Goal: Book appointment/travel/reservation

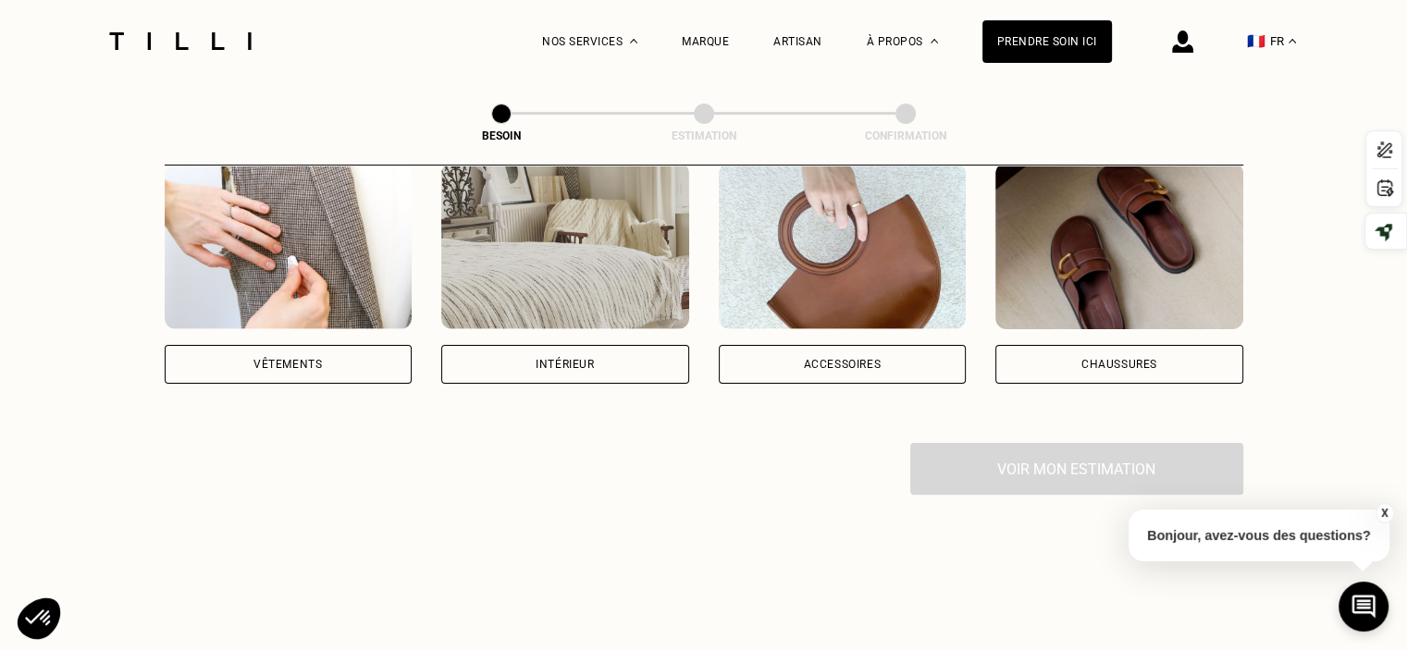
scroll to position [370, 0]
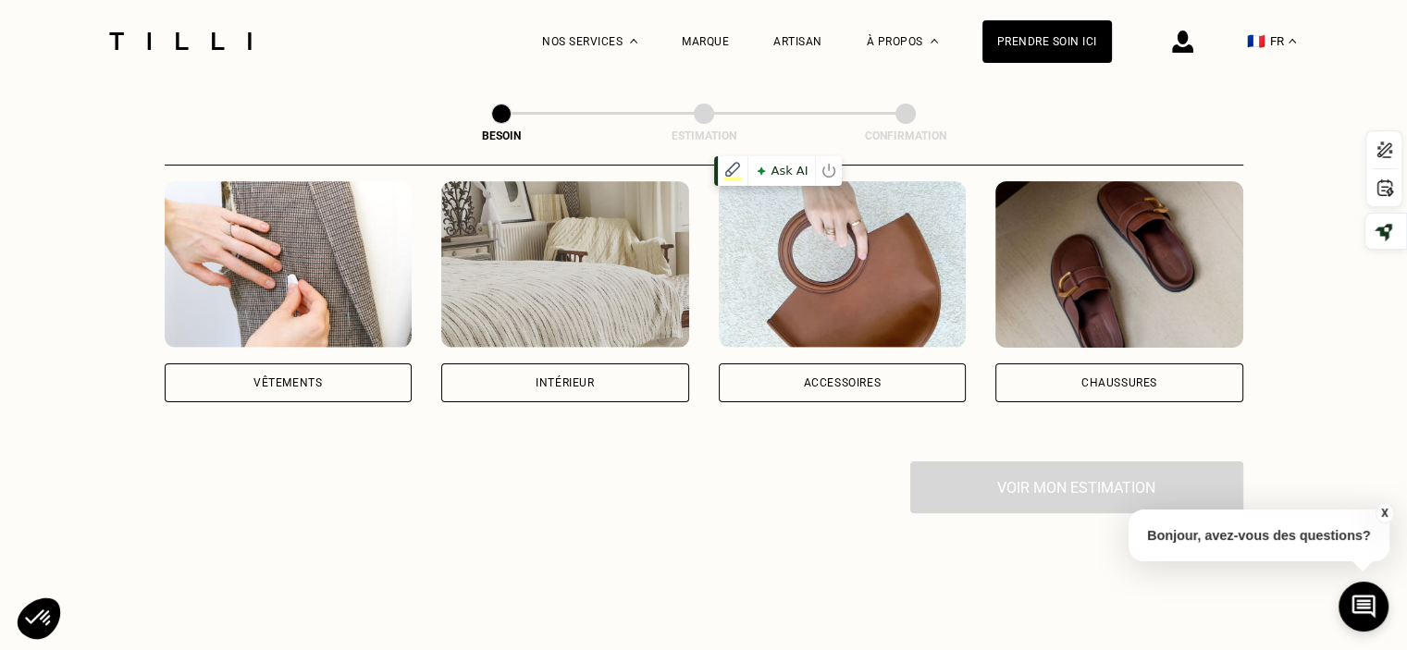
click at [865, 292] on img at bounding box center [843, 264] width 248 height 167
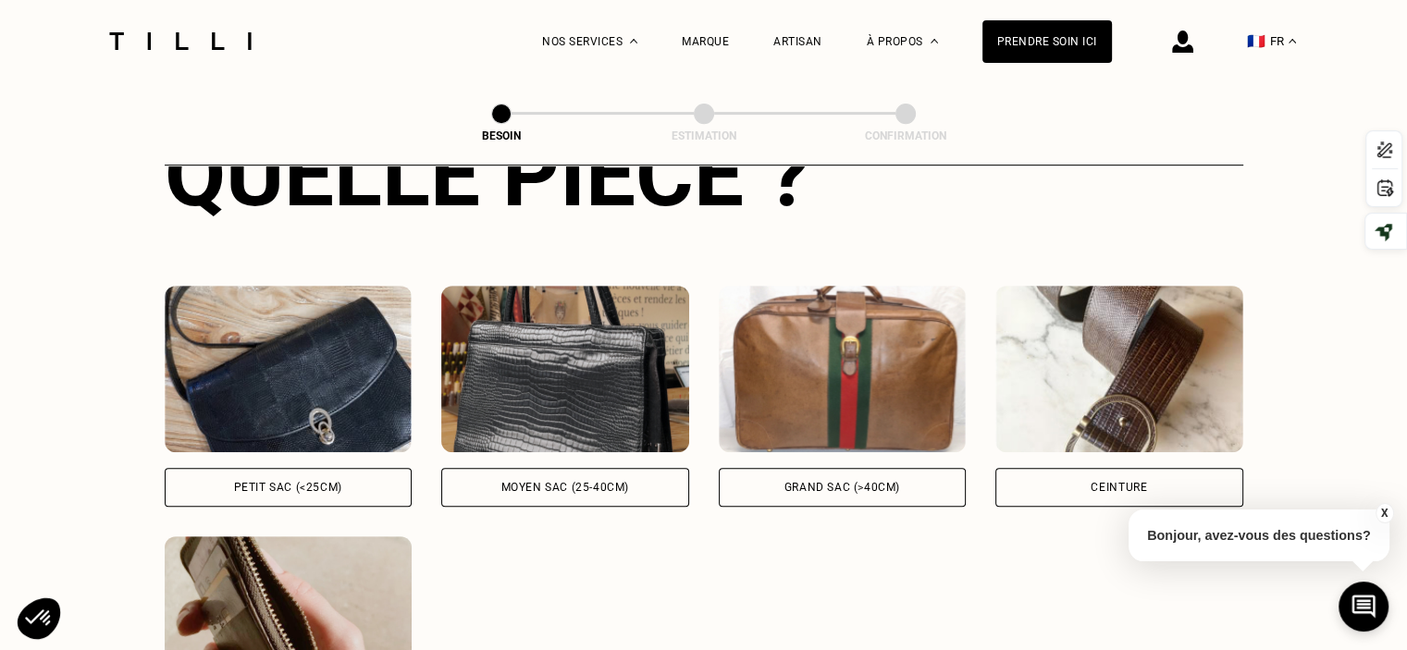
scroll to position [881, 0]
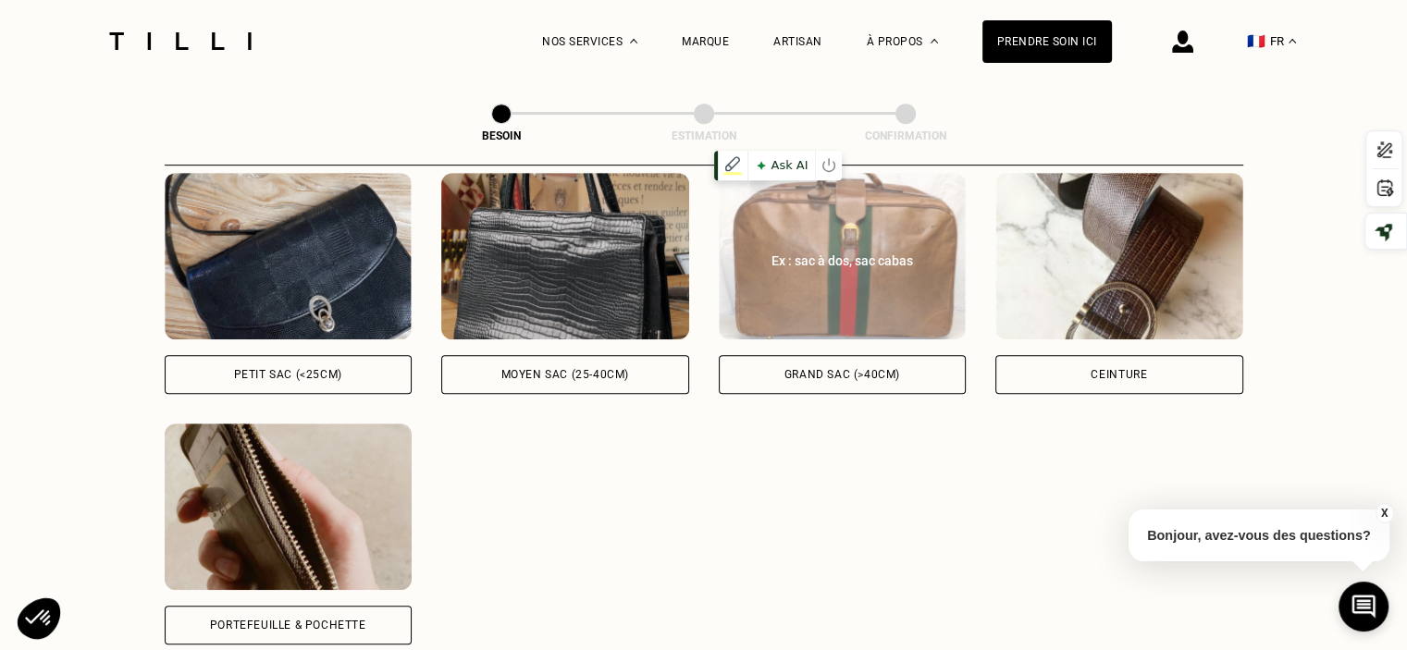
click at [855, 268] on img at bounding box center [843, 256] width 248 height 167
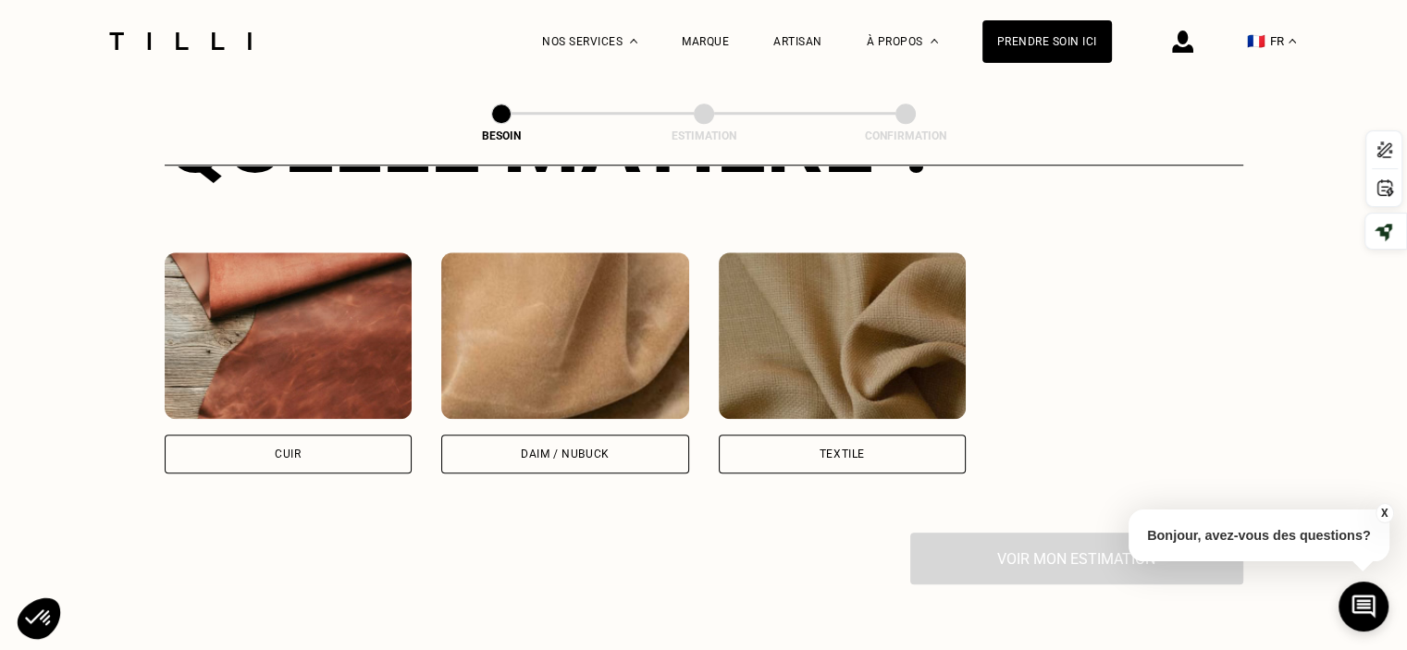
scroll to position [1635, 0]
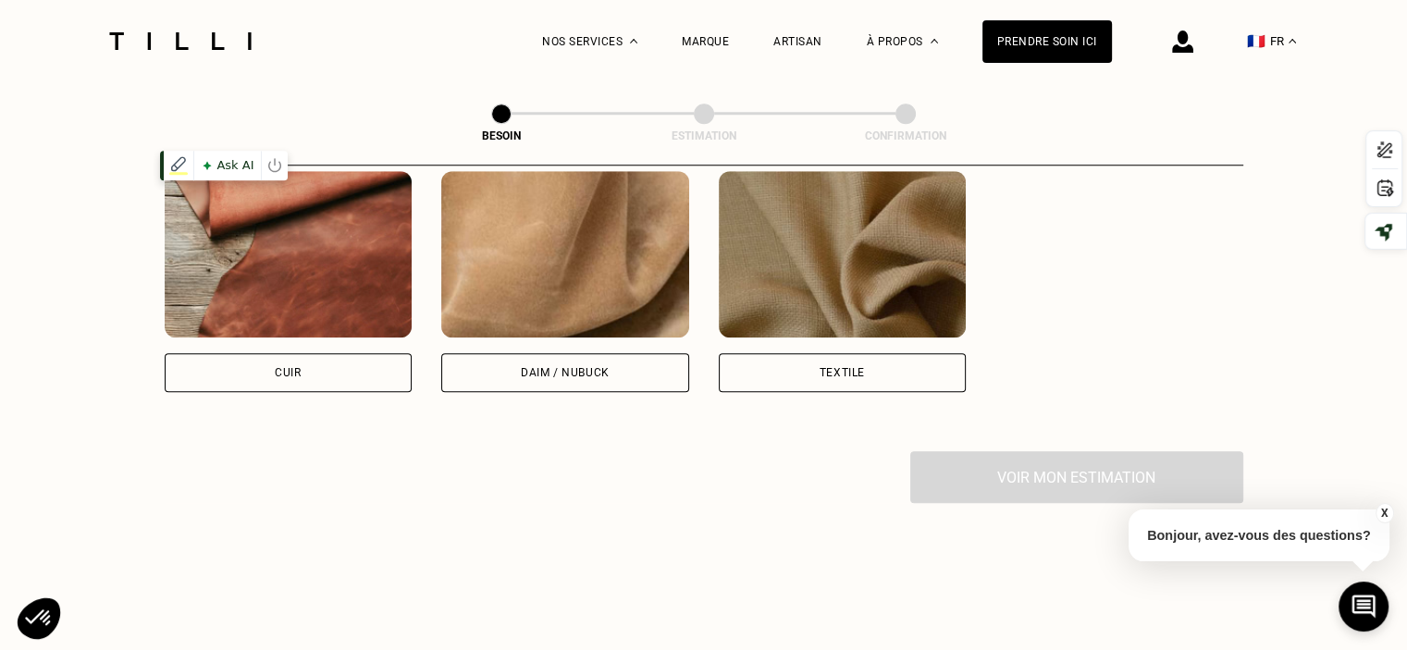
click at [315, 253] on img at bounding box center [289, 254] width 248 height 167
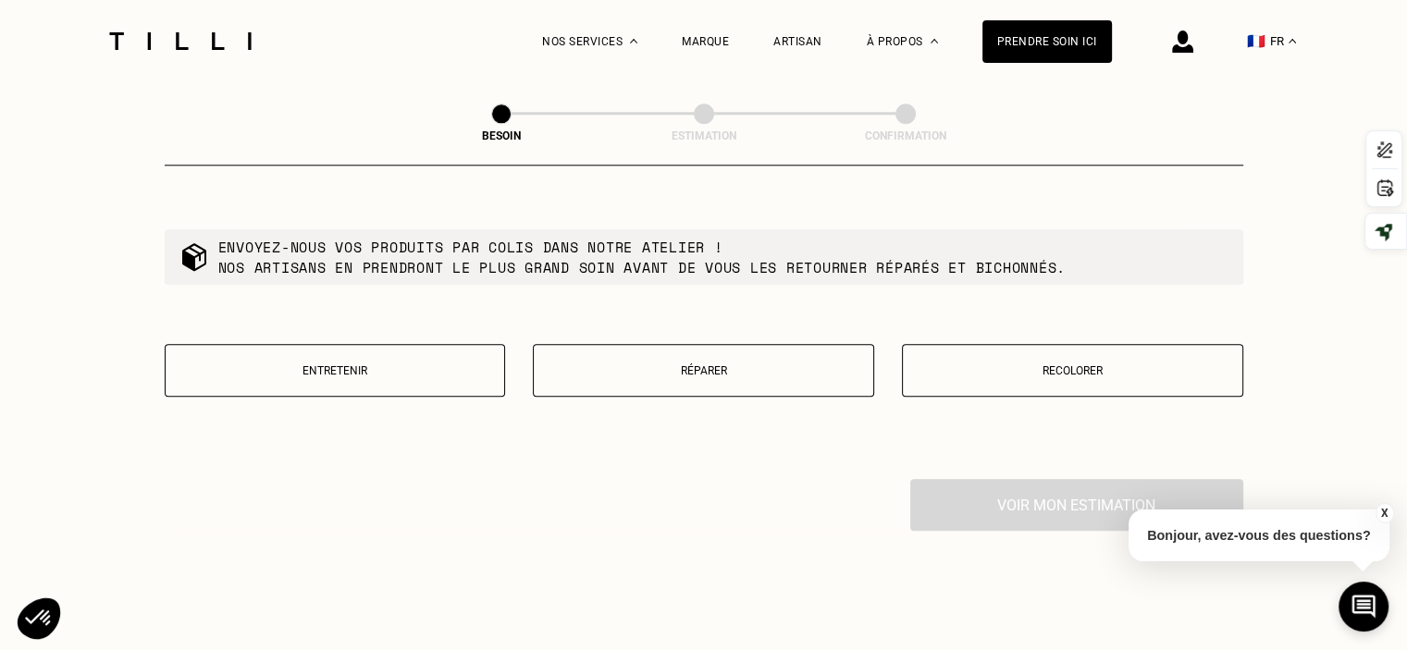
scroll to position [2048, 0]
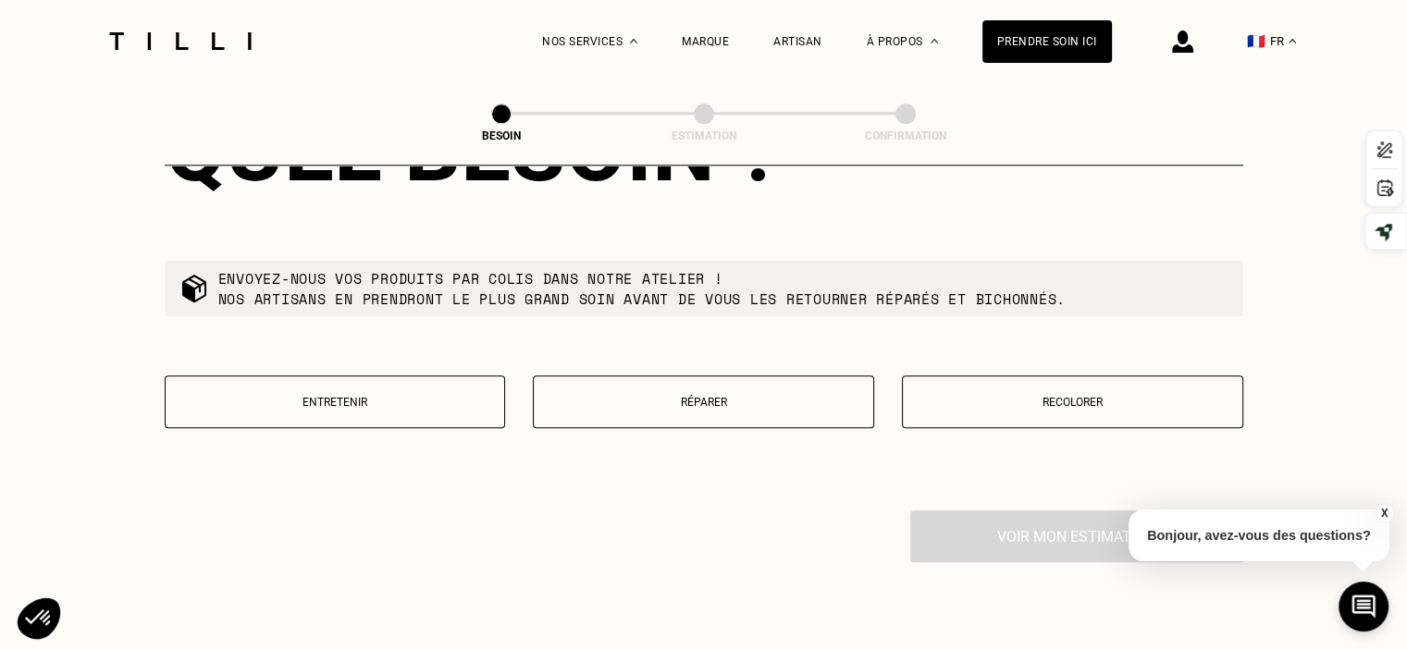
click at [661, 396] on p "Réparer" at bounding box center [703, 402] width 321 height 13
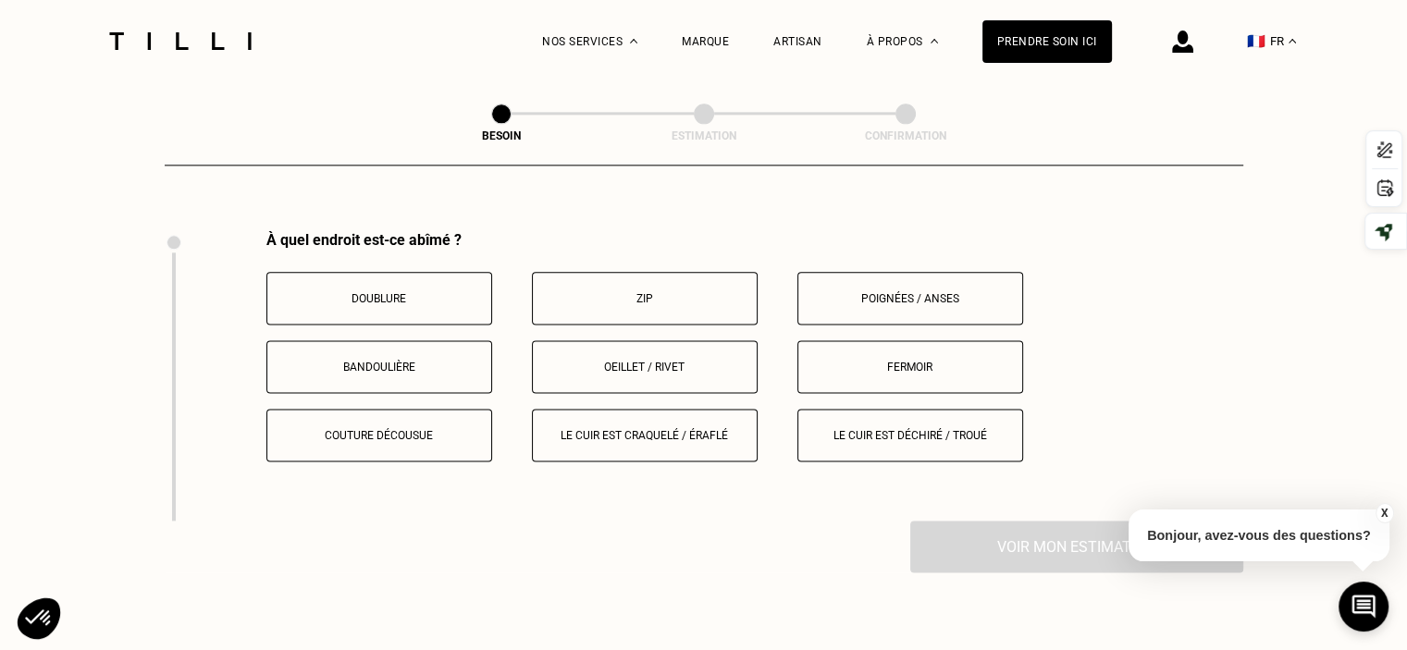
scroll to position [2338, 0]
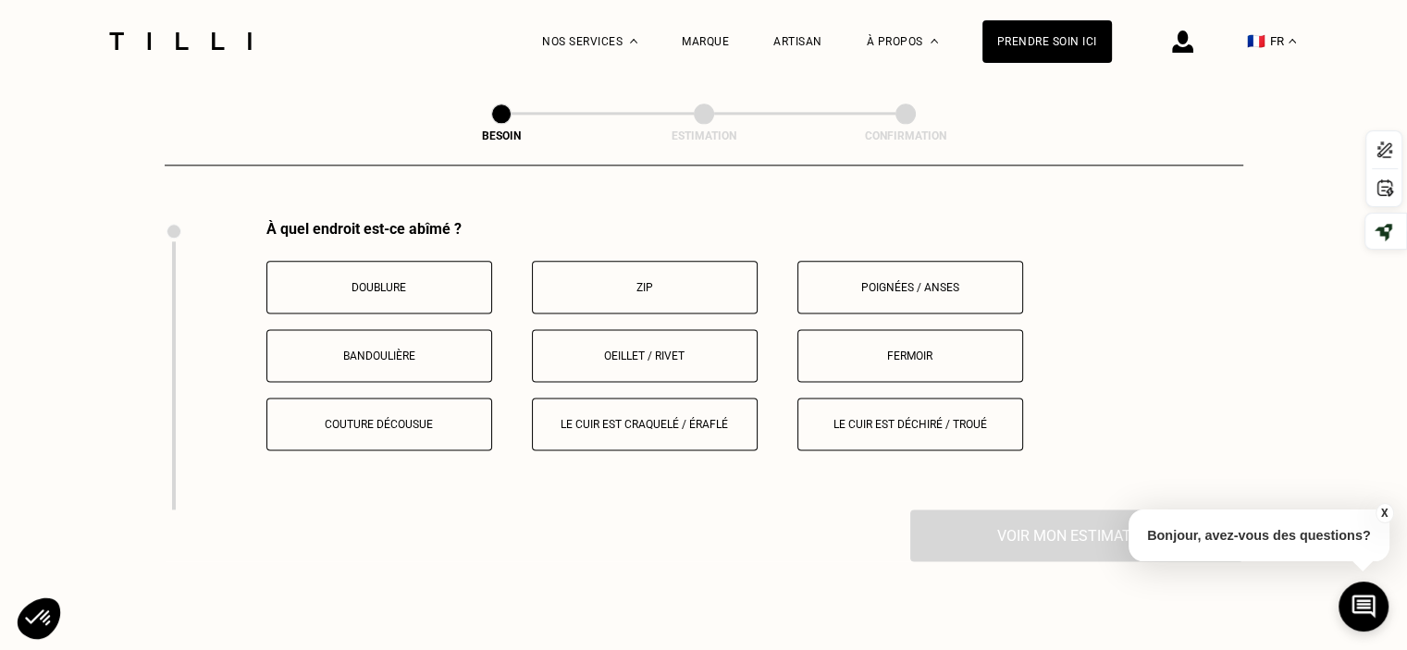
click at [381, 418] on p "Couture décousue" at bounding box center [379, 424] width 205 height 13
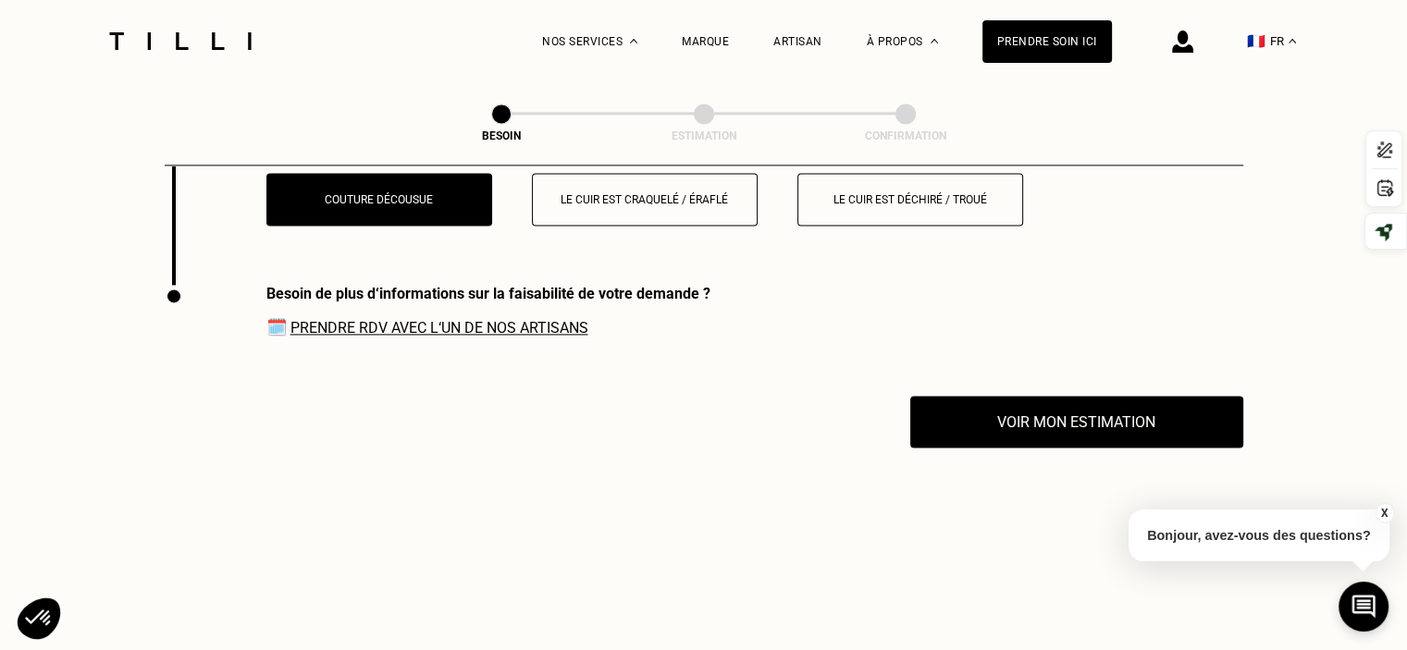
scroll to position [2535, 0]
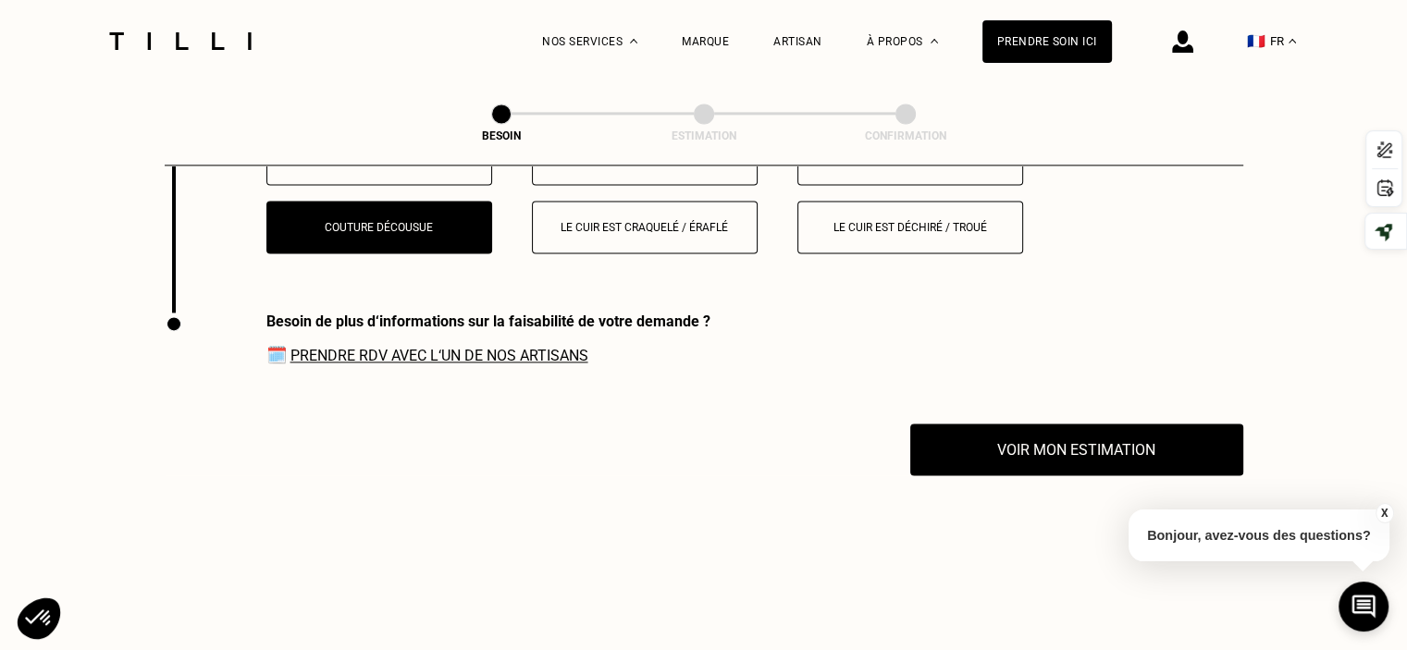
click at [451, 347] on link "Prendre RDV avec l‘un de nos artisans" at bounding box center [439, 356] width 298 height 18
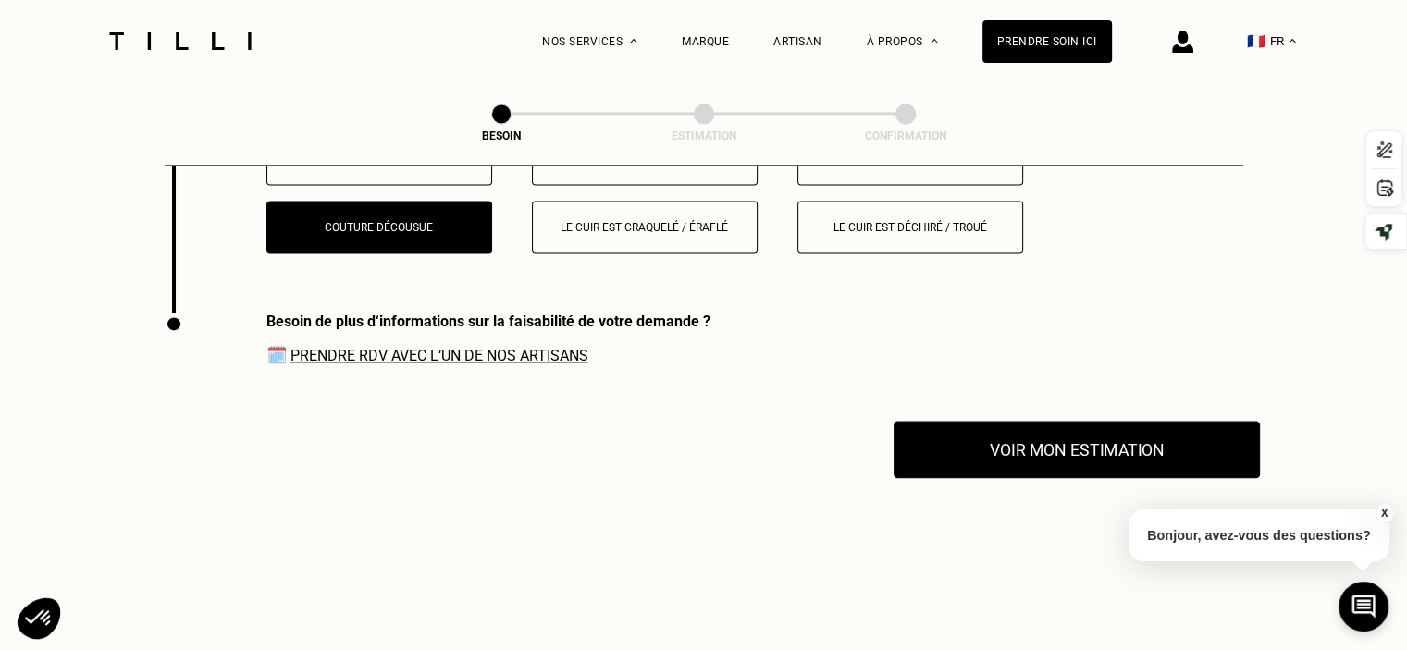
click at [1066, 434] on button "Voir mon estimation" at bounding box center [1077, 449] width 366 height 57
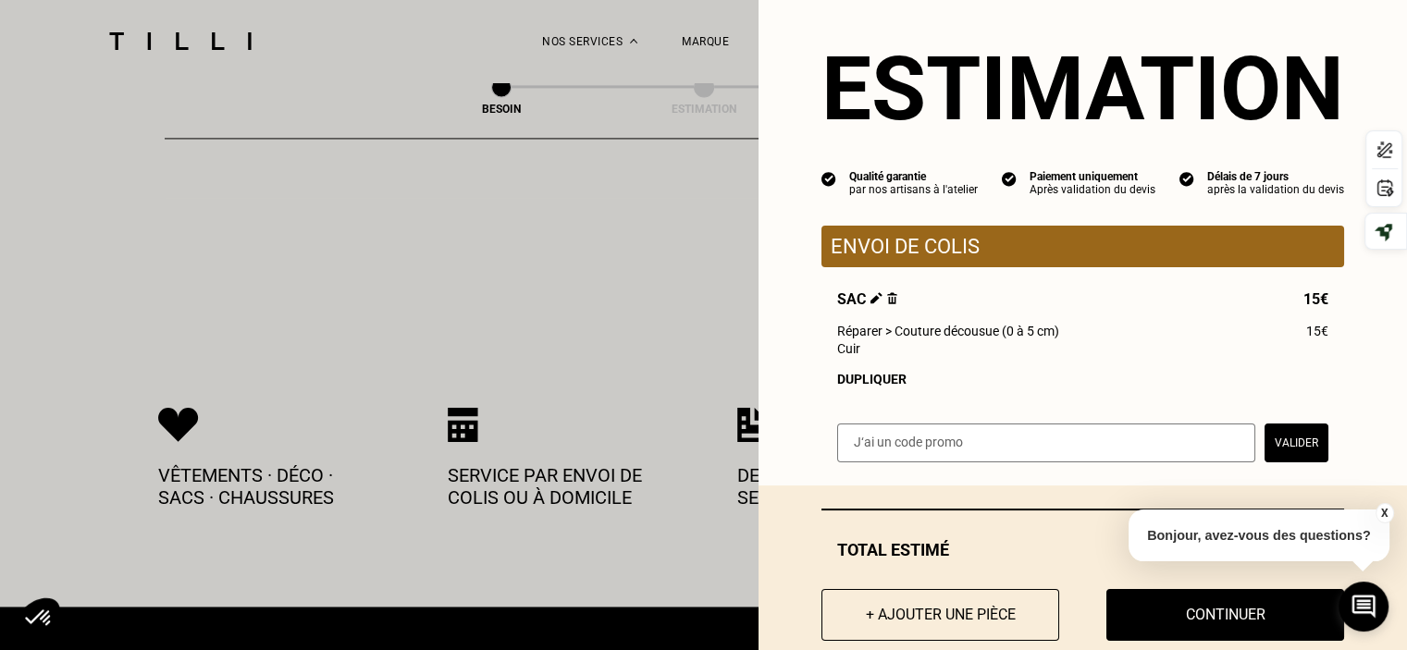
scroll to position [0, 0]
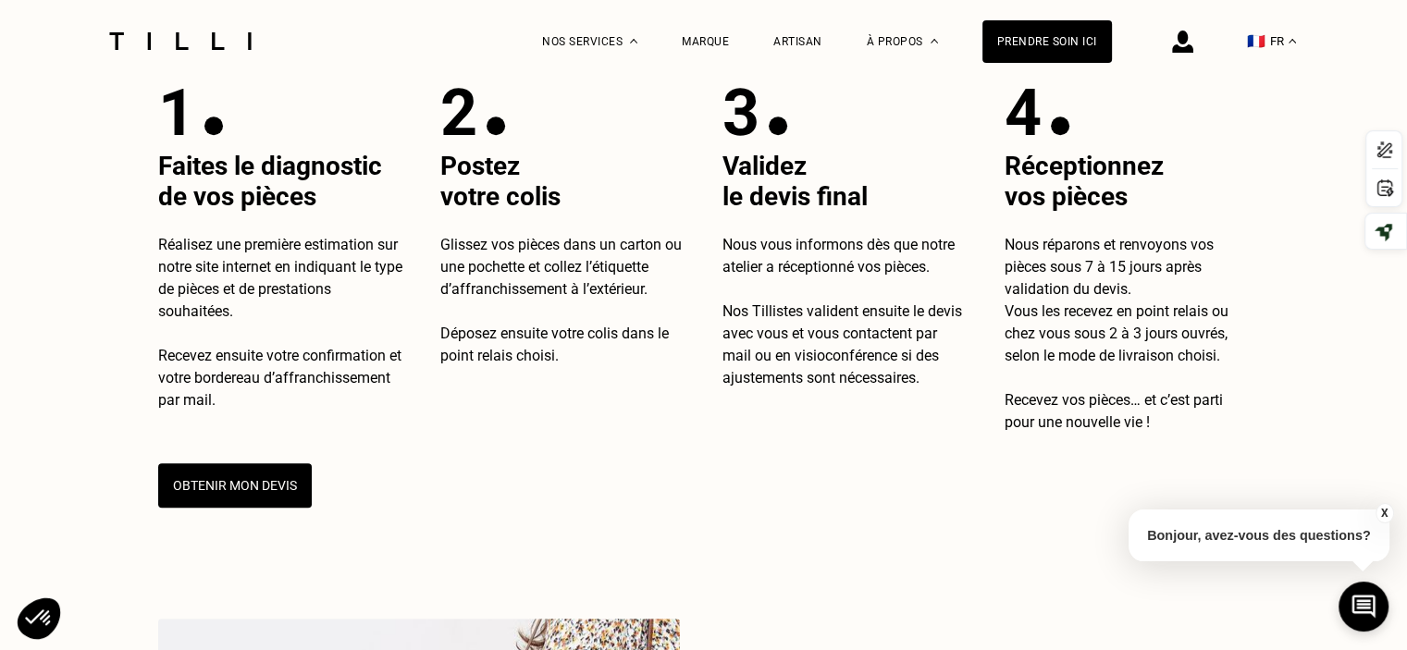
scroll to position [1388, 0]
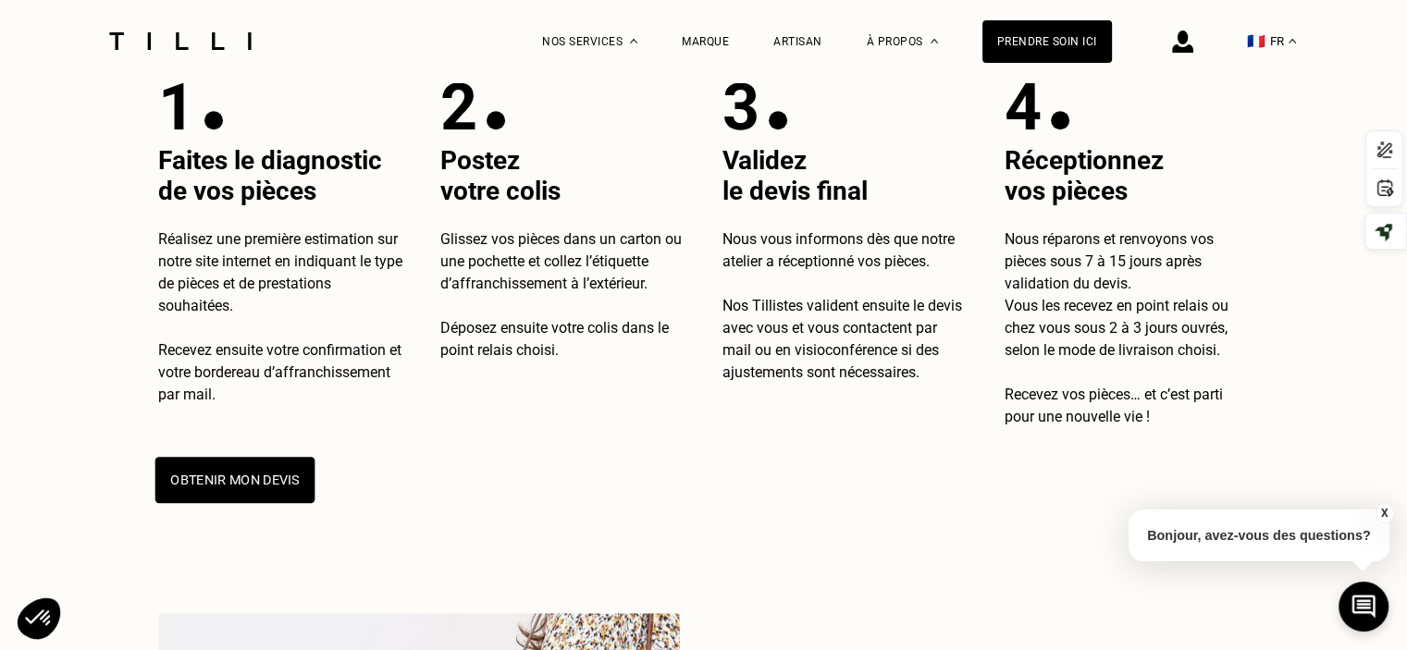
click at [216, 483] on button "Obtenir mon devis" at bounding box center [234, 480] width 160 height 46
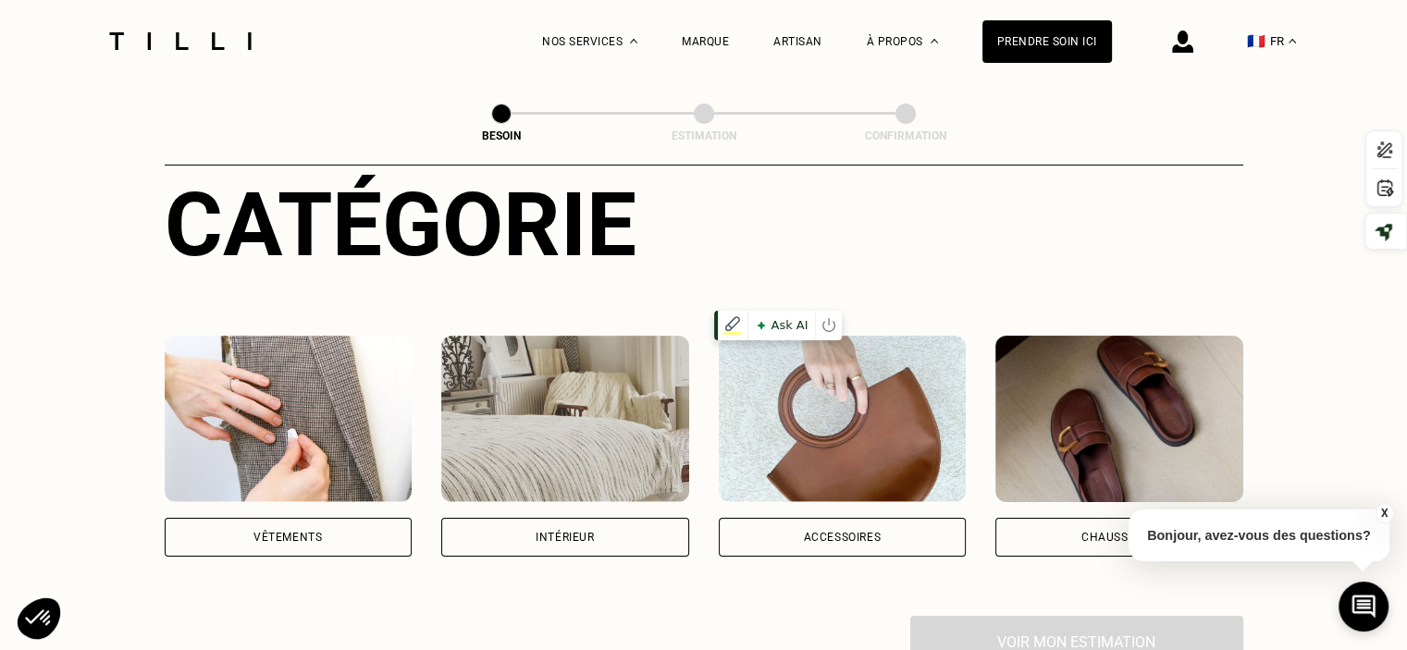
scroll to position [278, 0]
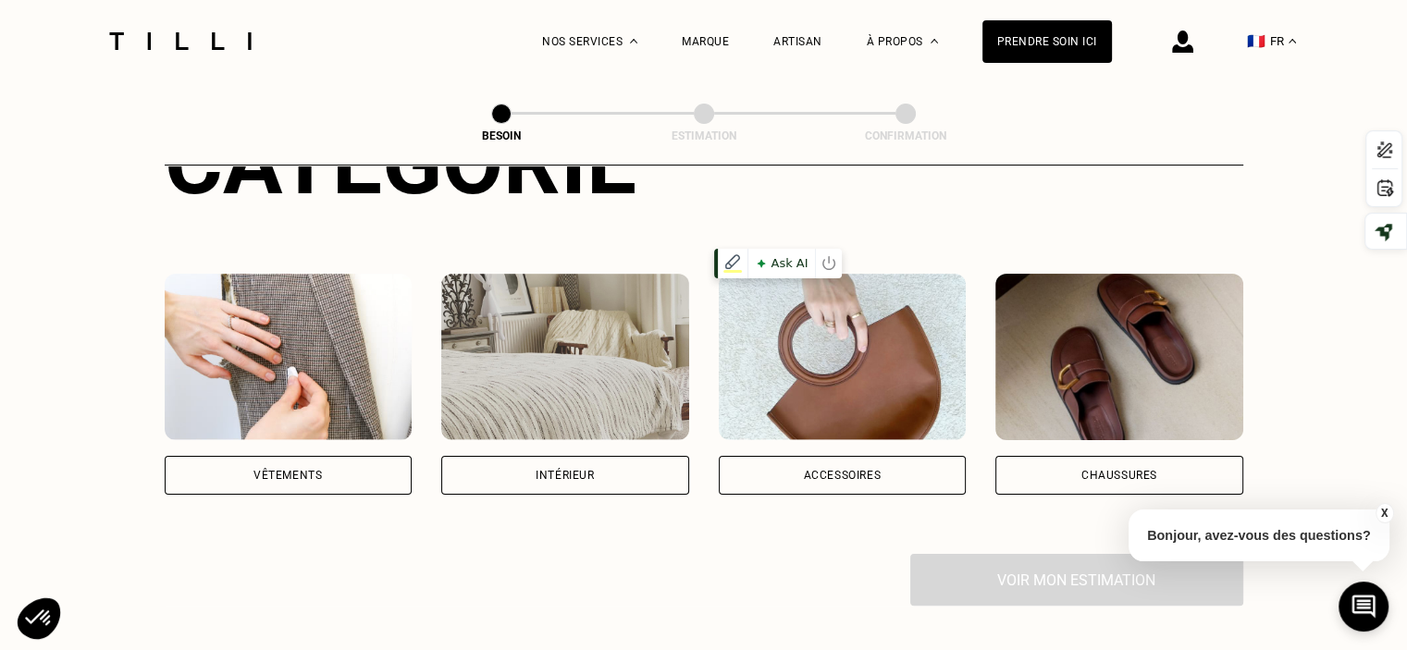
click at [831, 415] on img at bounding box center [843, 357] width 248 height 167
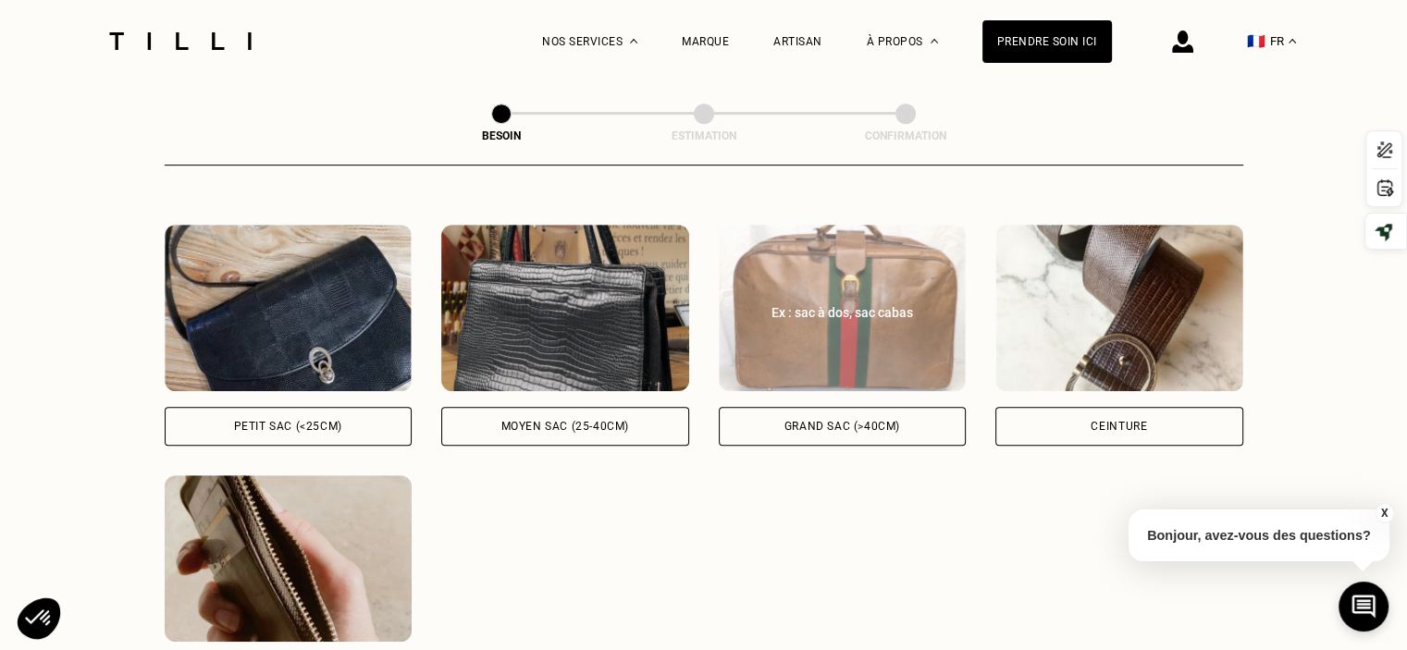
scroll to position [788, 0]
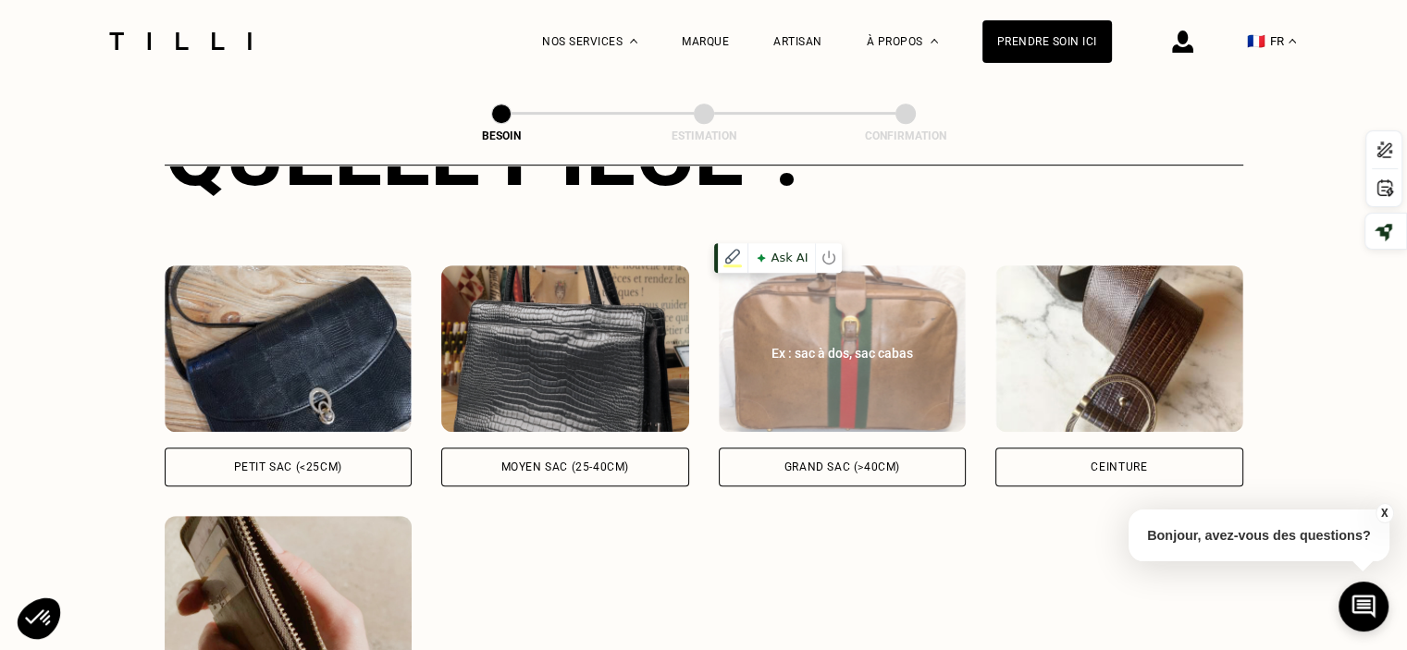
click at [840, 357] on img at bounding box center [843, 348] width 248 height 167
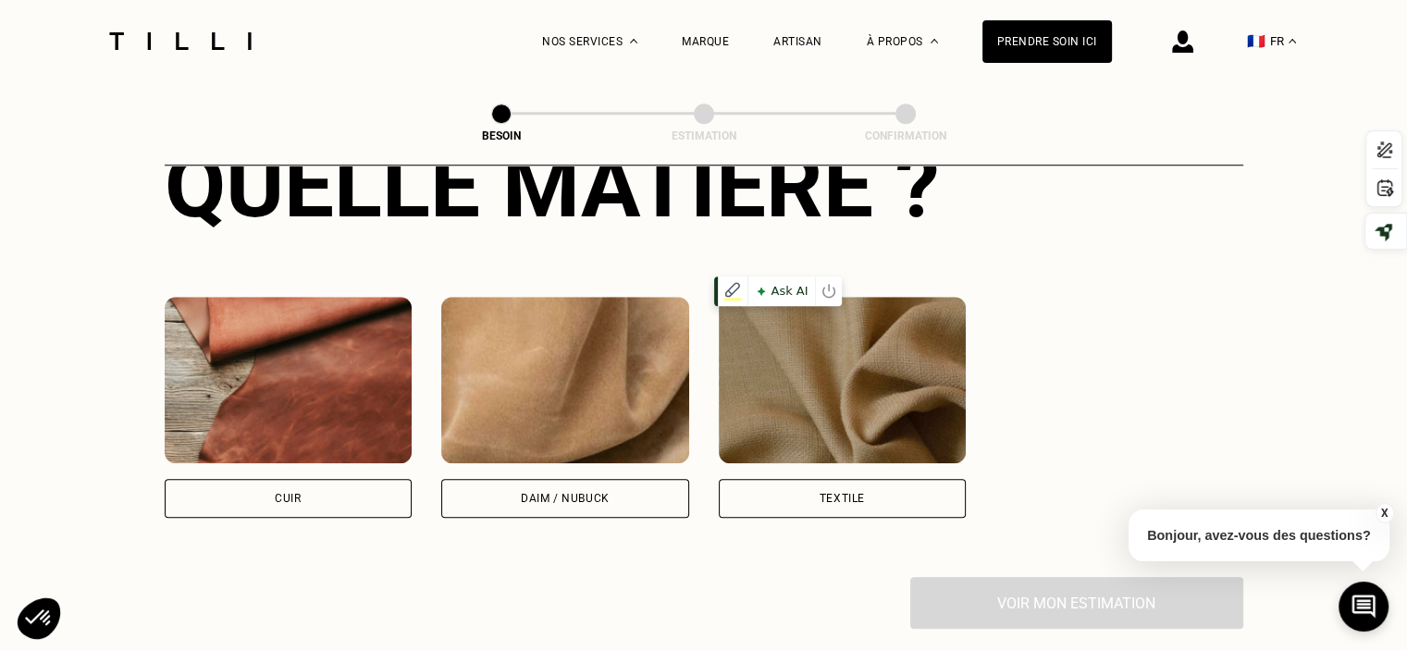
scroll to position [1543, 0]
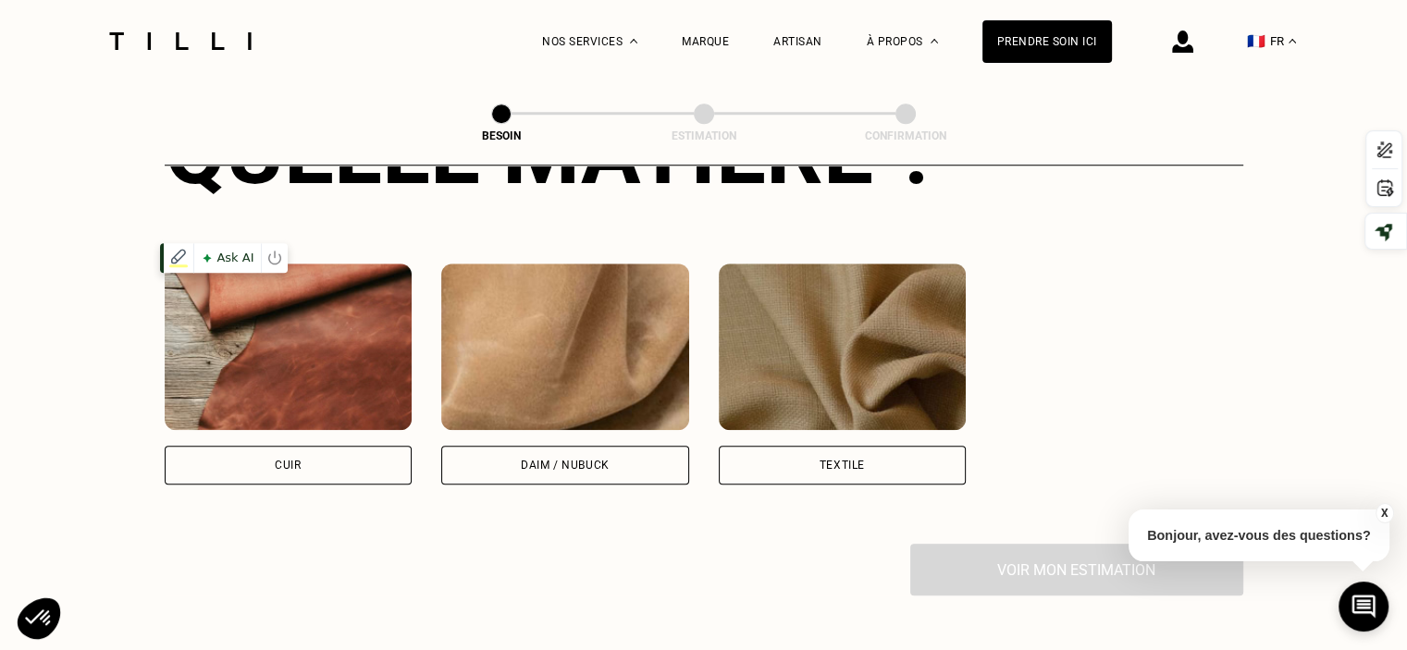
click at [340, 328] on img at bounding box center [289, 347] width 248 height 167
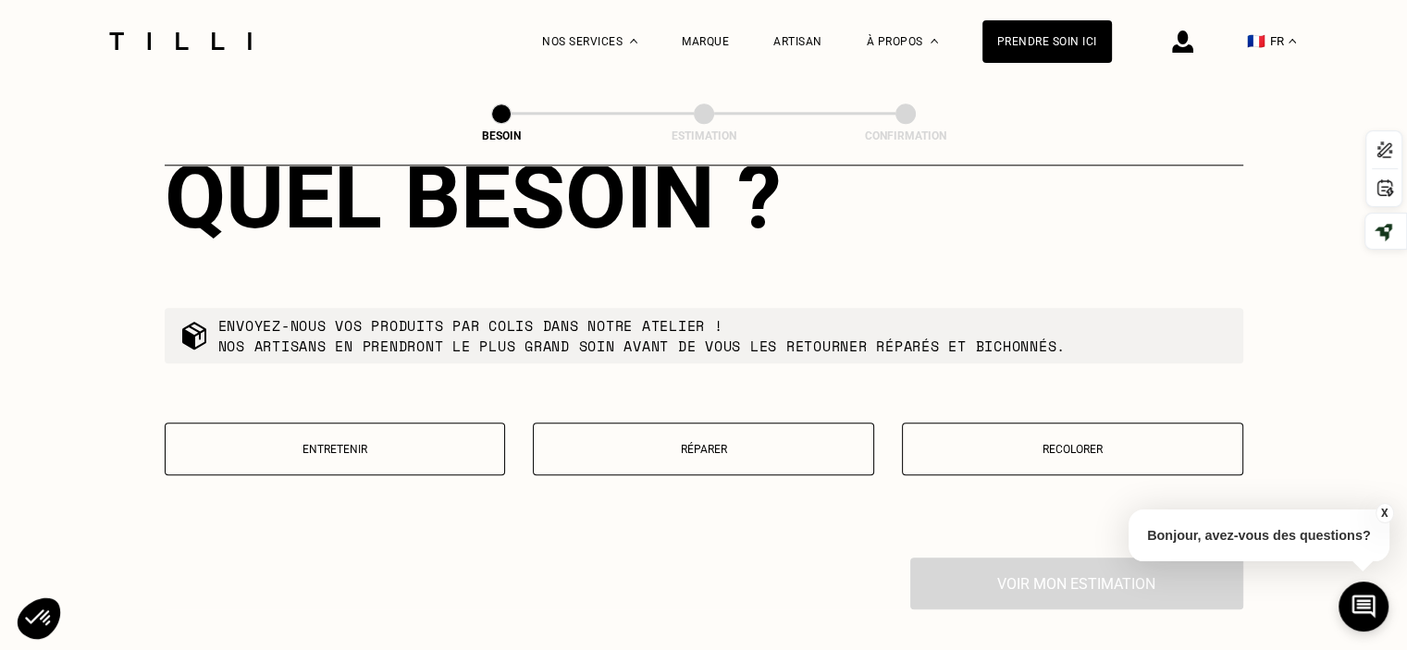
scroll to position [2048, 0]
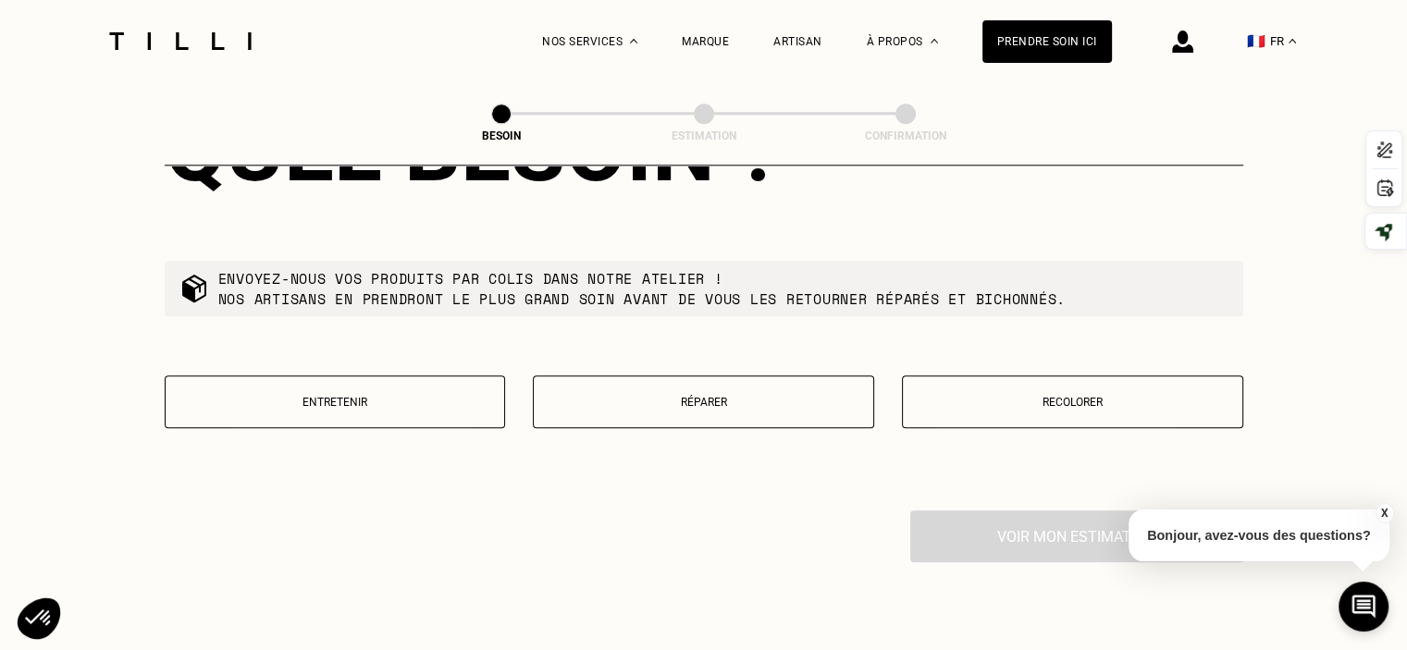
click at [744, 396] on p "Réparer" at bounding box center [703, 402] width 321 height 13
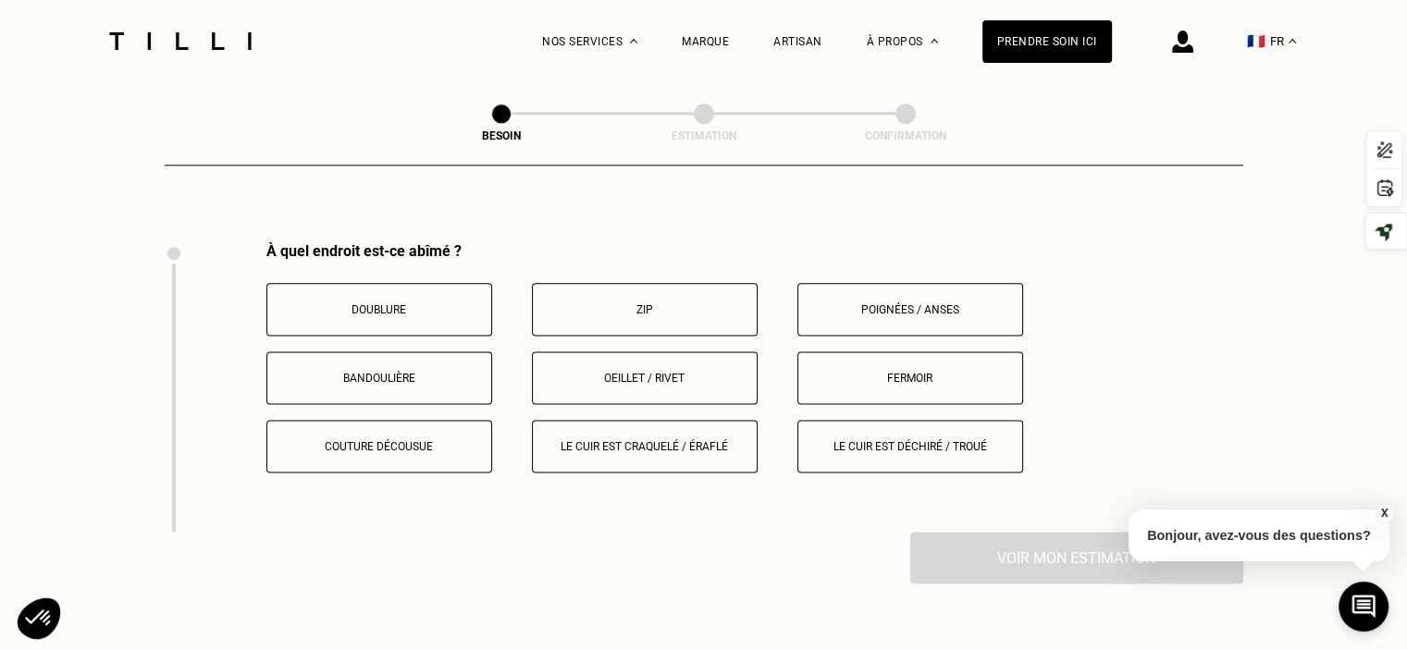
scroll to position [2338, 0]
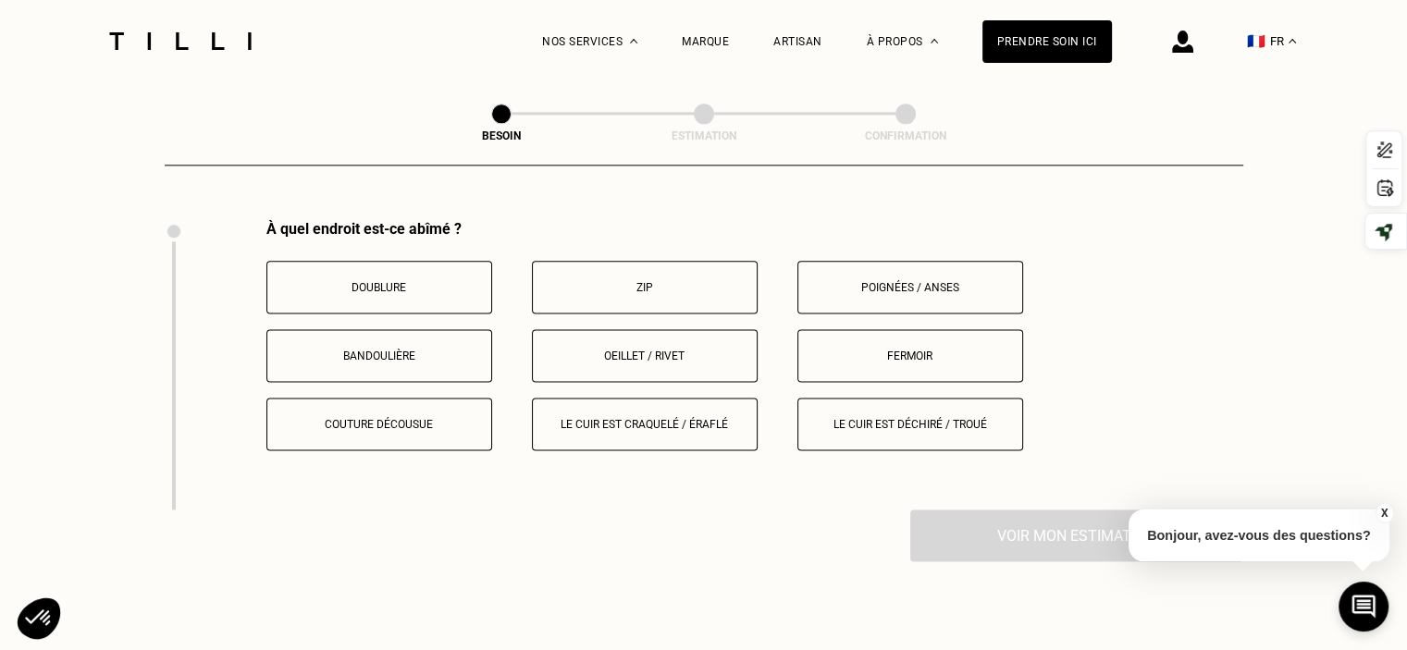
click at [344, 418] on p "Couture décousue" at bounding box center [379, 424] width 205 height 13
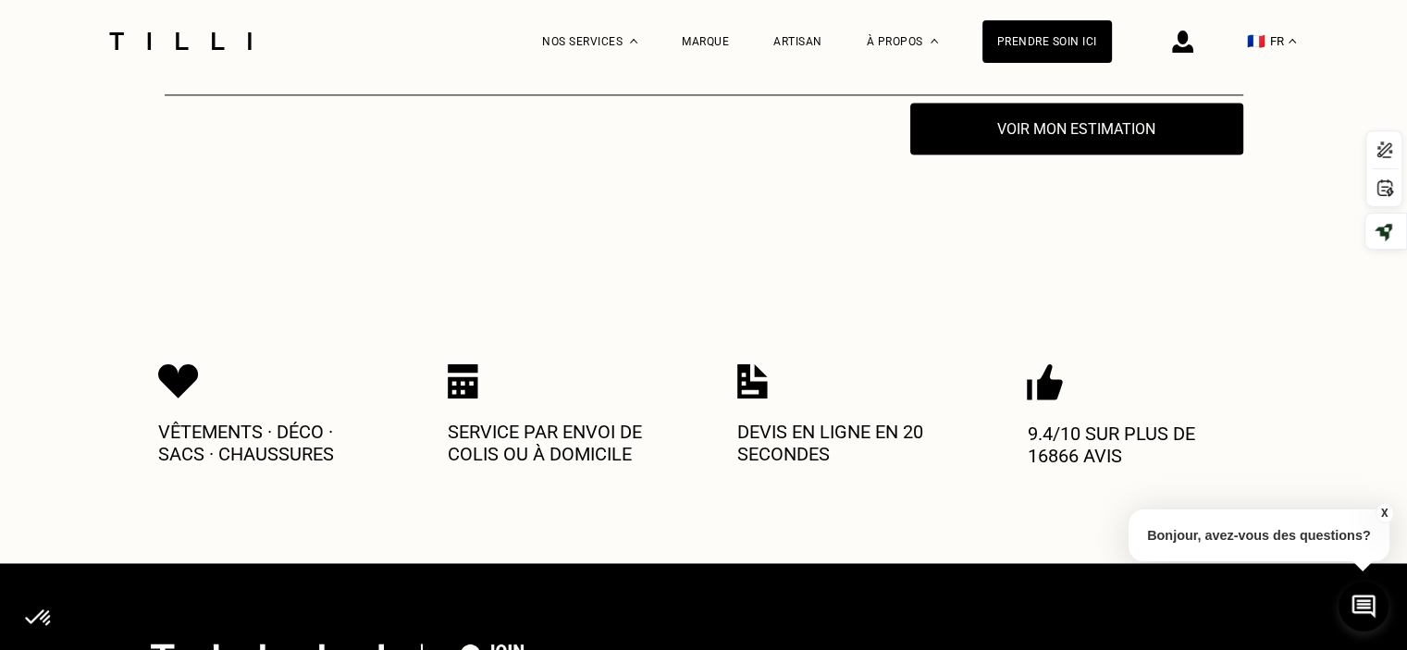
scroll to position [2813, 0]
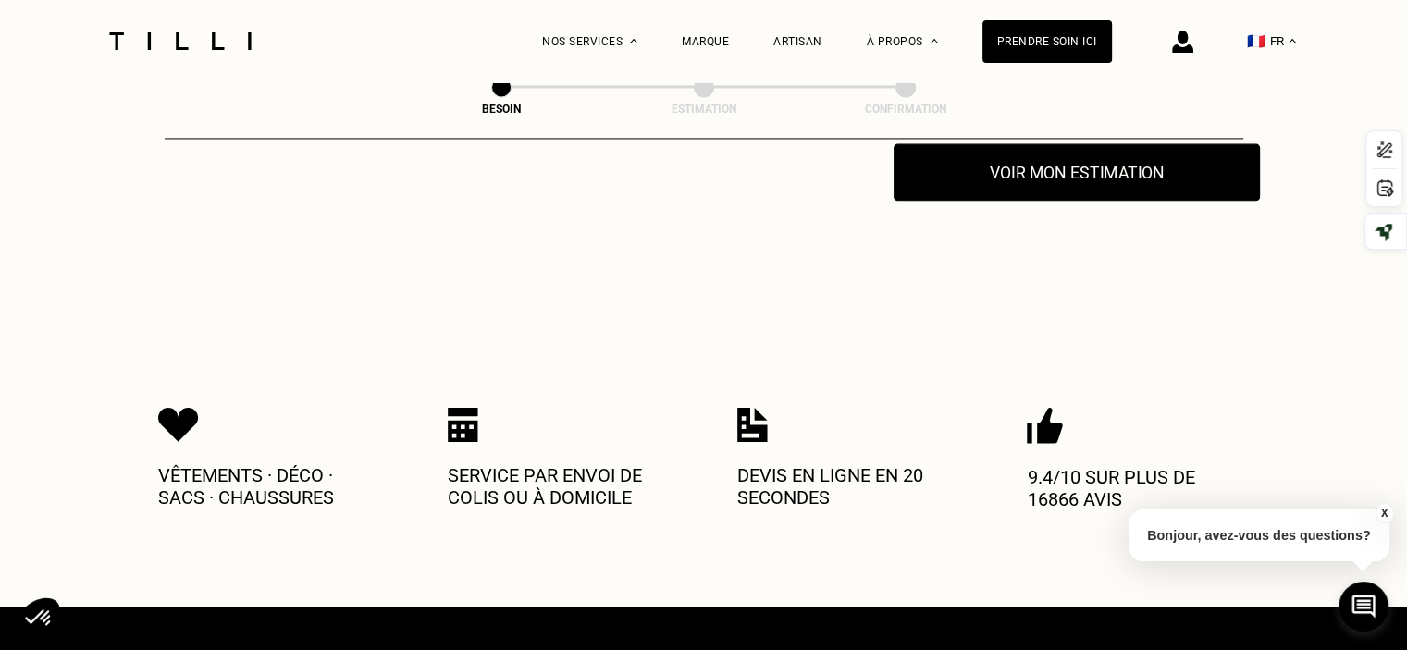
click at [1076, 163] on button "Voir mon estimation" at bounding box center [1077, 171] width 366 height 57
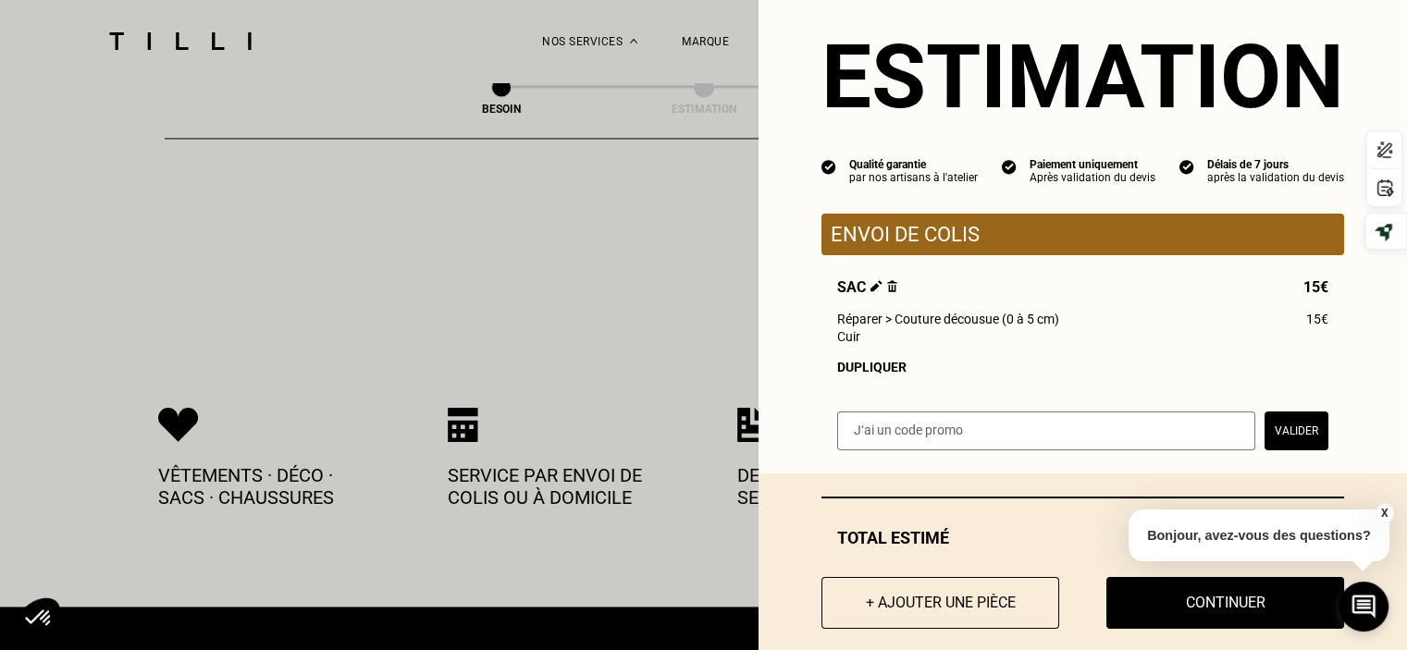
scroll to position [66, 0]
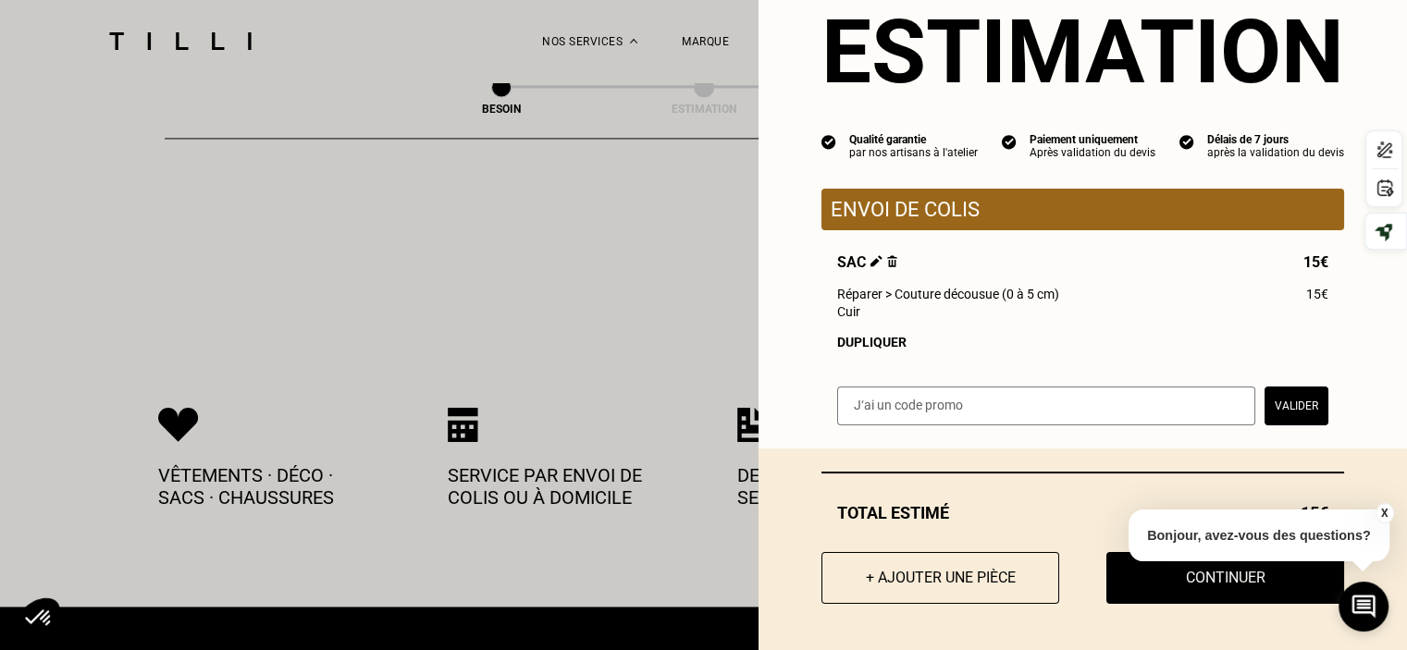
click at [1210, 531] on p "Bonjour, avez-vous des questions?" at bounding box center [1259, 536] width 261 height 52
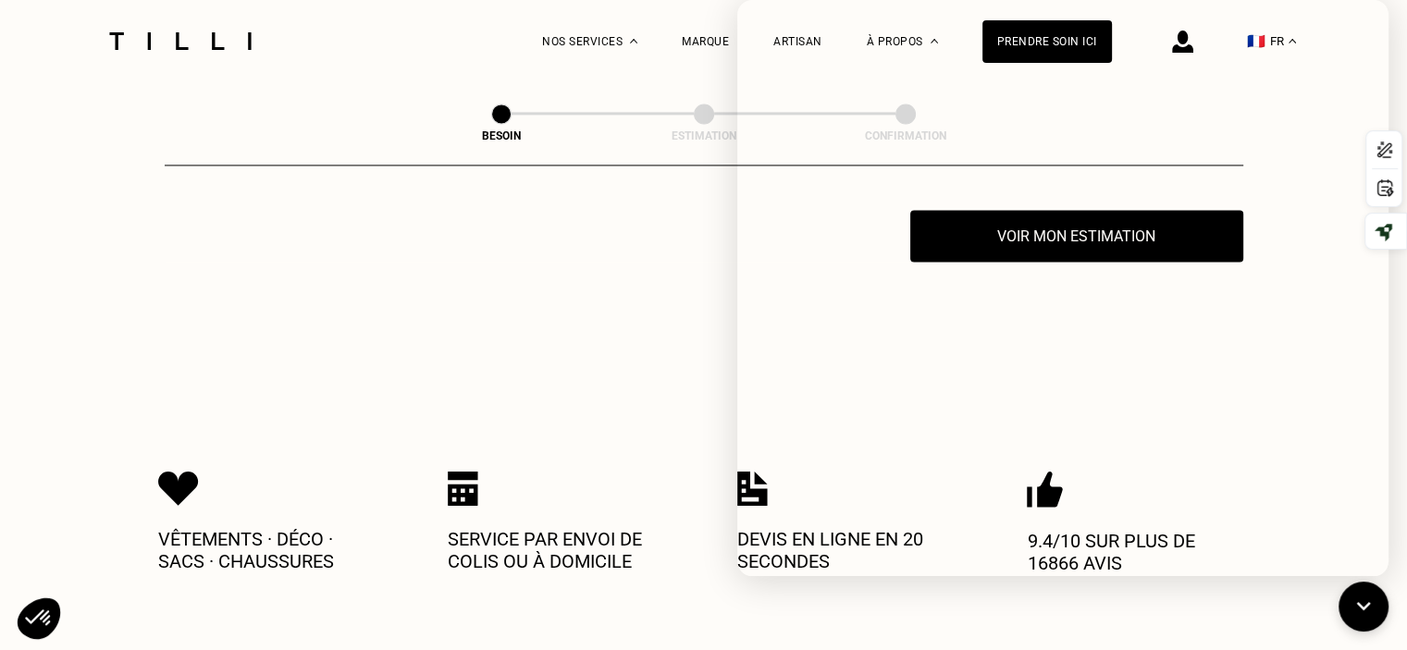
scroll to position [2628, 0]
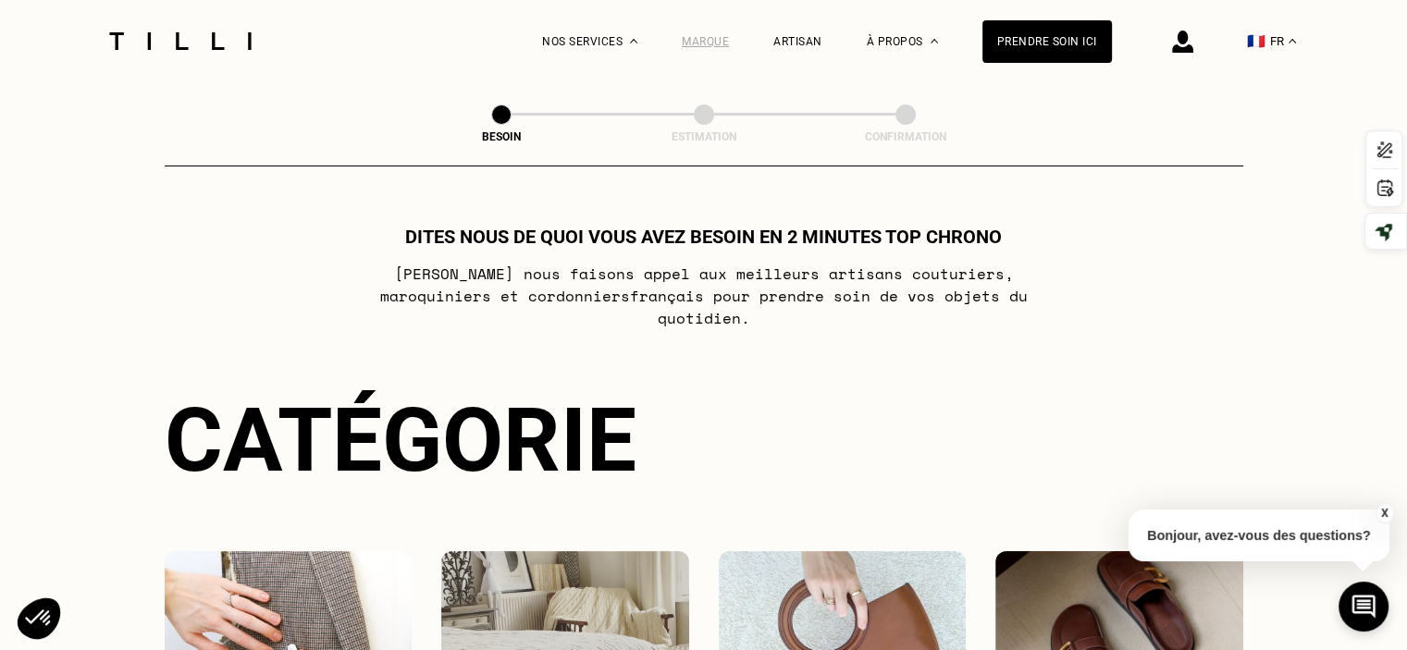
click at [717, 39] on div "Marque" at bounding box center [705, 41] width 47 height 13
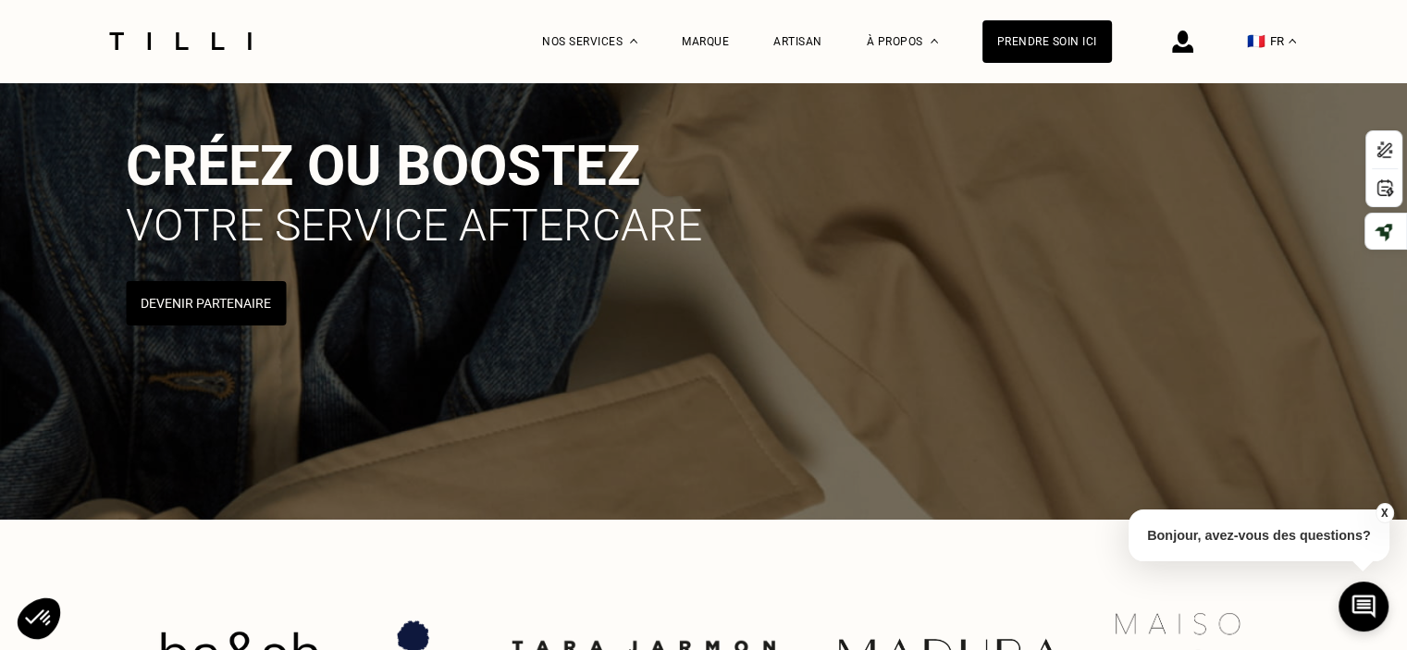
scroll to position [278, 0]
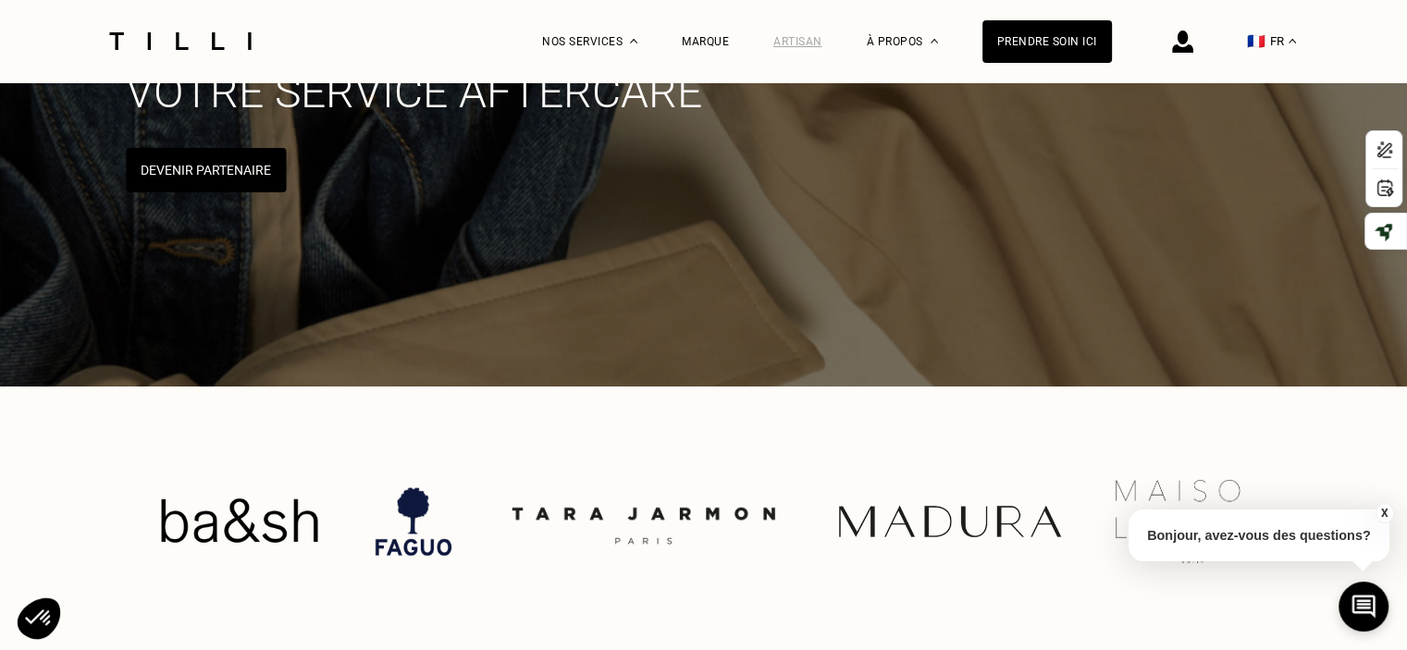
click at [819, 42] on div "Artisan" at bounding box center [797, 41] width 49 height 13
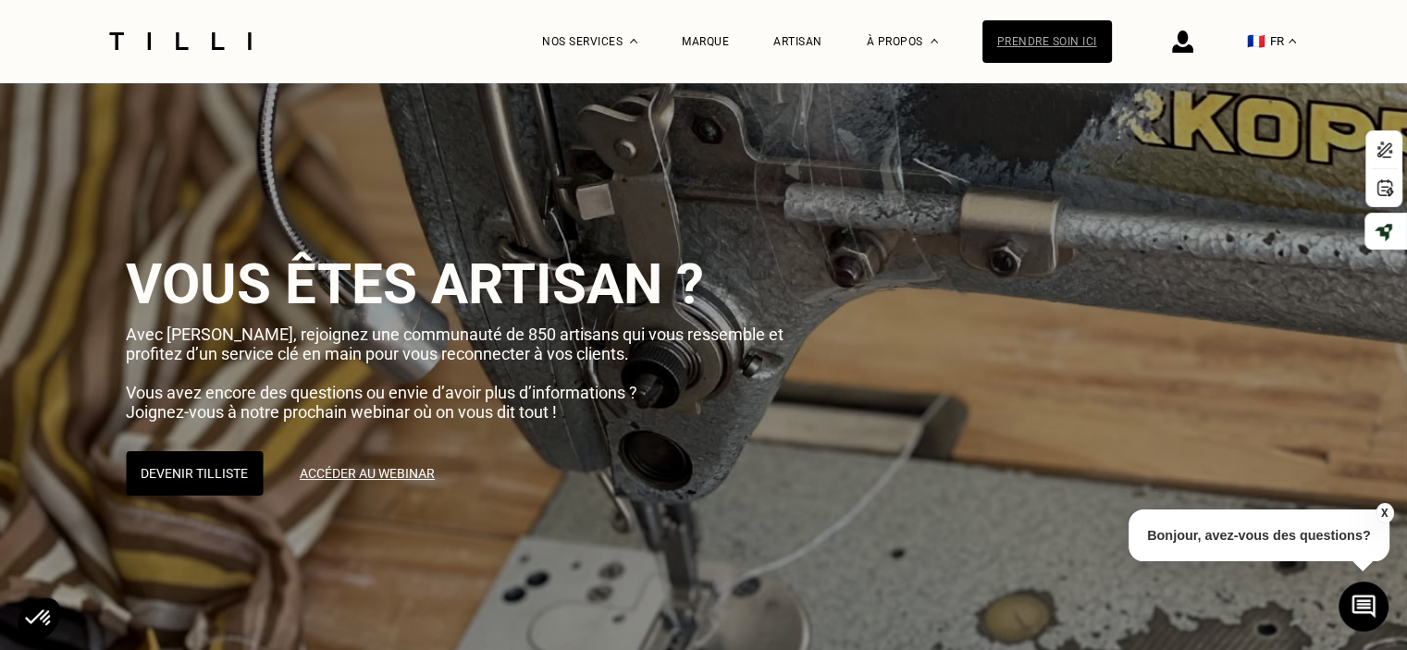
click at [1032, 44] on div "Prendre soin ici" at bounding box center [1047, 41] width 130 height 43
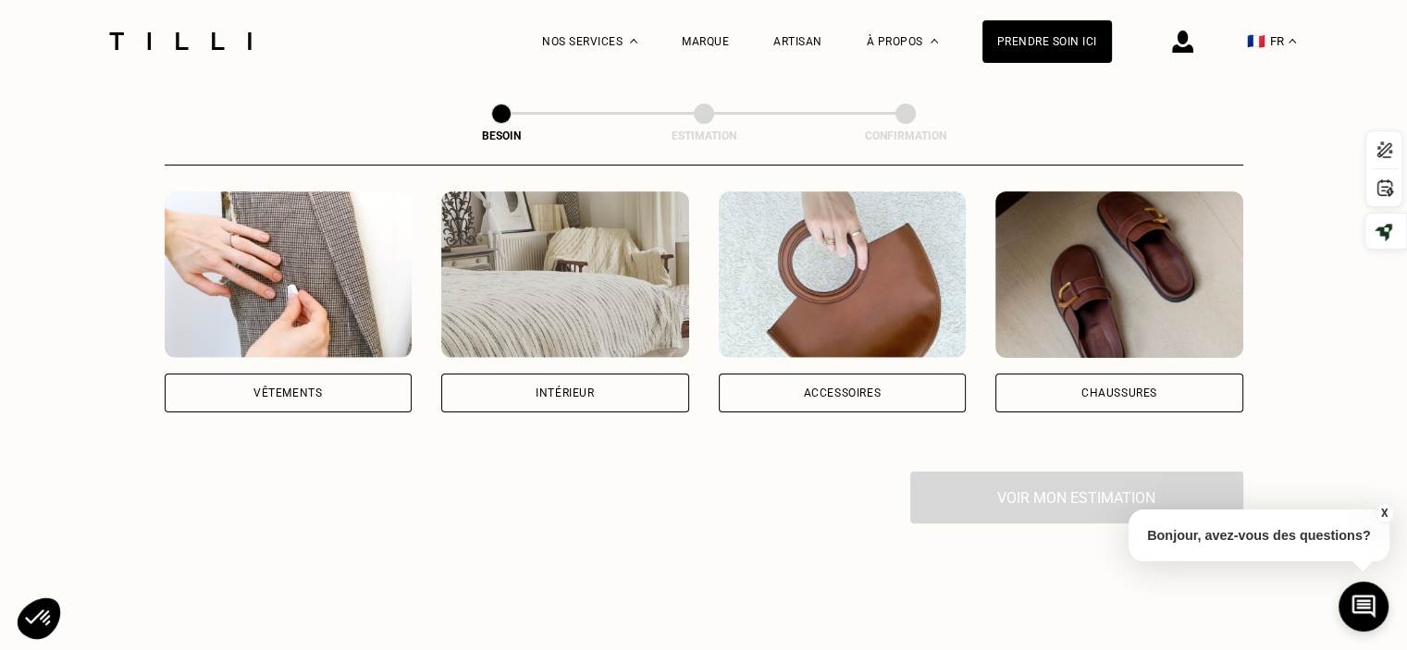
scroll to position [370, 0]
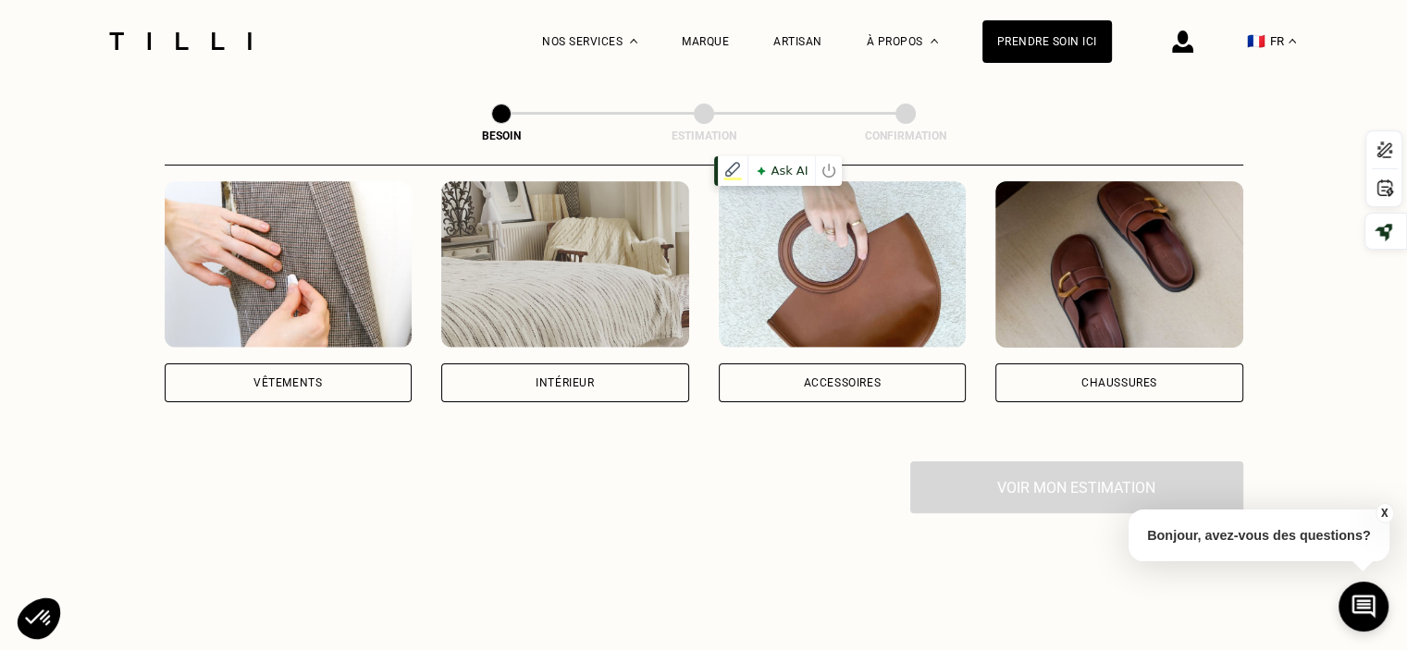
click at [832, 284] on img at bounding box center [843, 264] width 248 height 167
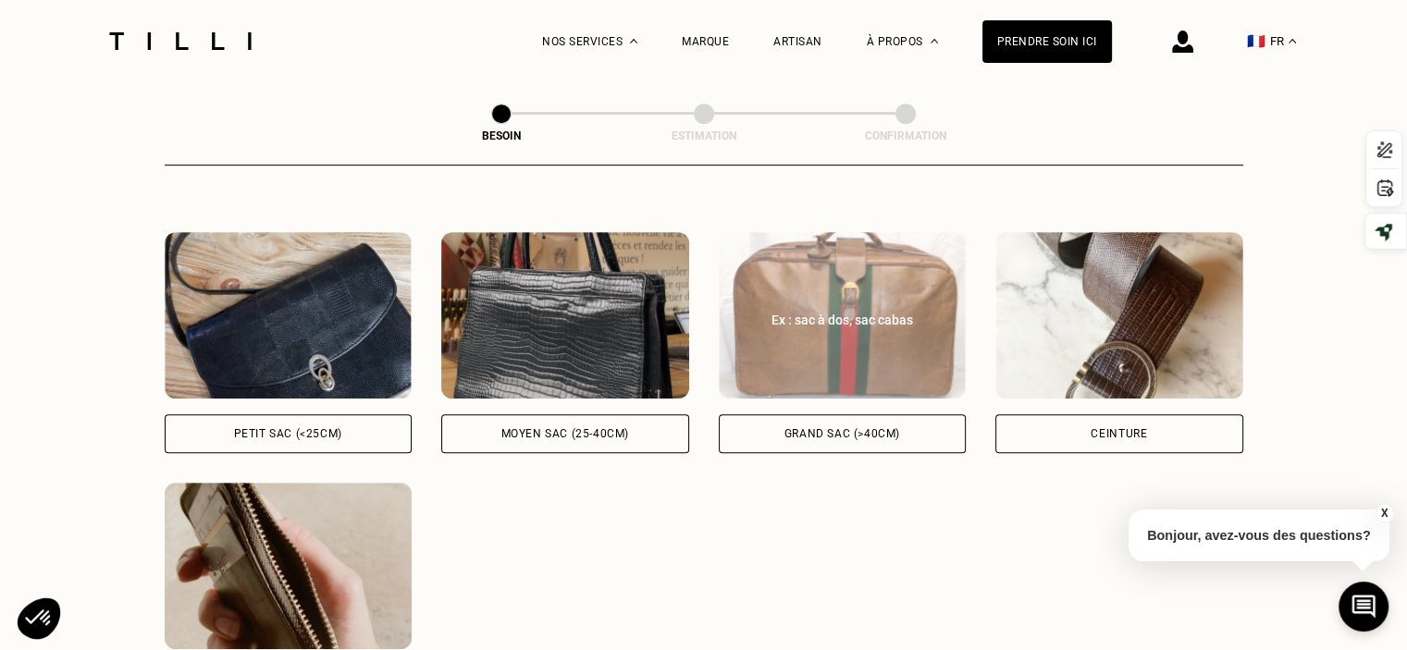
scroll to position [881, 0]
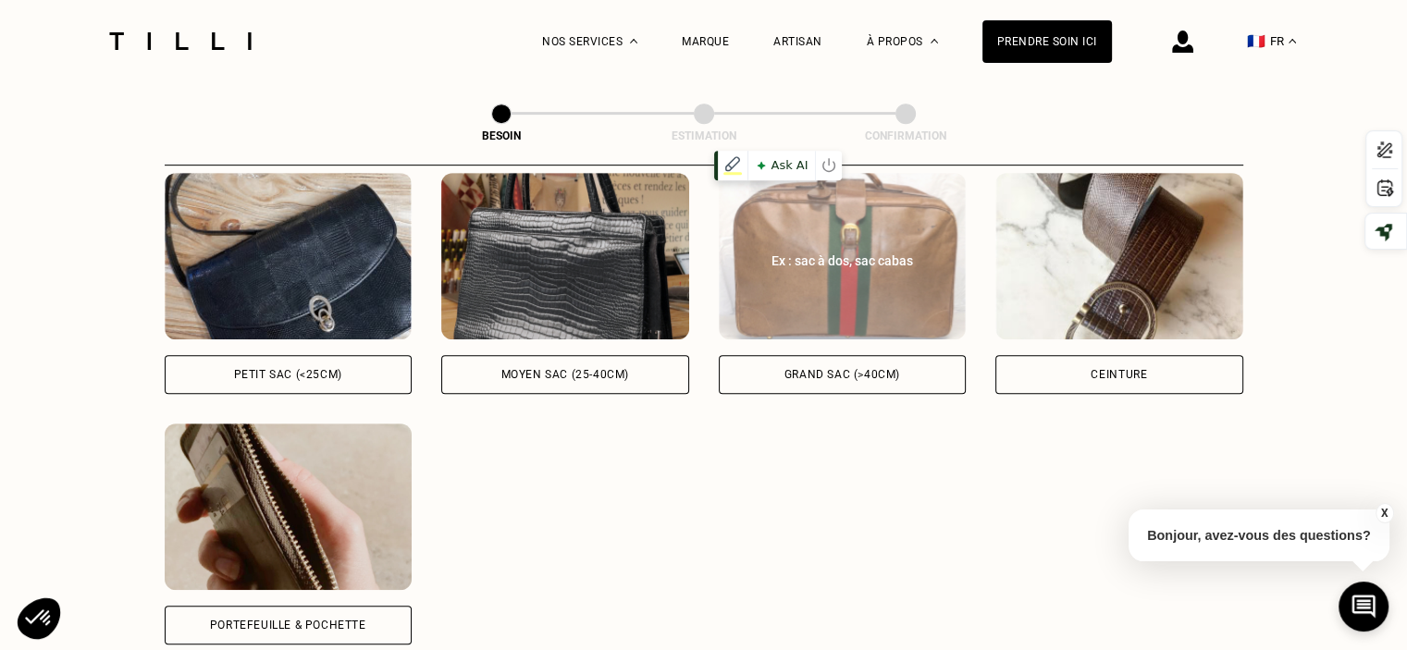
click at [825, 265] on img at bounding box center [843, 256] width 248 height 167
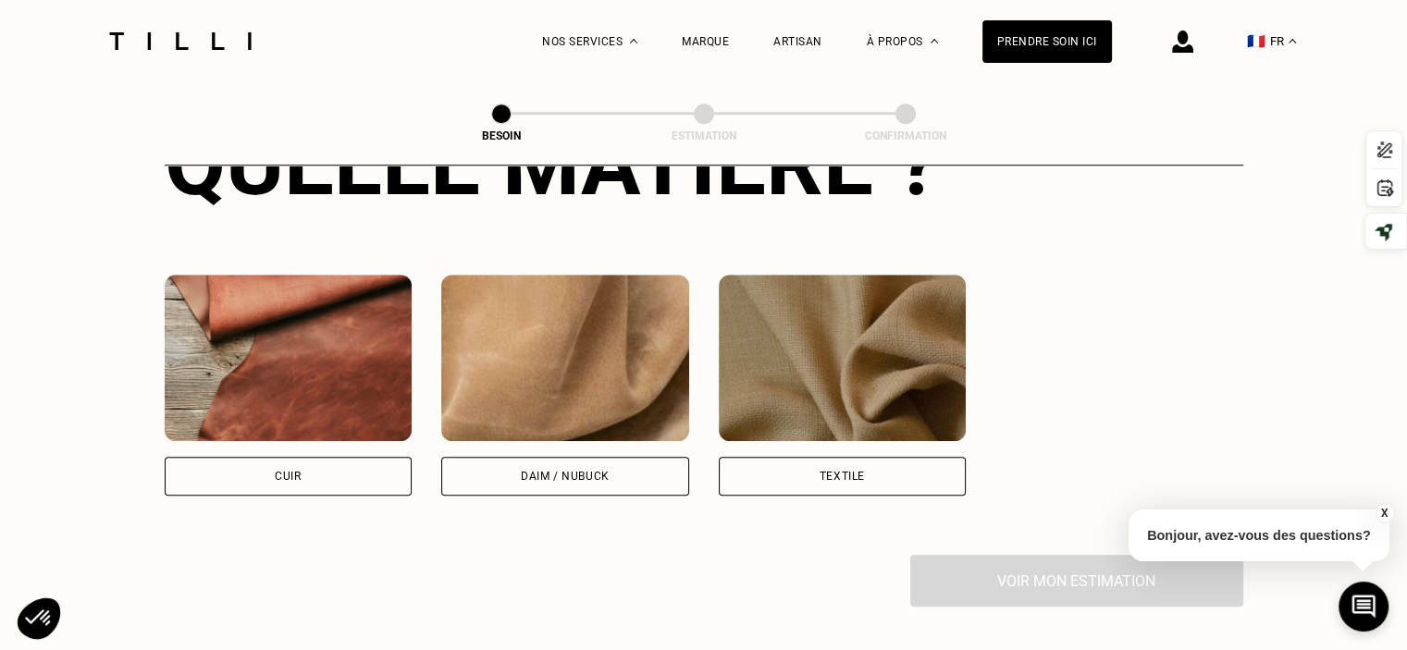
scroll to position [1543, 0]
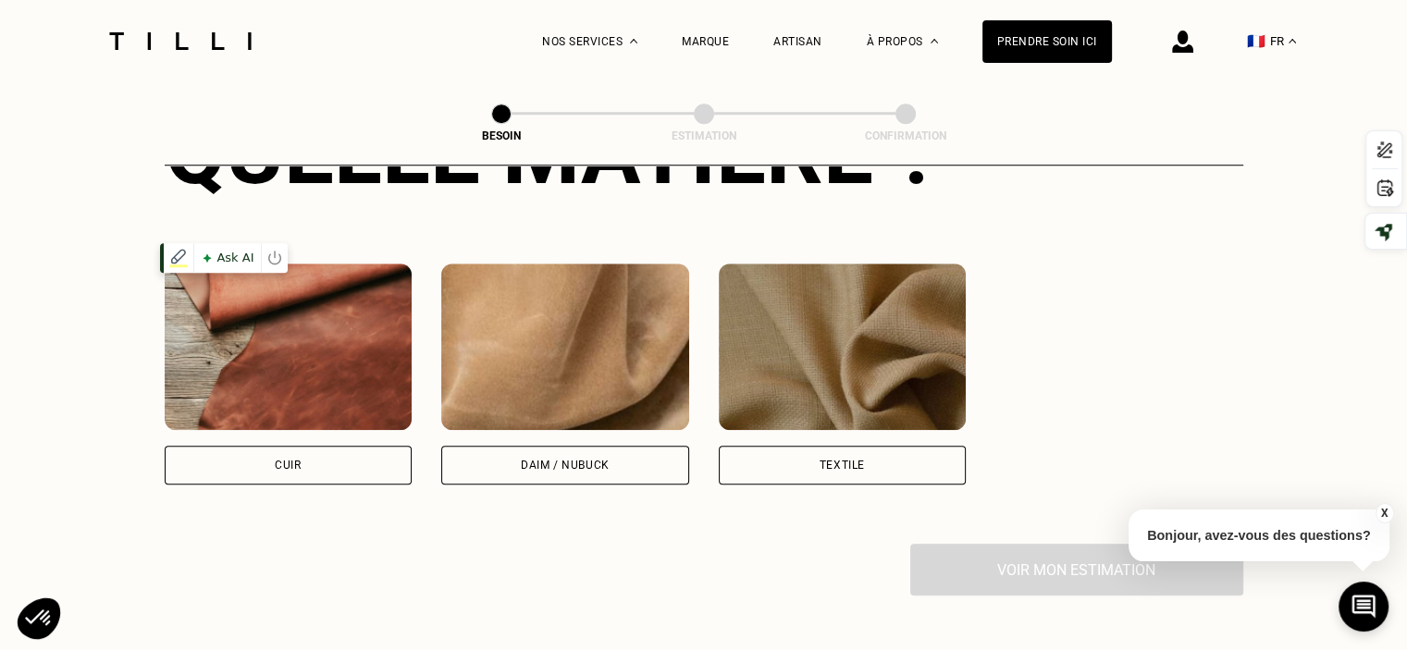
click at [305, 329] on img at bounding box center [289, 347] width 248 height 167
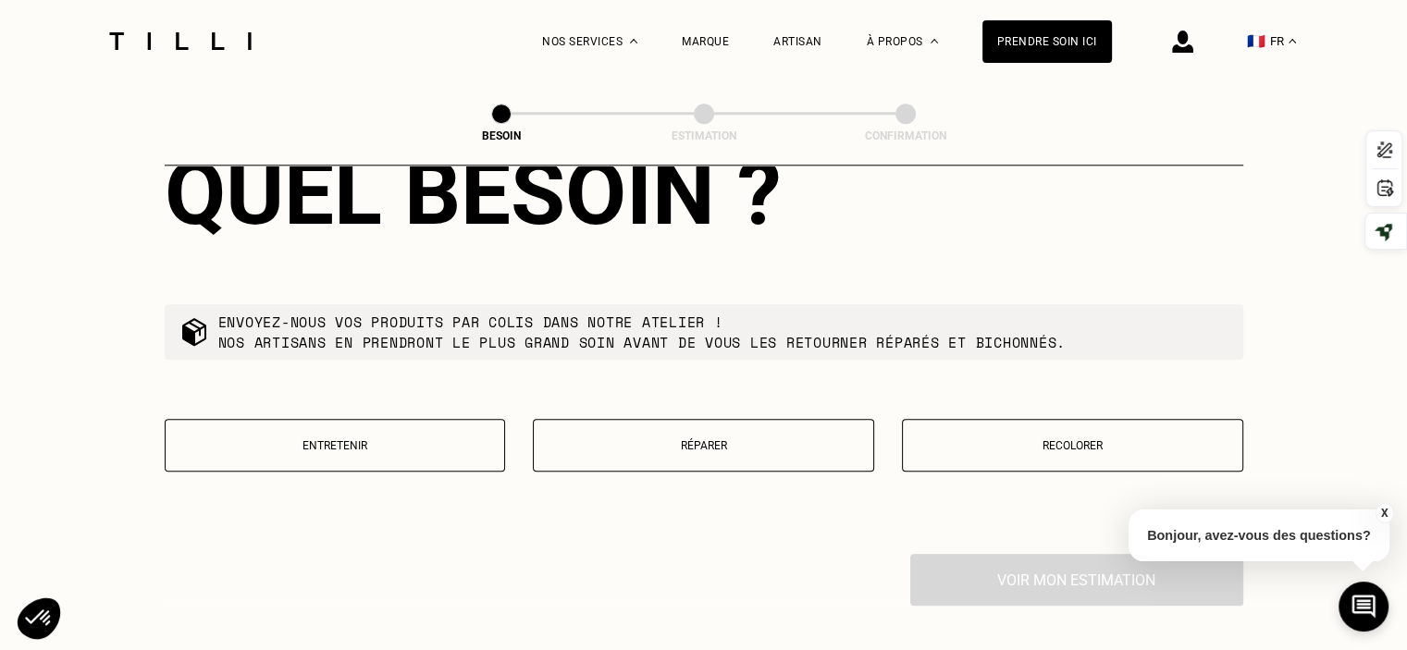
scroll to position [2048, 0]
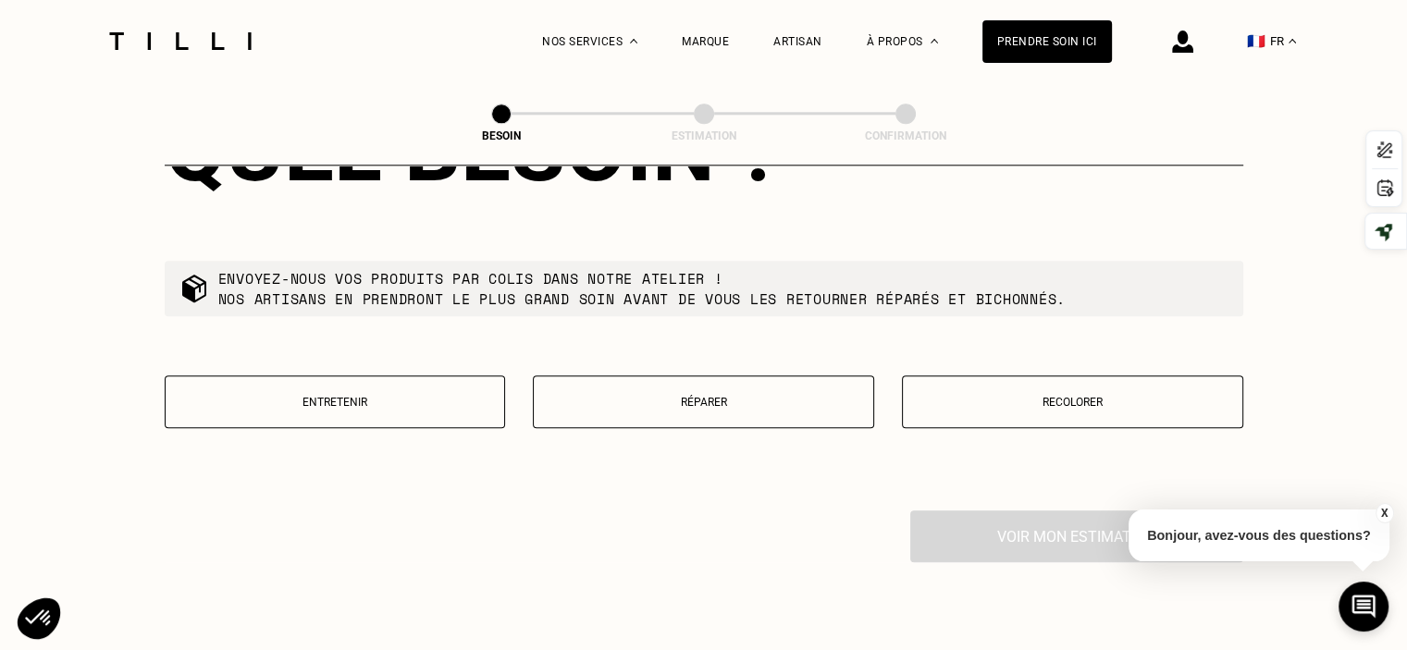
click at [747, 396] on button "Réparer" at bounding box center [703, 402] width 341 height 53
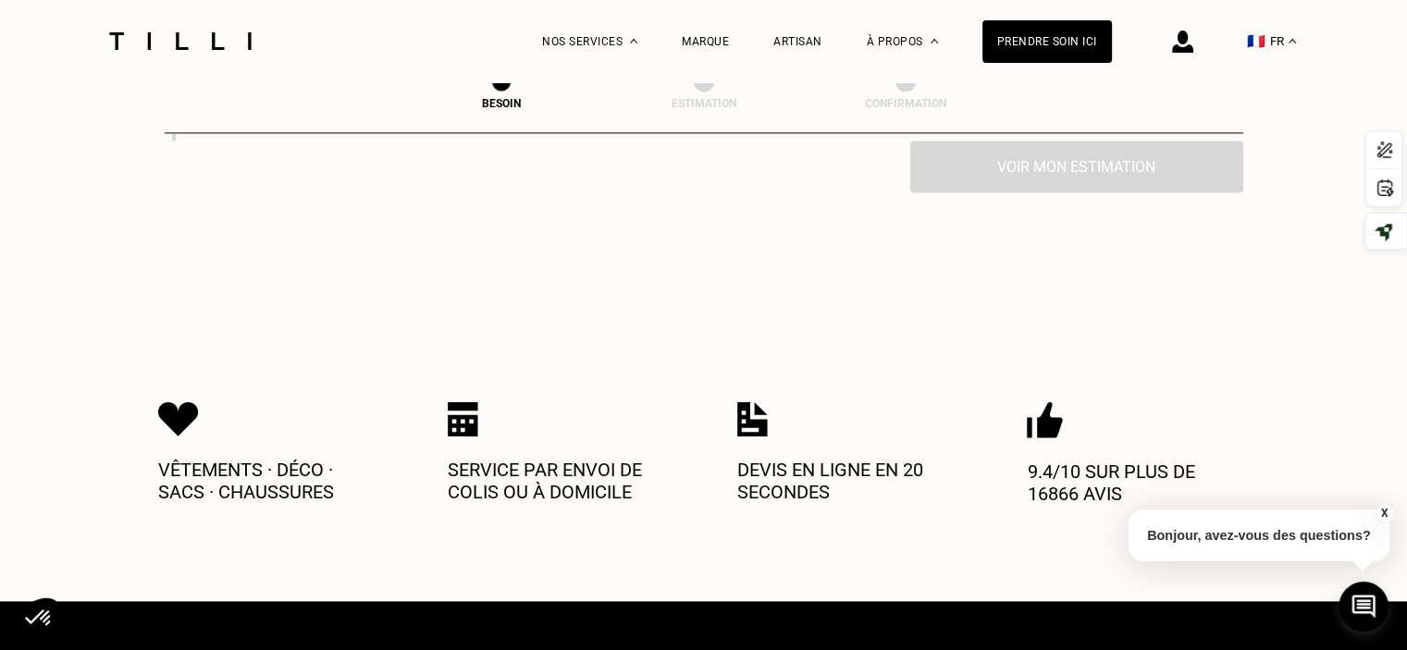
scroll to position [2708, 0]
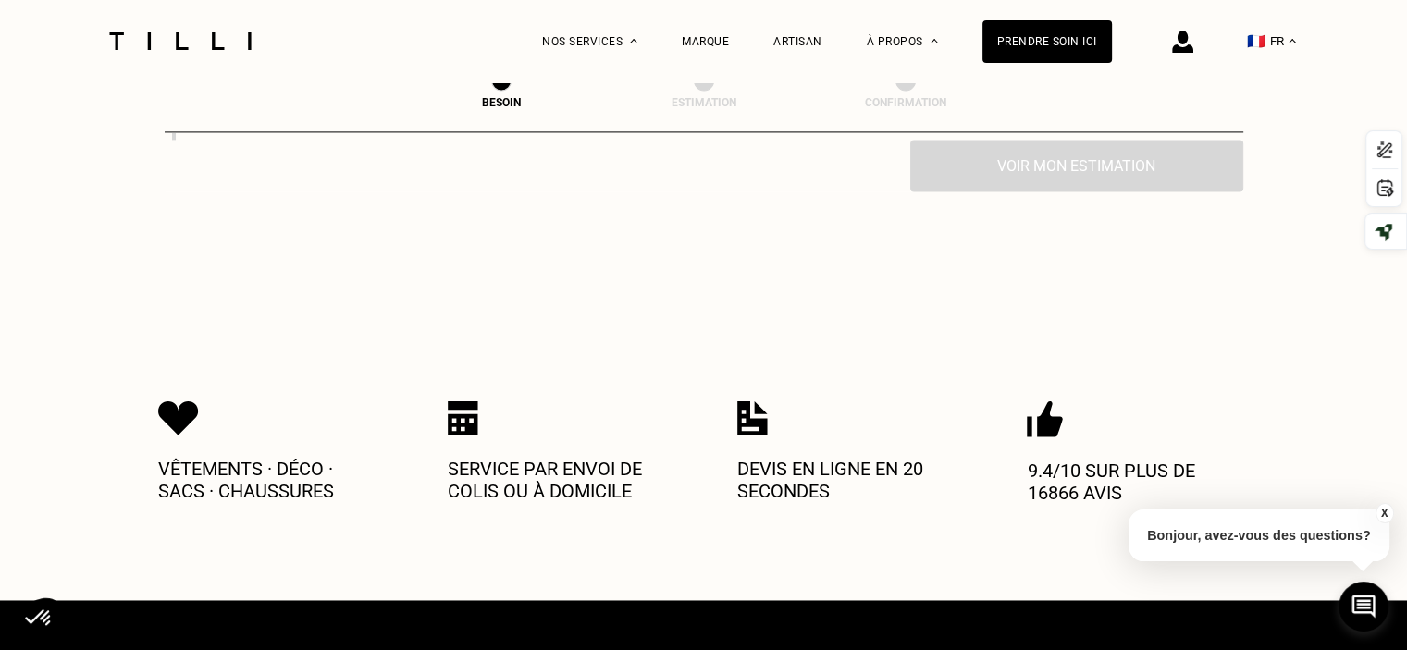
click at [468, 411] on img at bounding box center [463, 418] width 31 height 35
click at [544, 474] on p "Service par envoi de colis ou à domicile" at bounding box center [559, 480] width 222 height 44
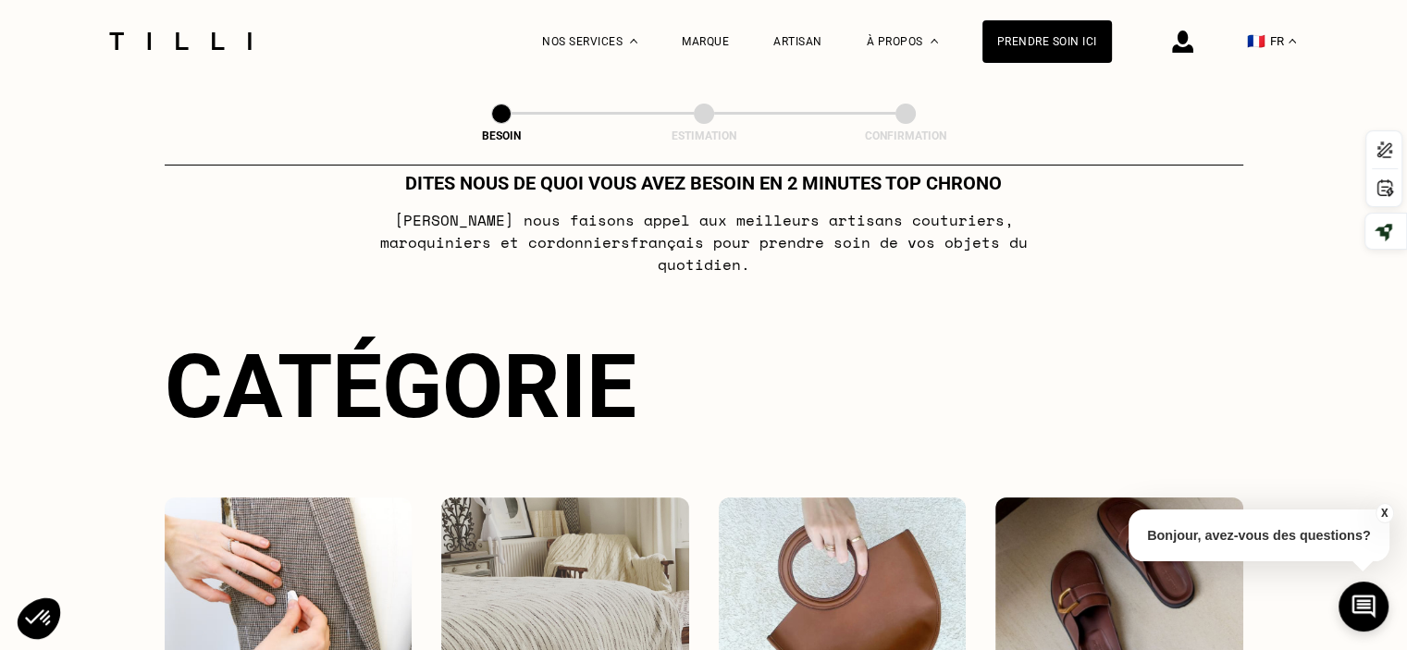
scroll to position [0, 0]
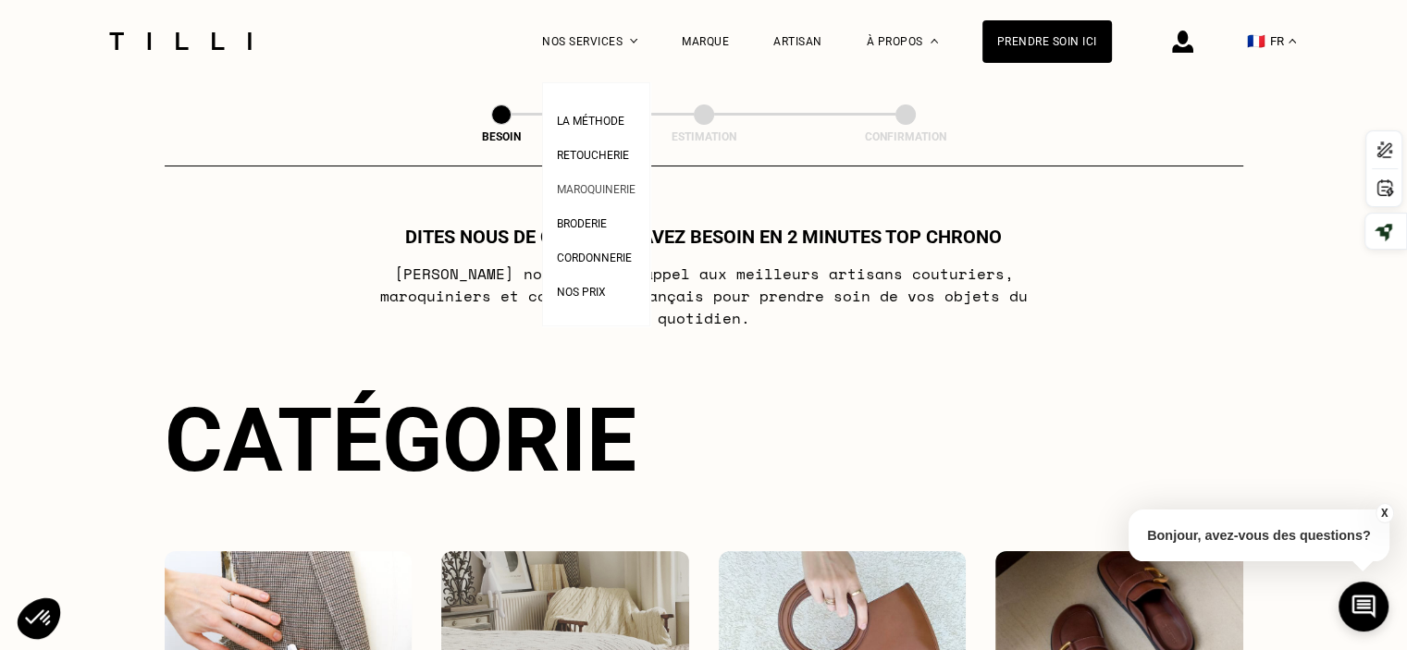
click at [607, 189] on span "Maroquinerie" at bounding box center [596, 189] width 79 height 13
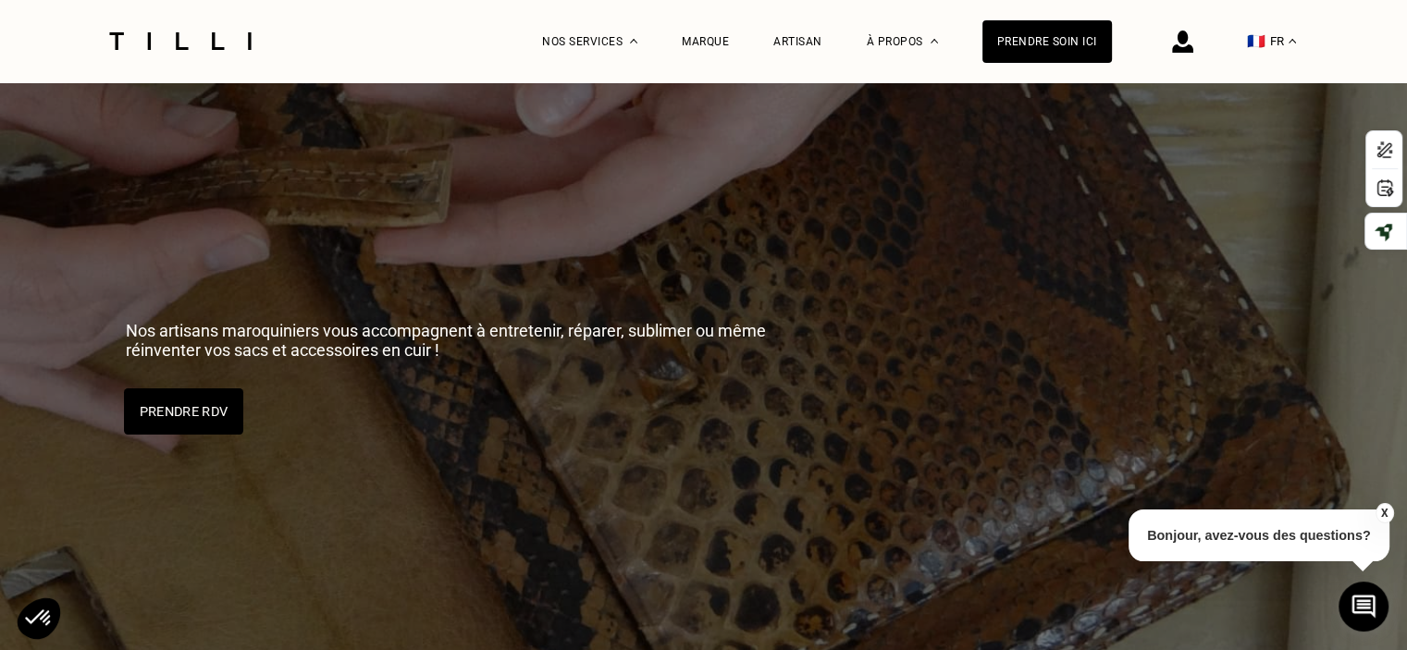
click at [192, 404] on button "Prendre RDV" at bounding box center [183, 412] width 119 height 46
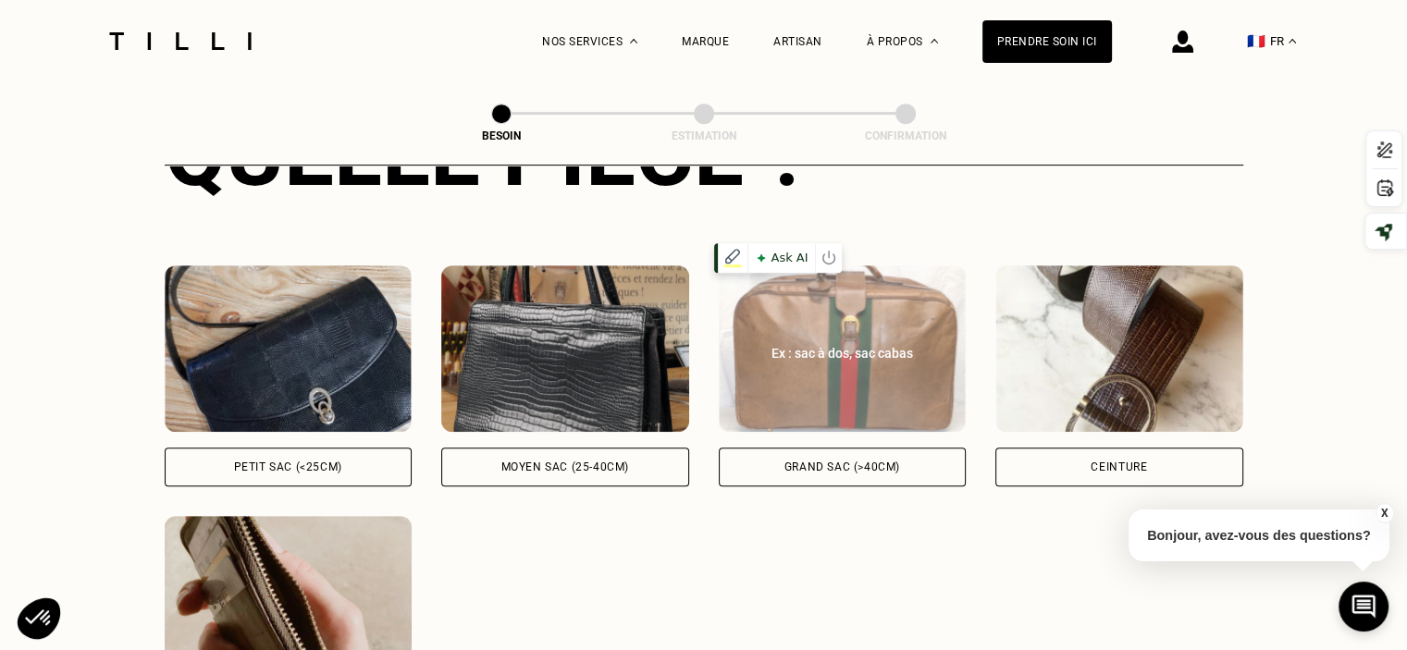
scroll to position [881, 0]
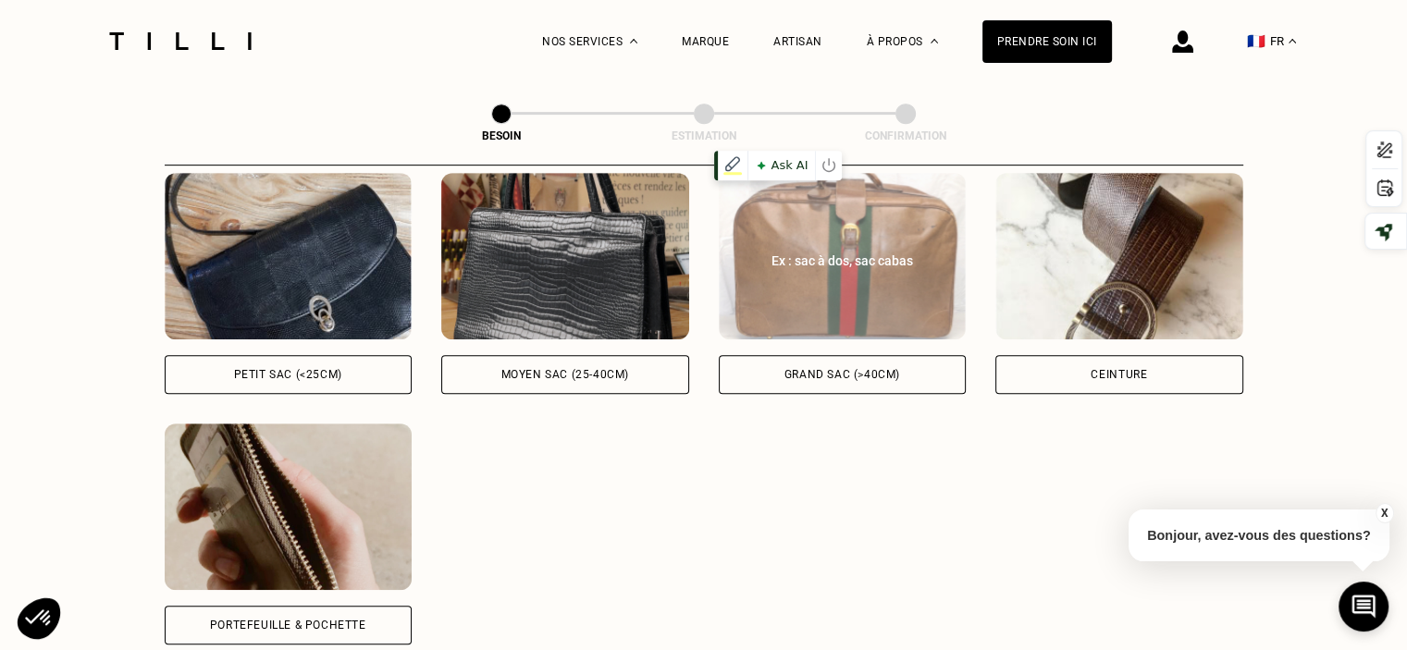
click at [823, 266] on img at bounding box center [843, 256] width 248 height 167
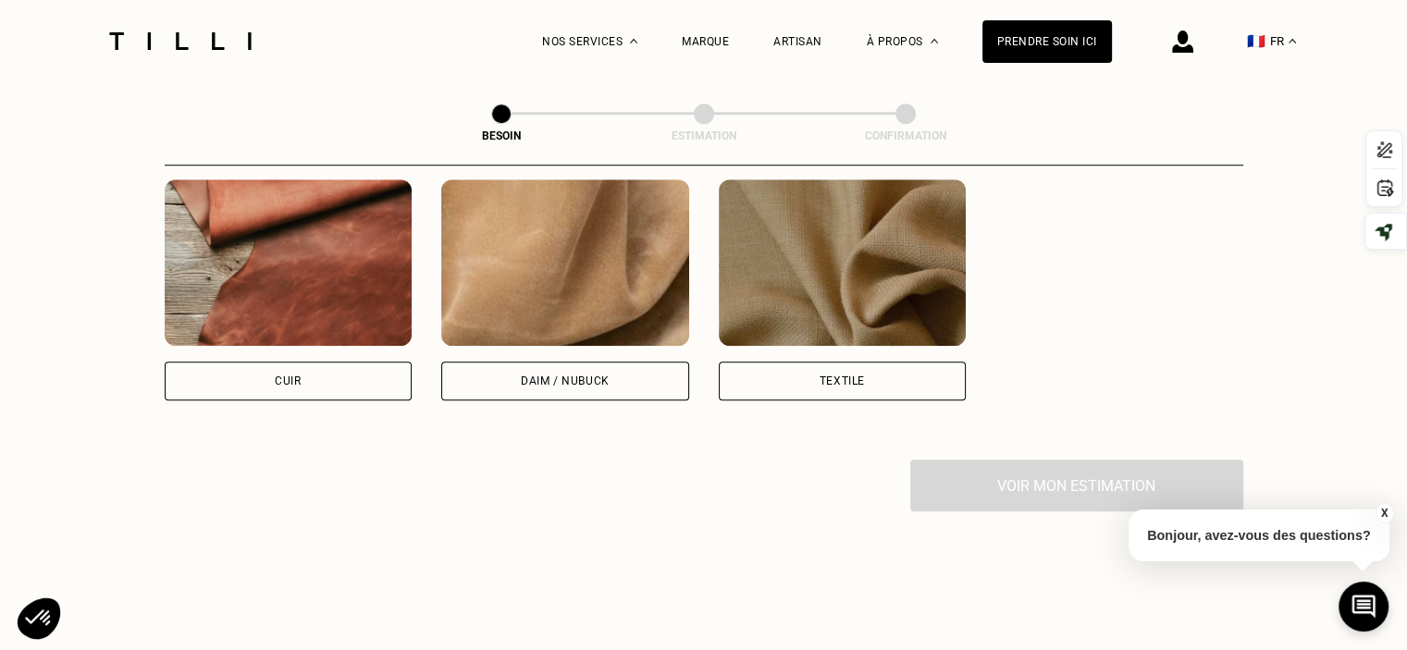
scroll to position [1635, 0]
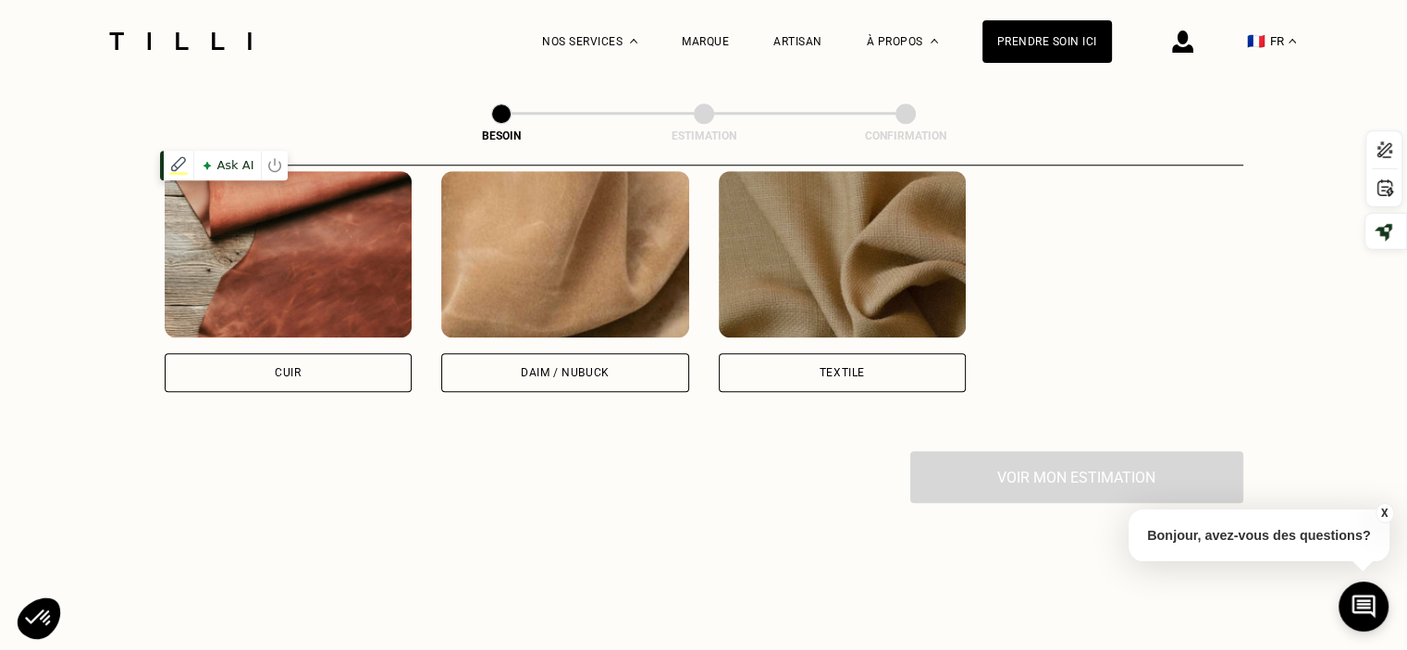
click at [311, 277] on img at bounding box center [289, 254] width 248 height 167
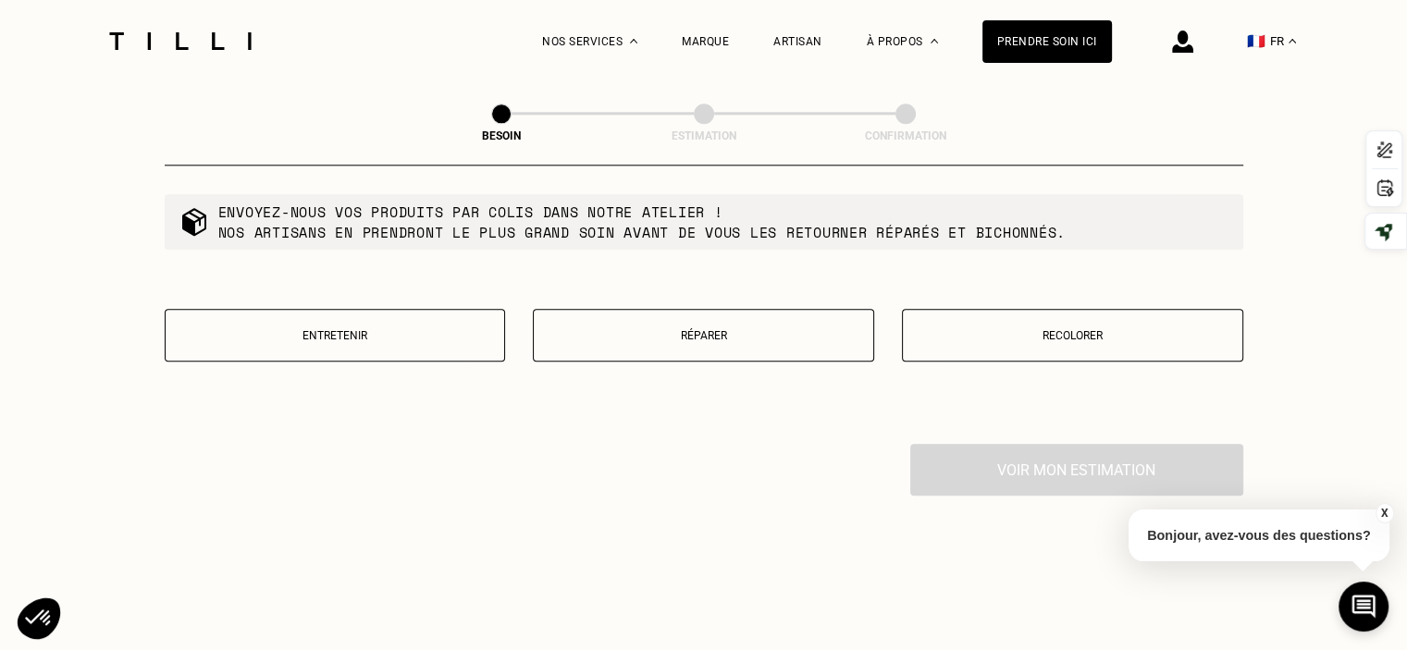
scroll to position [2141, 0]
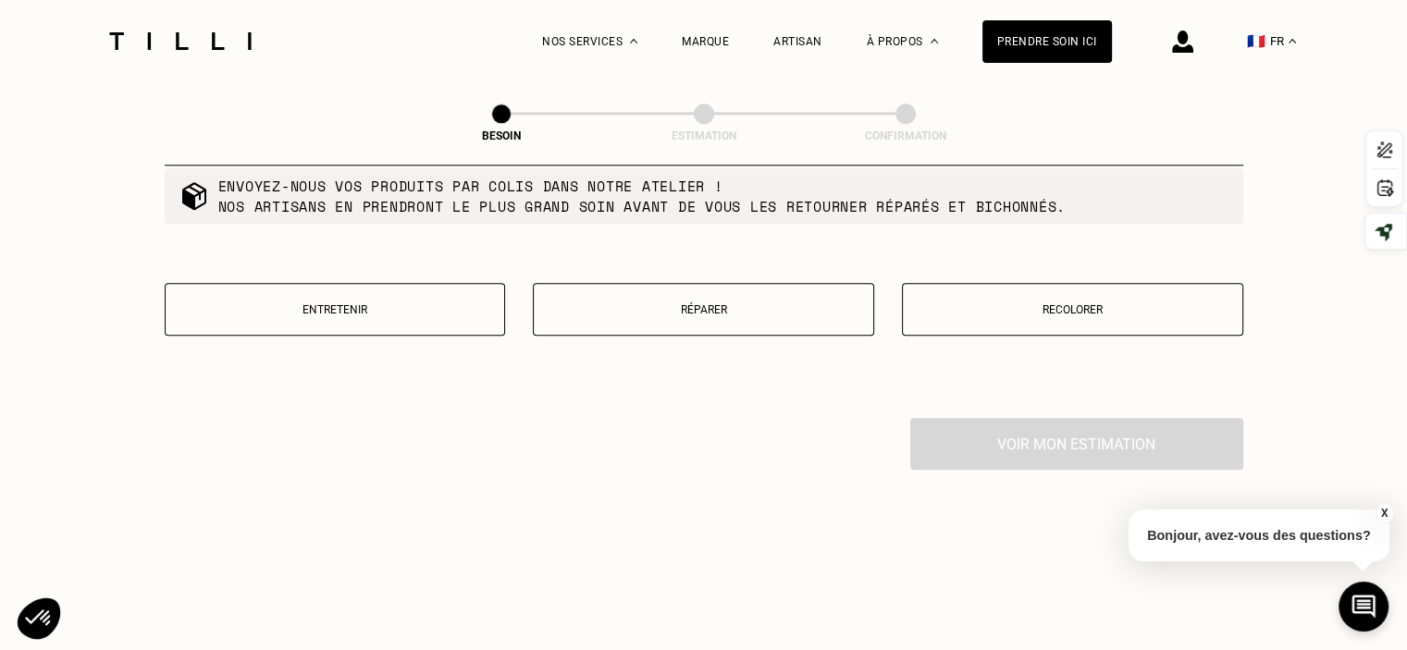
click at [688, 303] on p "Réparer" at bounding box center [703, 309] width 321 height 13
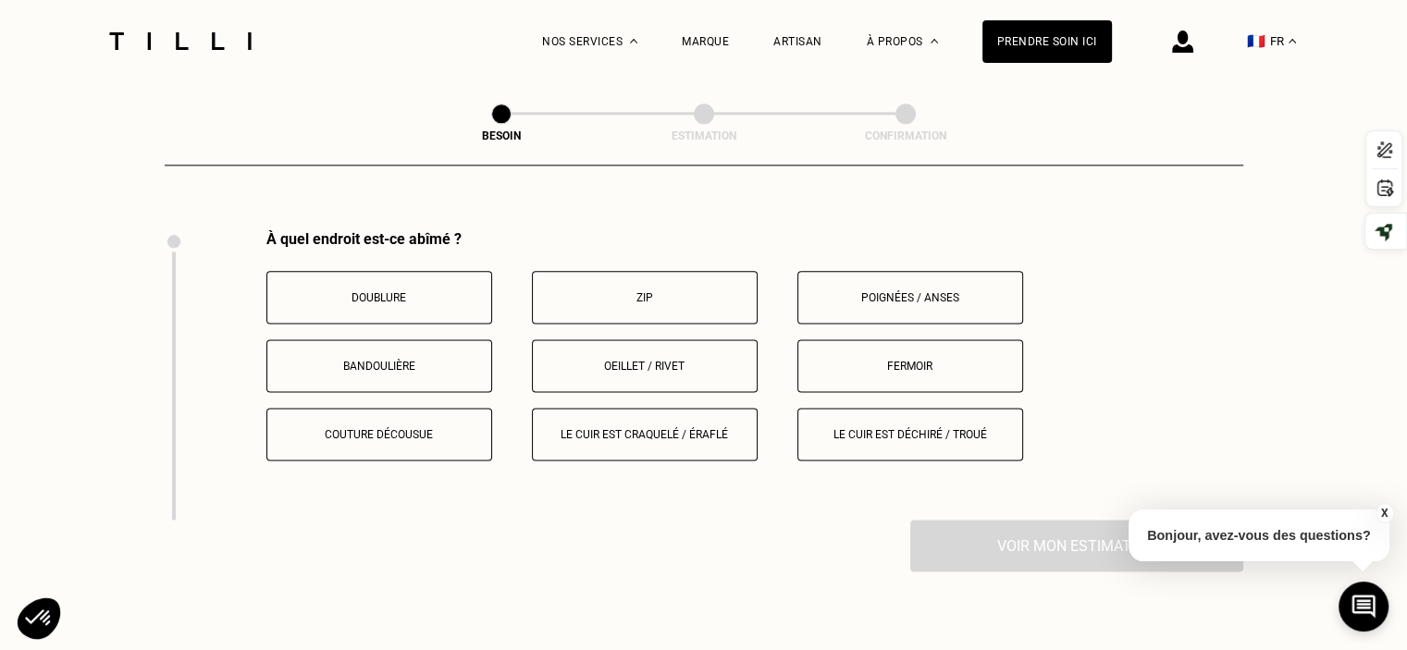
scroll to position [2338, 0]
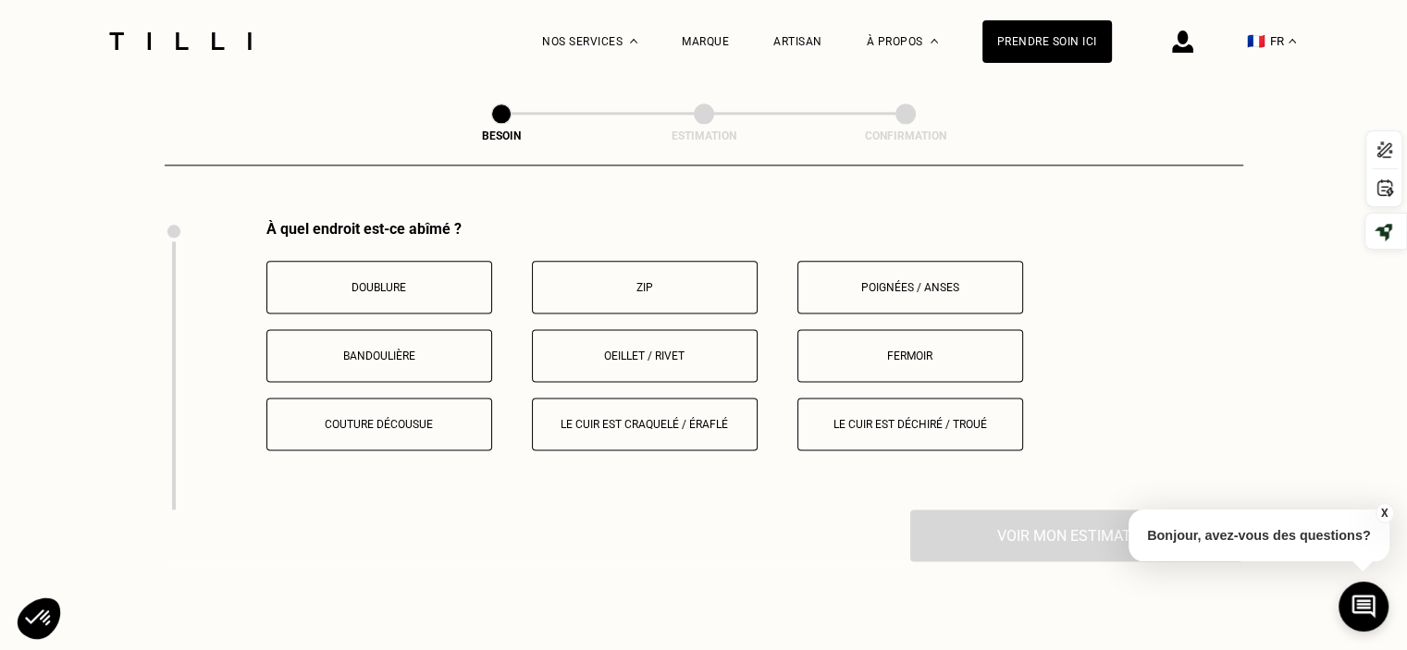
click at [369, 418] on p "Couture décousue" at bounding box center [379, 424] width 205 height 13
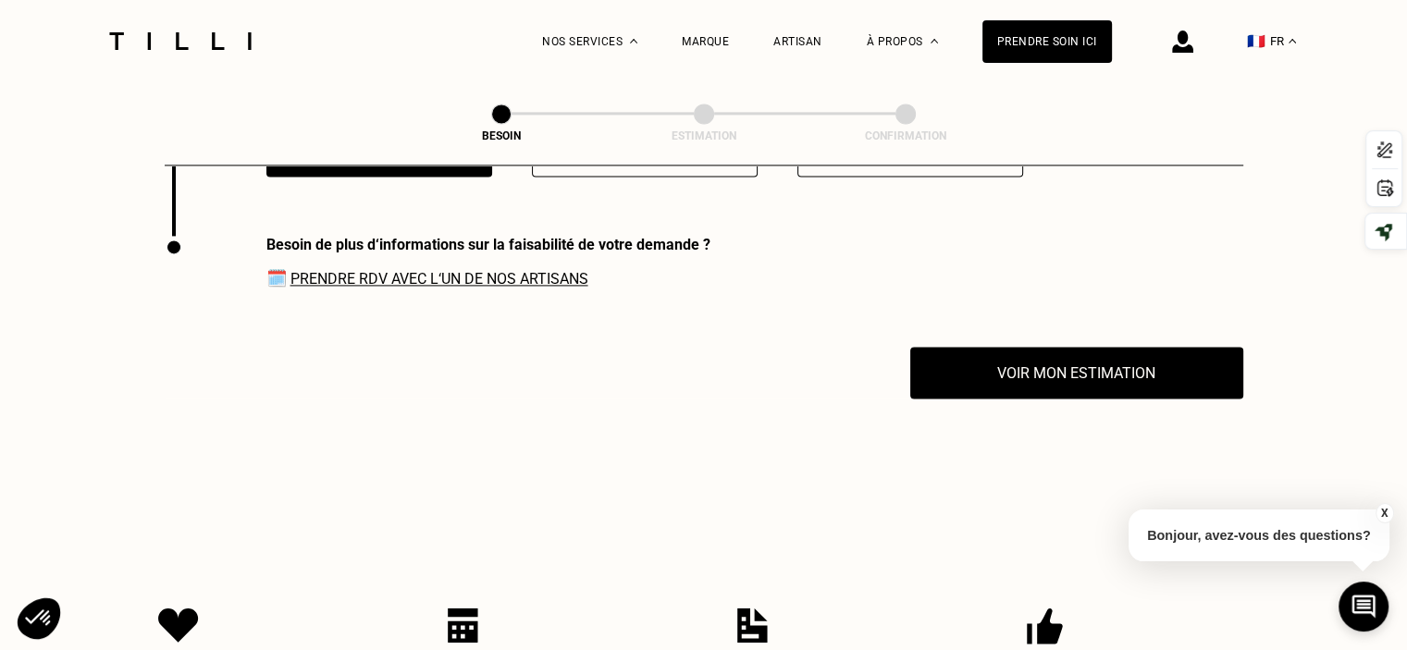
scroll to position [2628, 0]
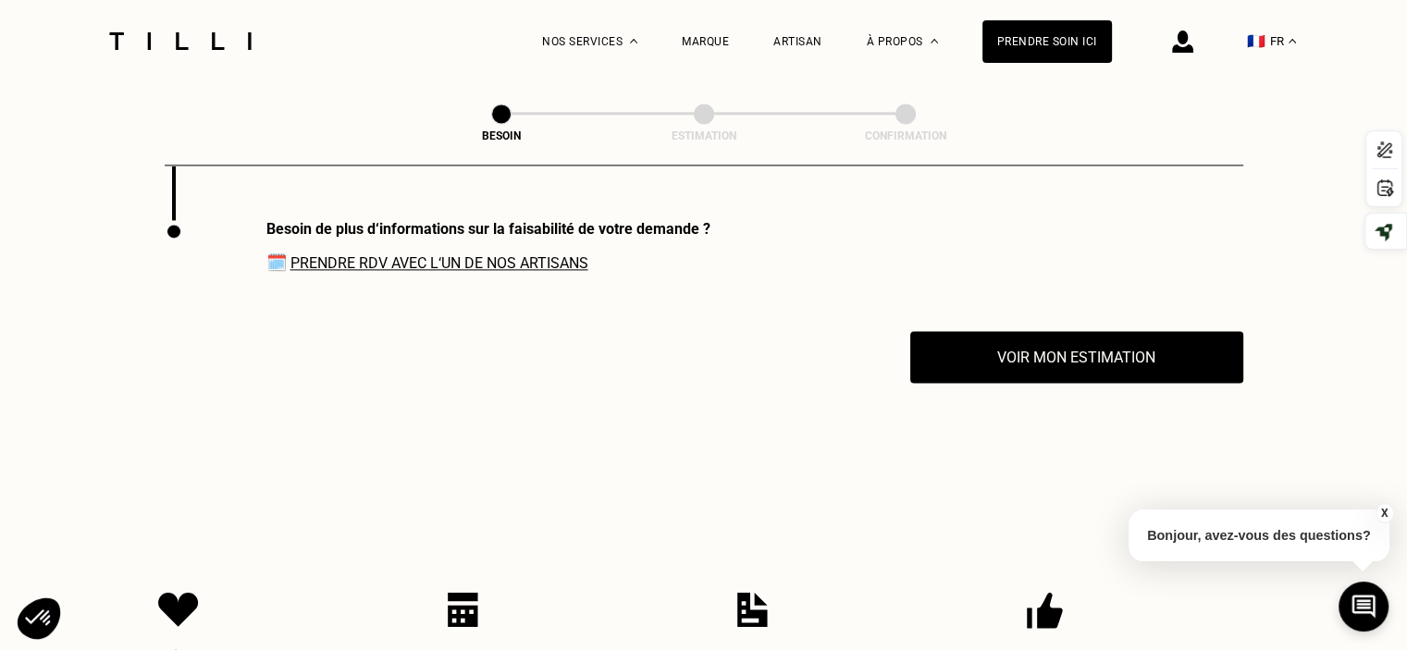
click at [500, 254] on link "Prendre RDV avec l‘un de nos artisans" at bounding box center [439, 263] width 298 height 18
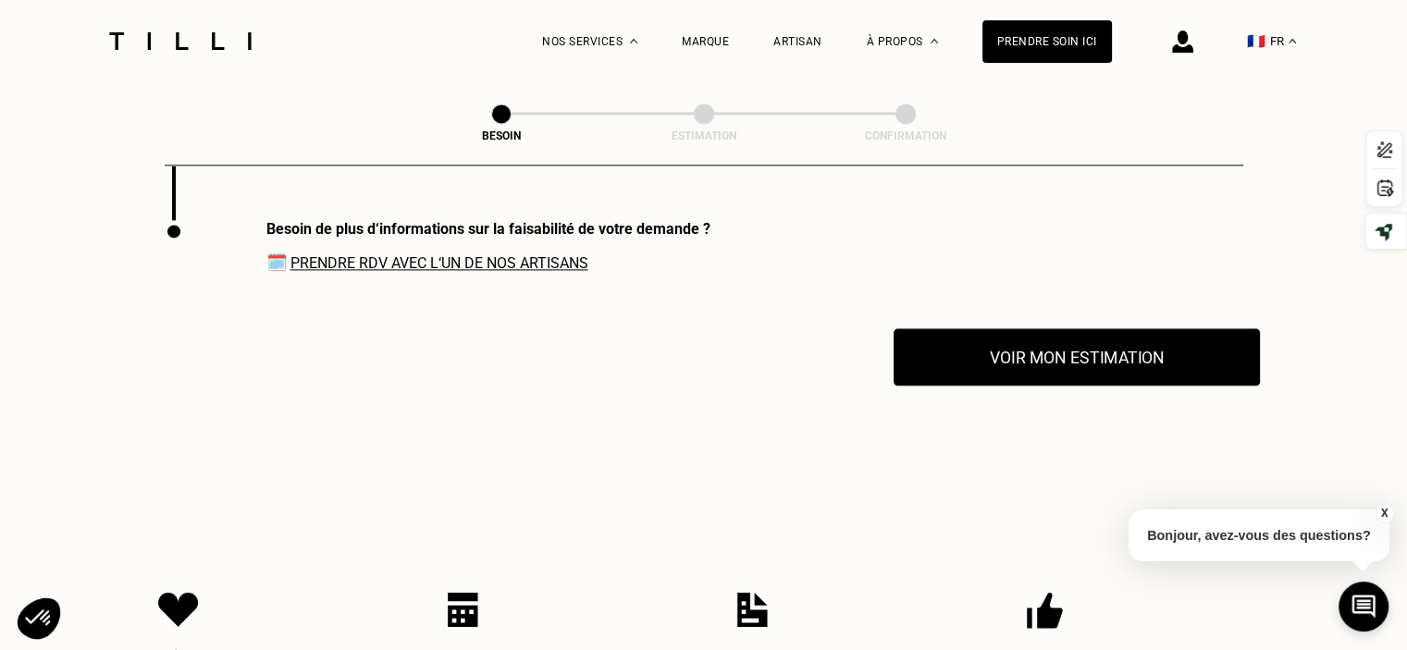
click at [1072, 343] on button "Voir mon estimation" at bounding box center [1077, 356] width 366 height 57
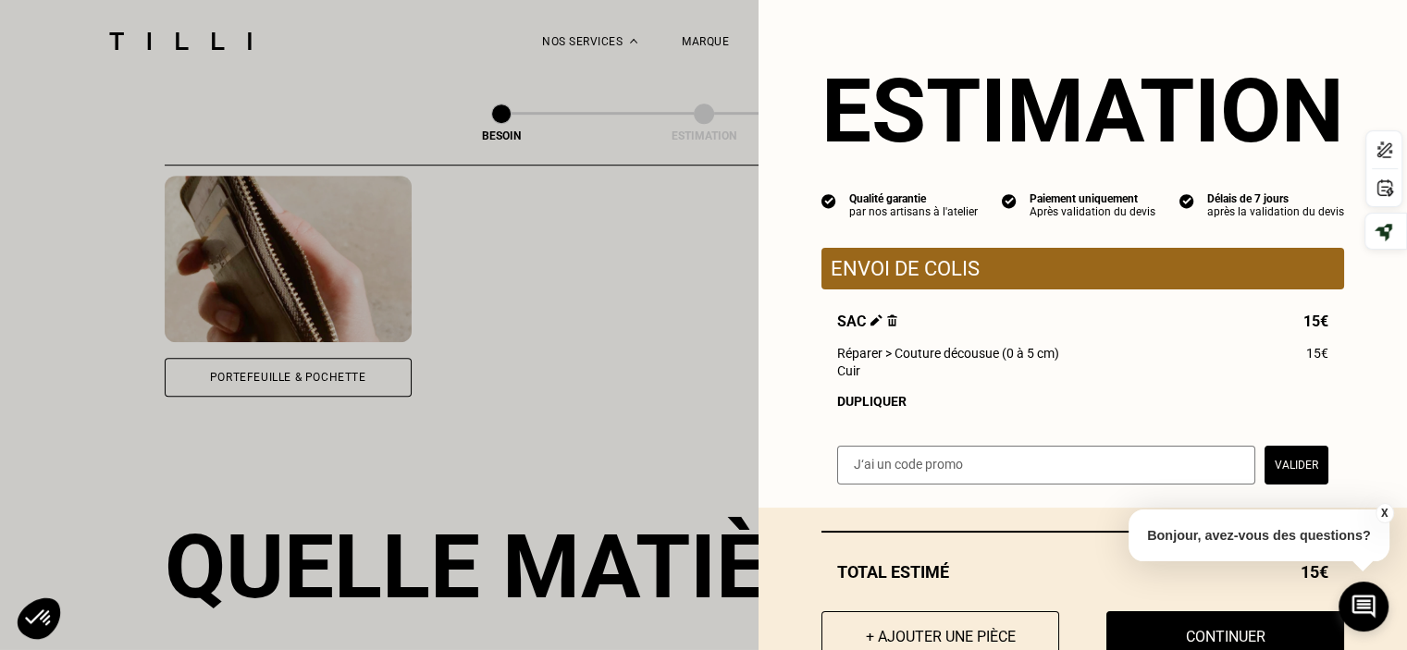
scroll to position [862, 0]
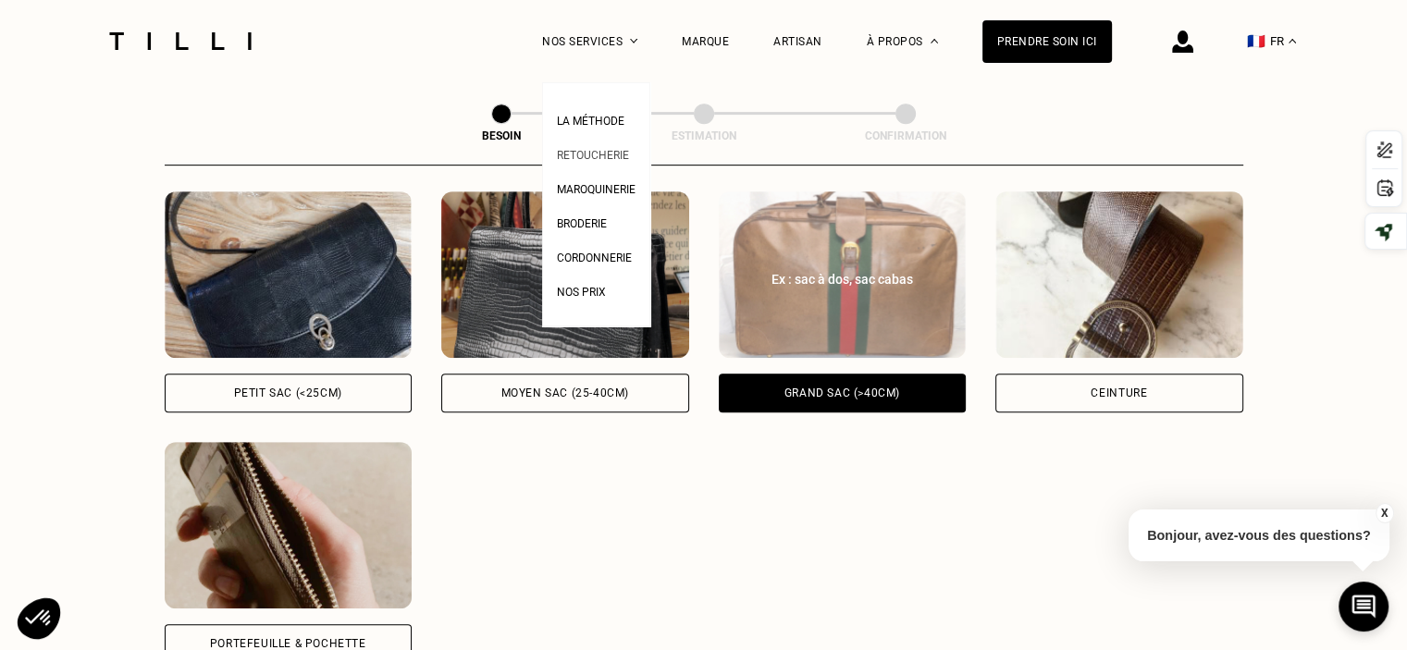
click at [618, 153] on span "Retoucherie" at bounding box center [593, 155] width 72 height 13
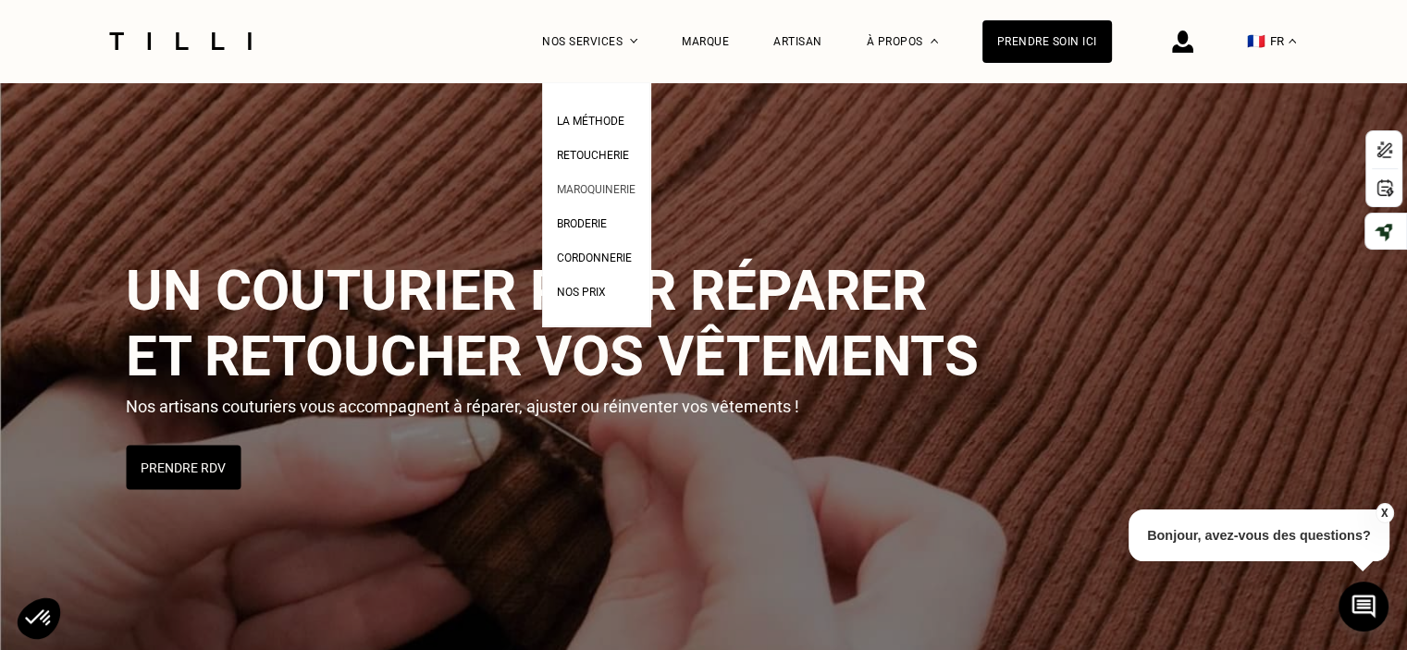
click at [614, 186] on span "Maroquinerie" at bounding box center [596, 189] width 79 height 13
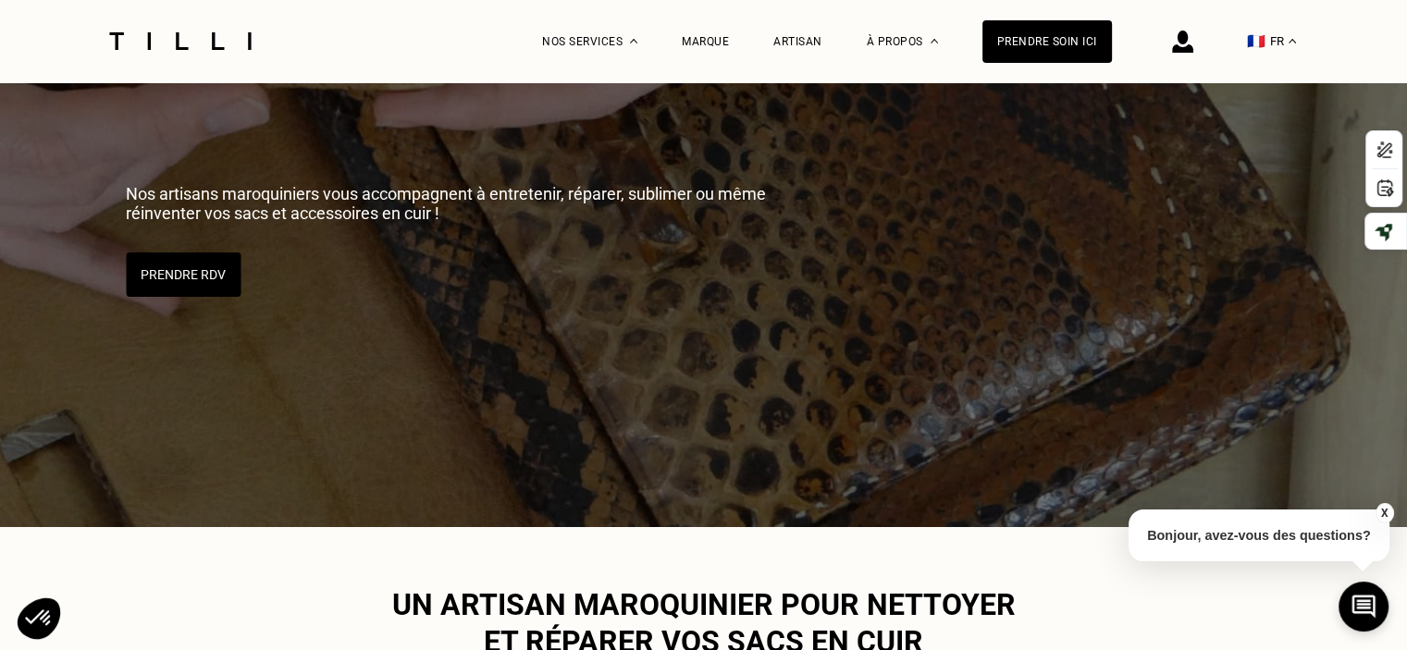
scroll to position [278, 0]
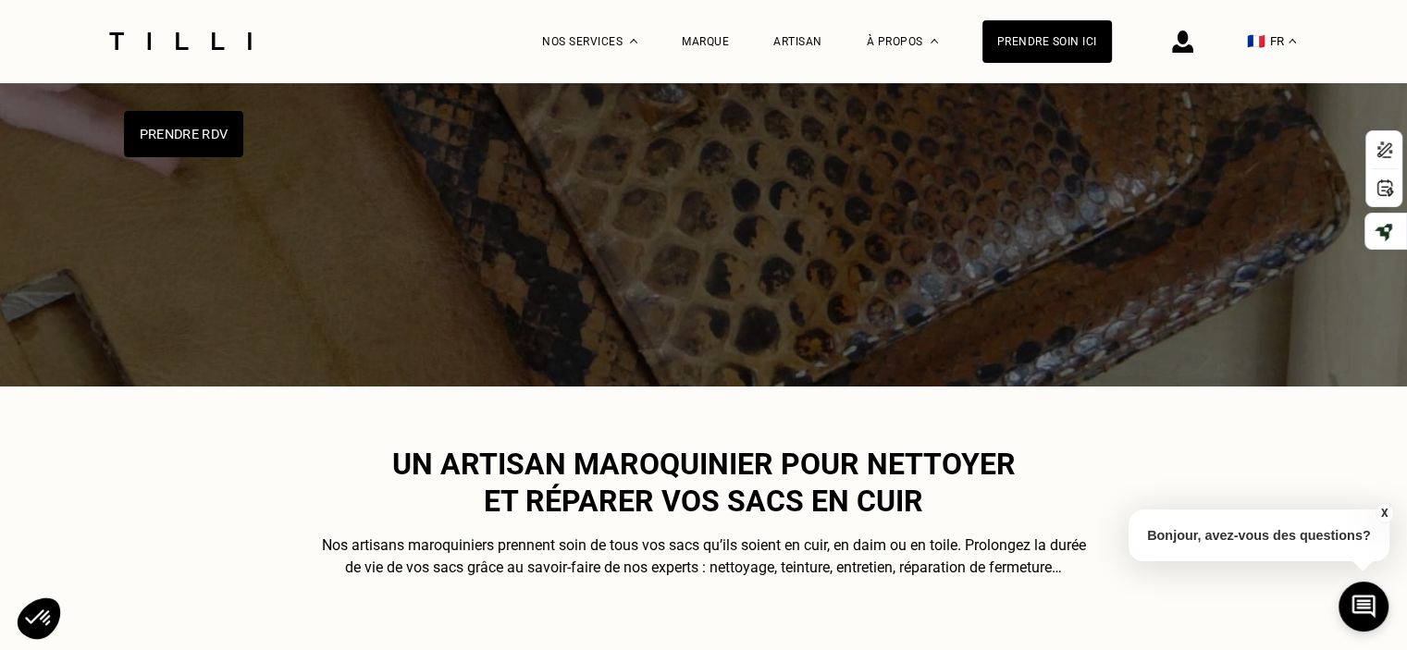
click at [194, 128] on button "Prendre RDV" at bounding box center [183, 134] width 119 height 46
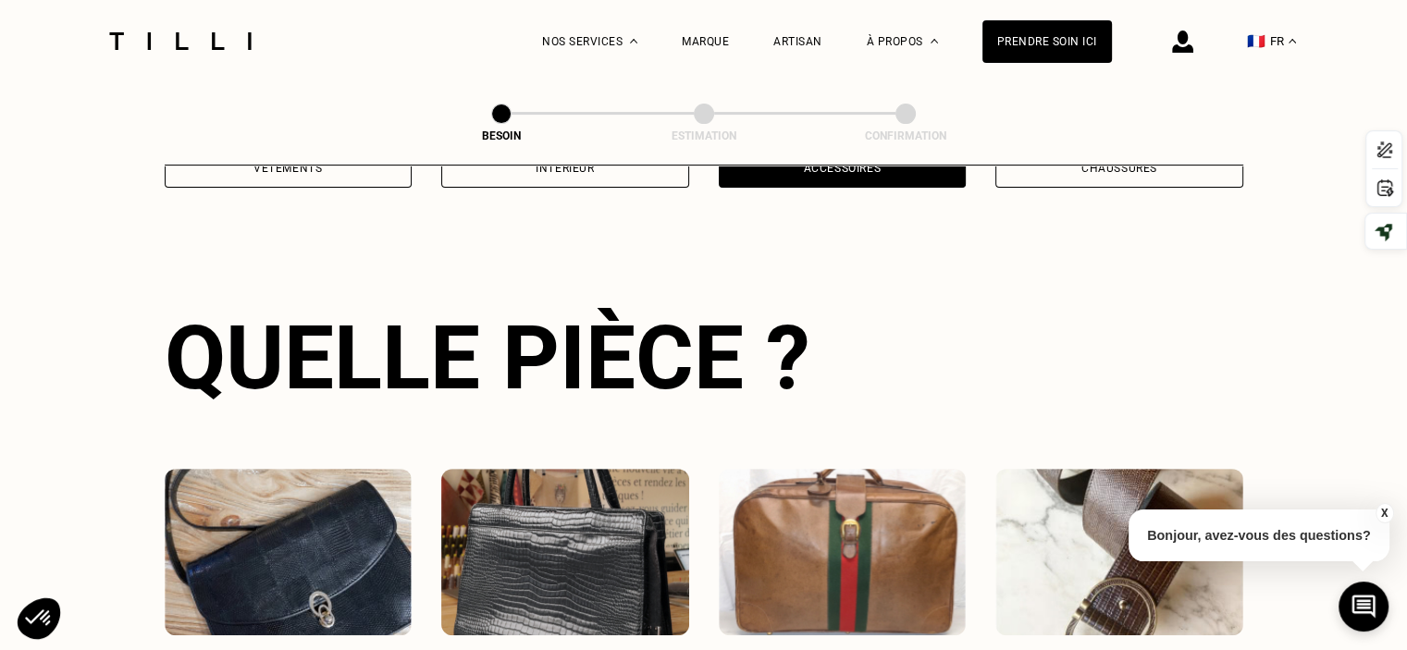
scroll to position [603, 0]
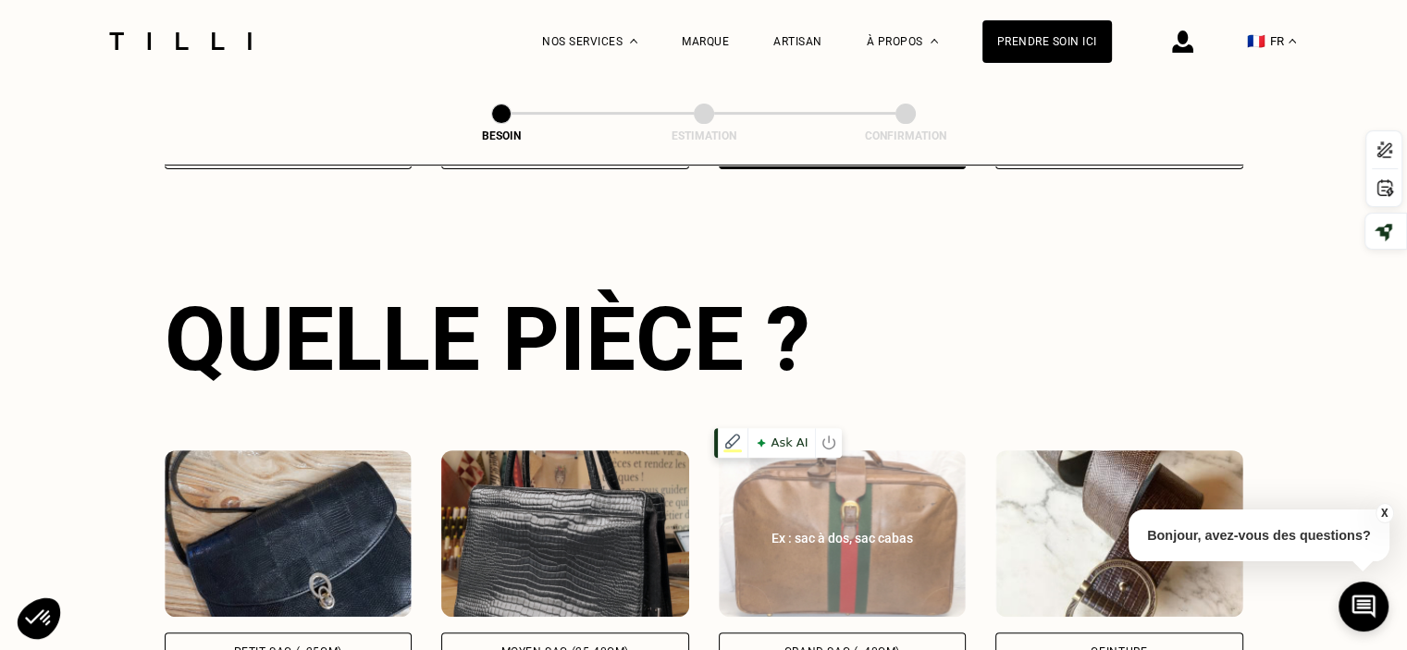
click at [832, 491] on img at bounding box center [843, 533] width 248 height 167
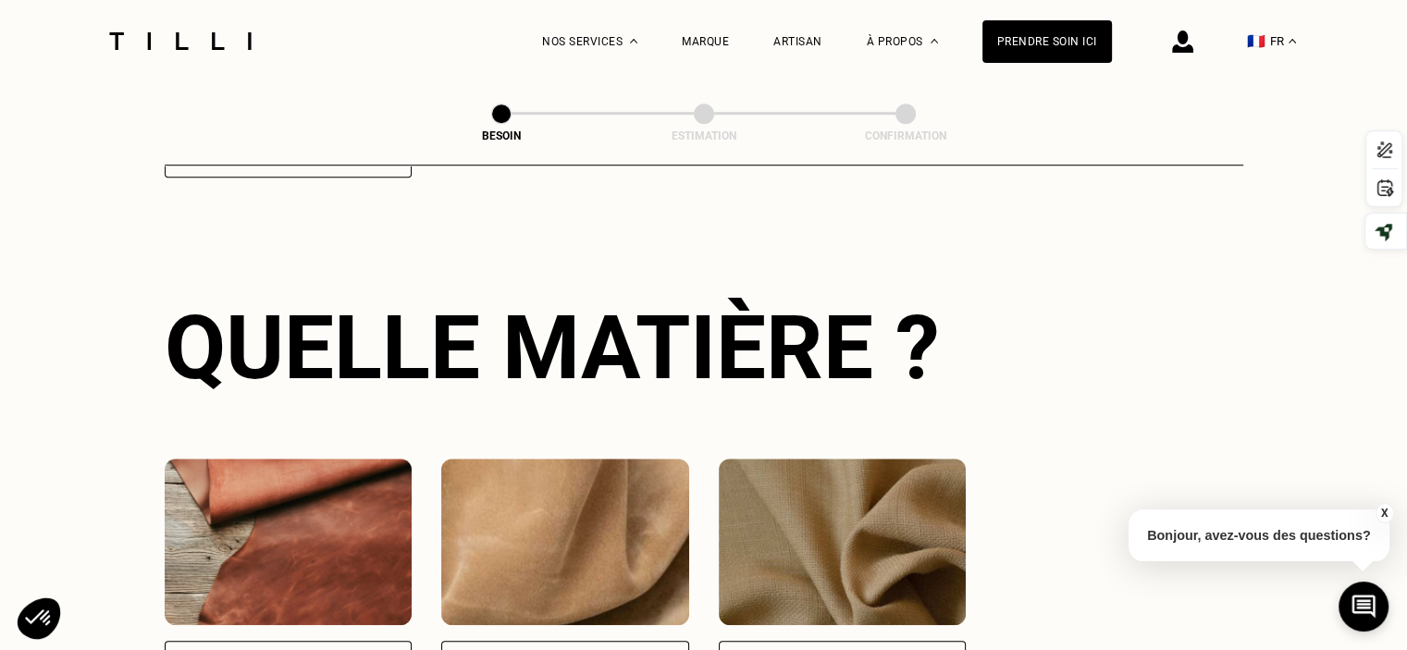
scroll to position [1358, 0]
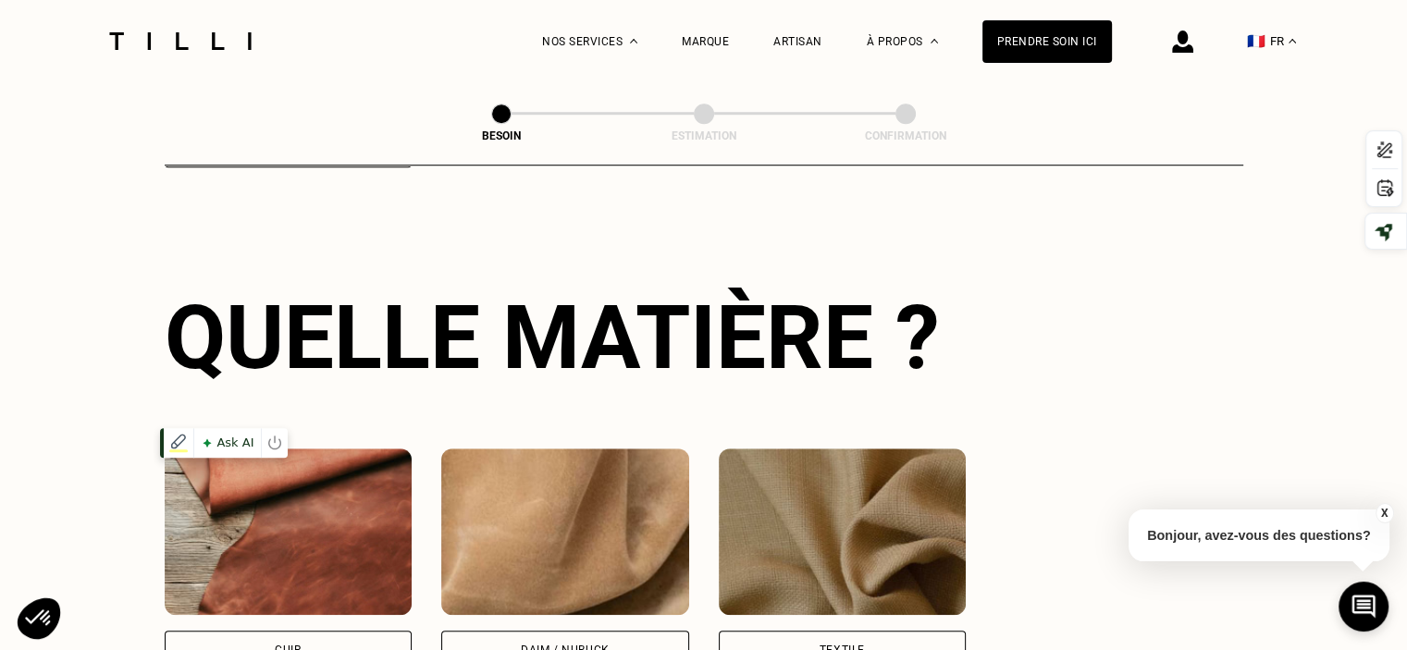
click at [357, 516] on img at bounding box center [289, 532] width 248 height 167
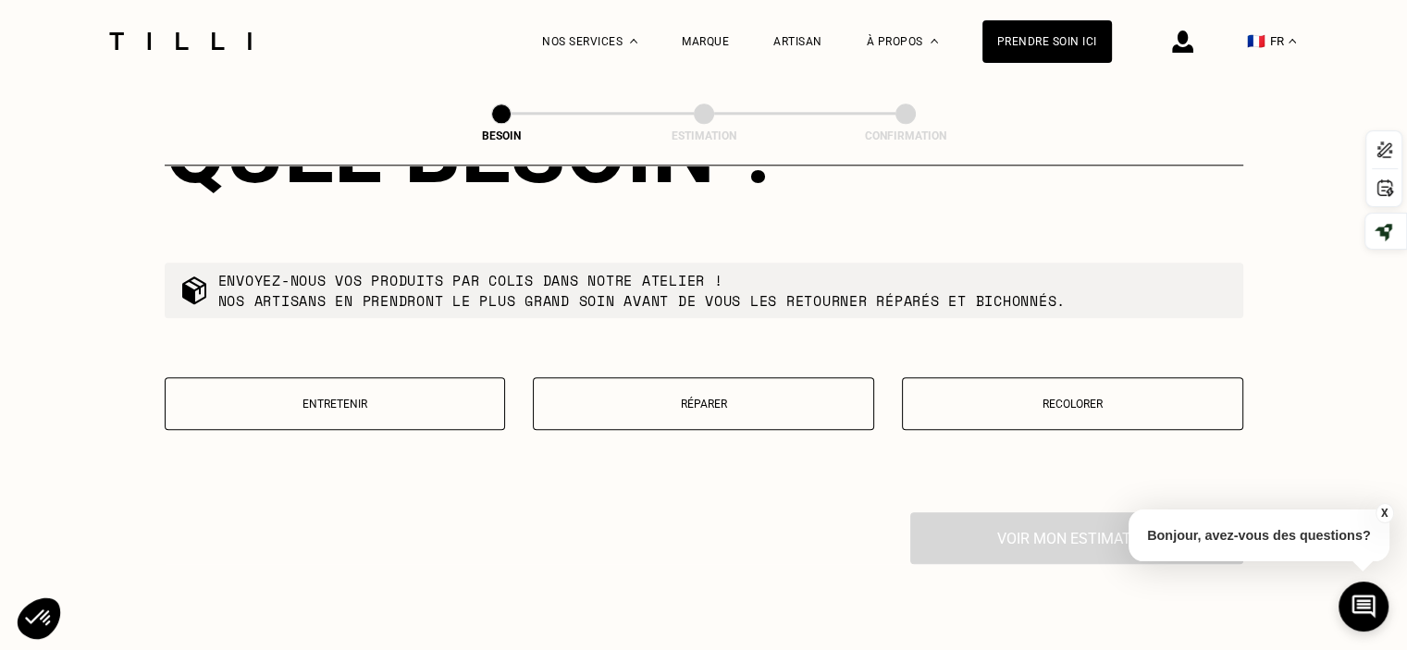
scroll to position [2048, 0]
click at [696, 396] on p "Réparer" at bounding box center [703, 402] width 321 height 13
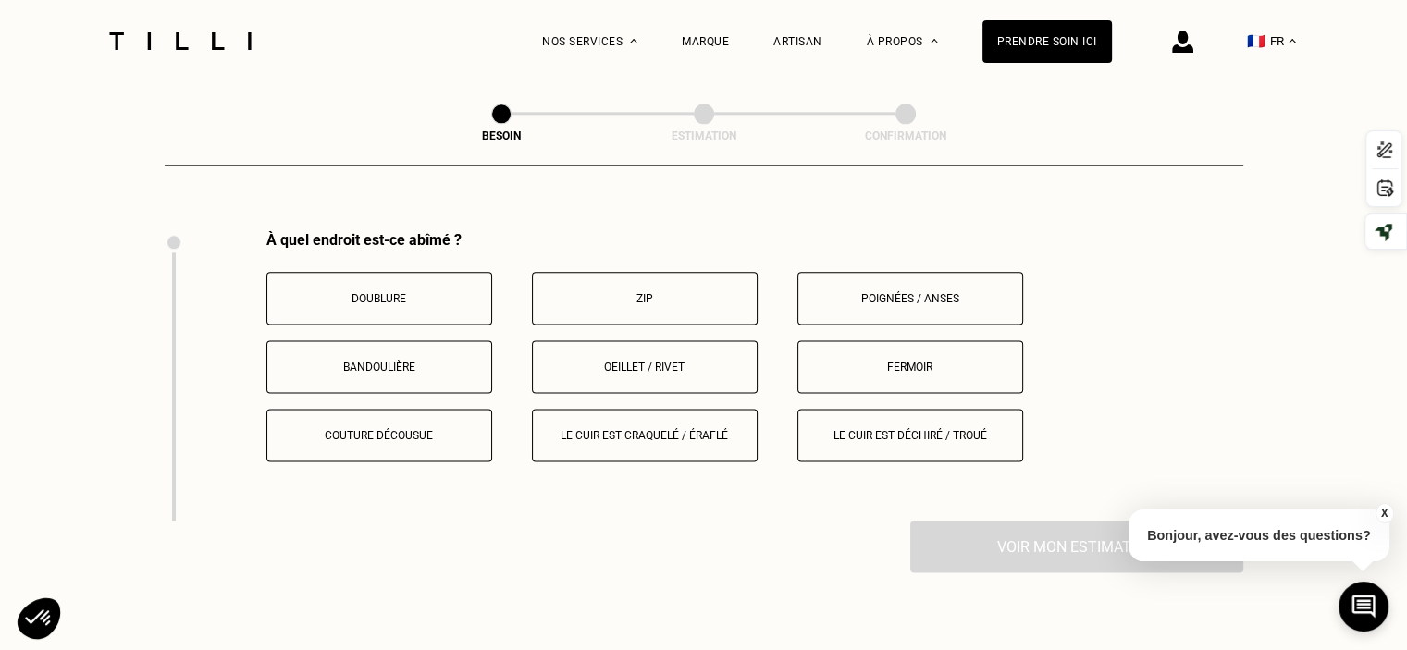
scroll to position [2338, 0]
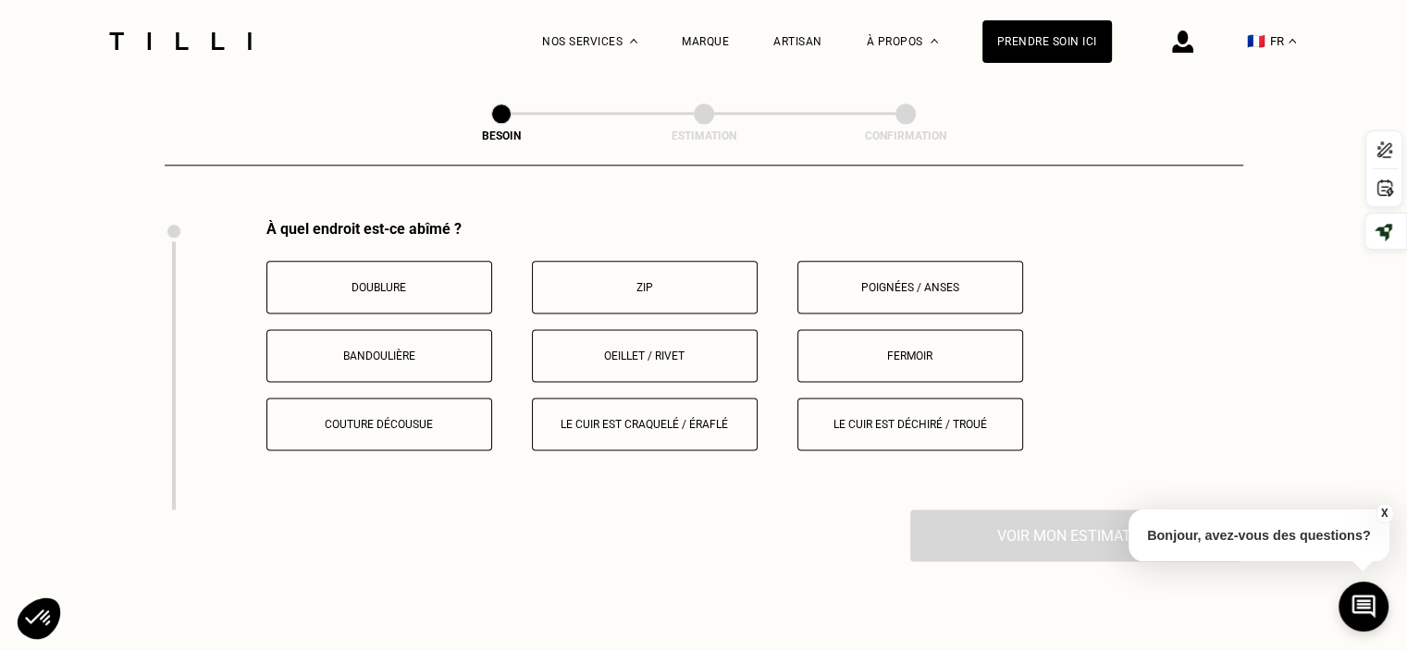
click at [389, 418] on p "Couture décousue" at bounding box center [379, 424] width 205 height 13
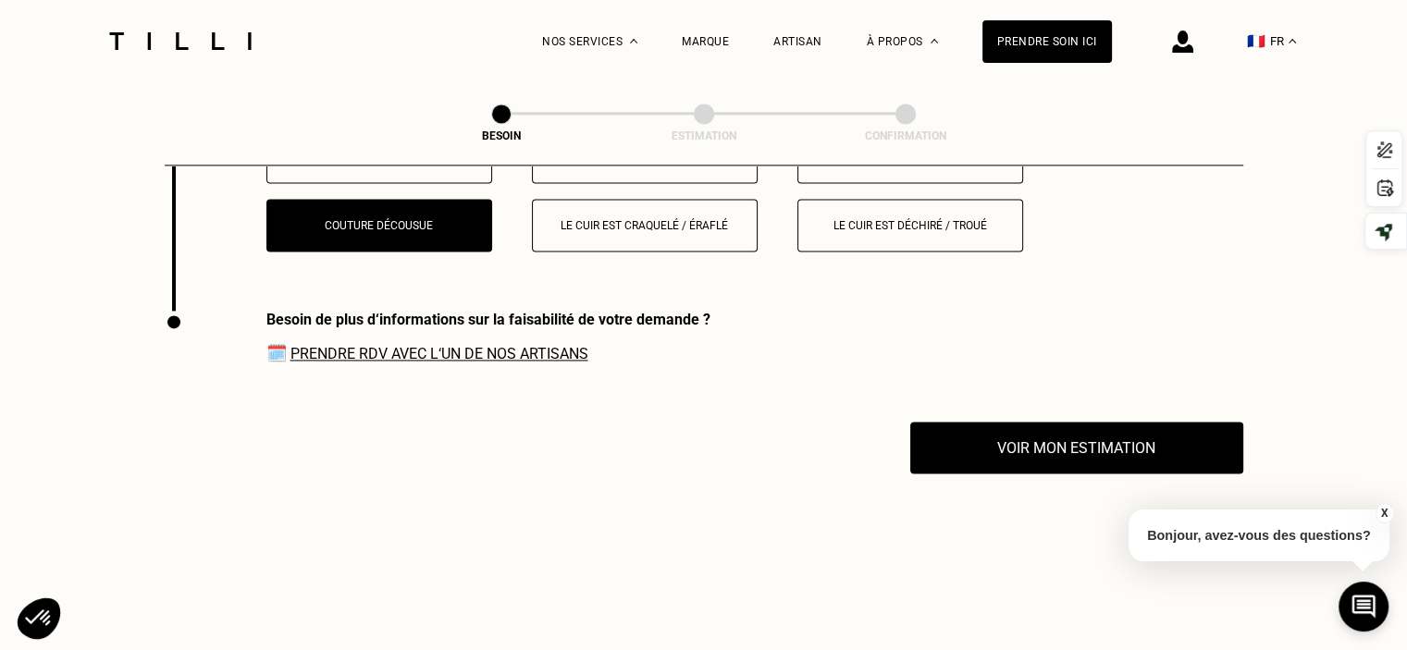
scroll to position [2535, 0]
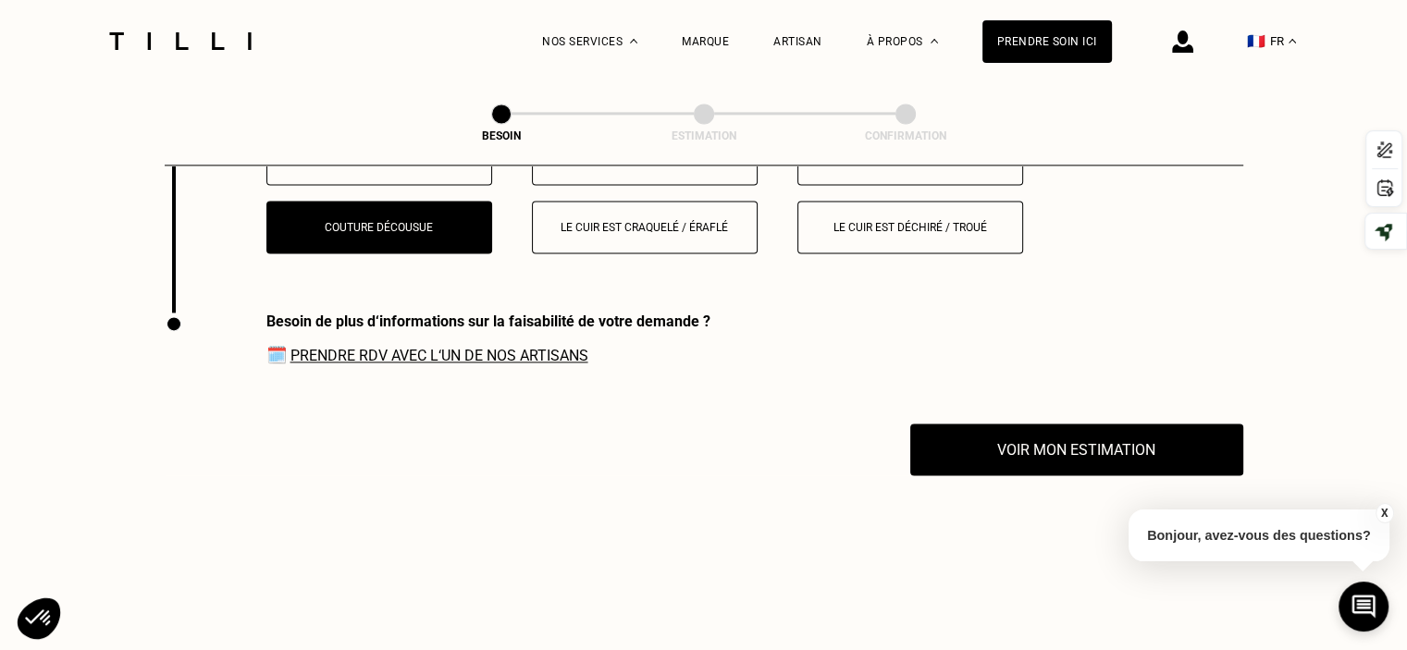
click at [306, 347] on link "Prendre RDV avec l‘un de nos artisans" at bounding box center [439, 356] width 298 height 18
click at [815, 40] on div "Artisan" at bounding box center [797, 41] width 49 height 13
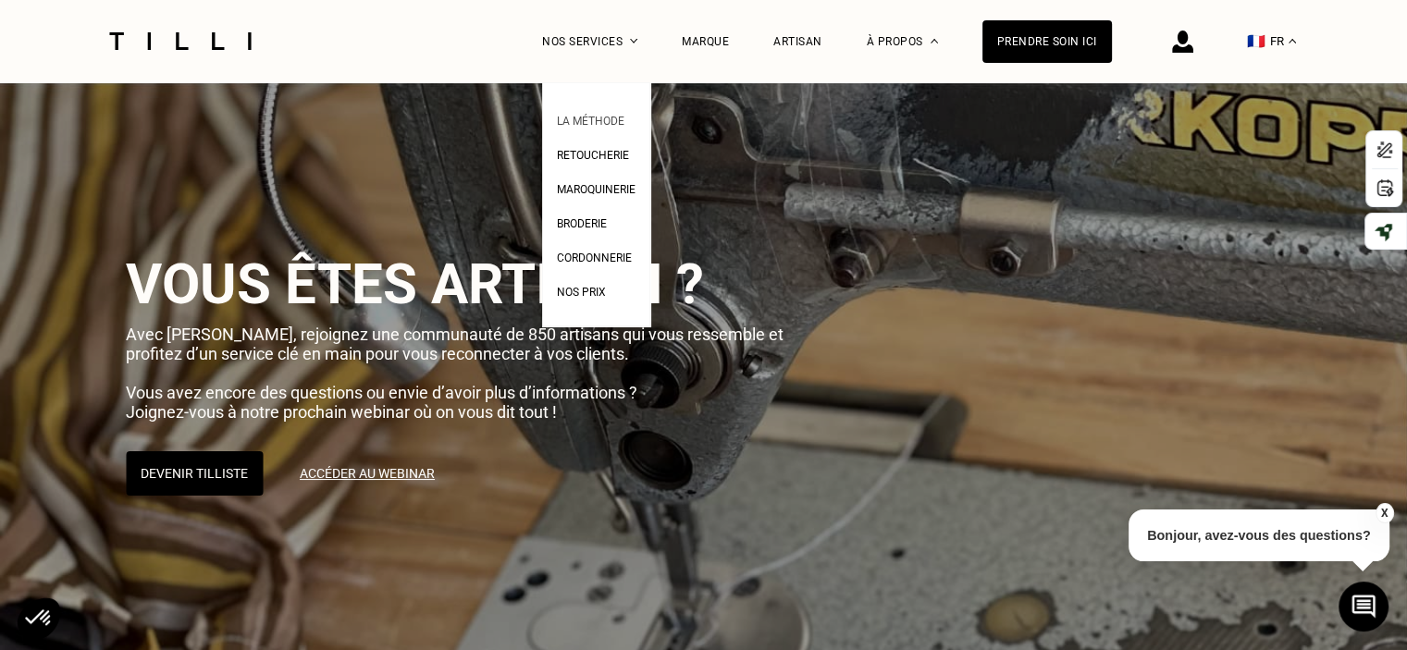
click at [621, 121] on span "La Méthode" at bounding box center [591, 121] width 68 height 13
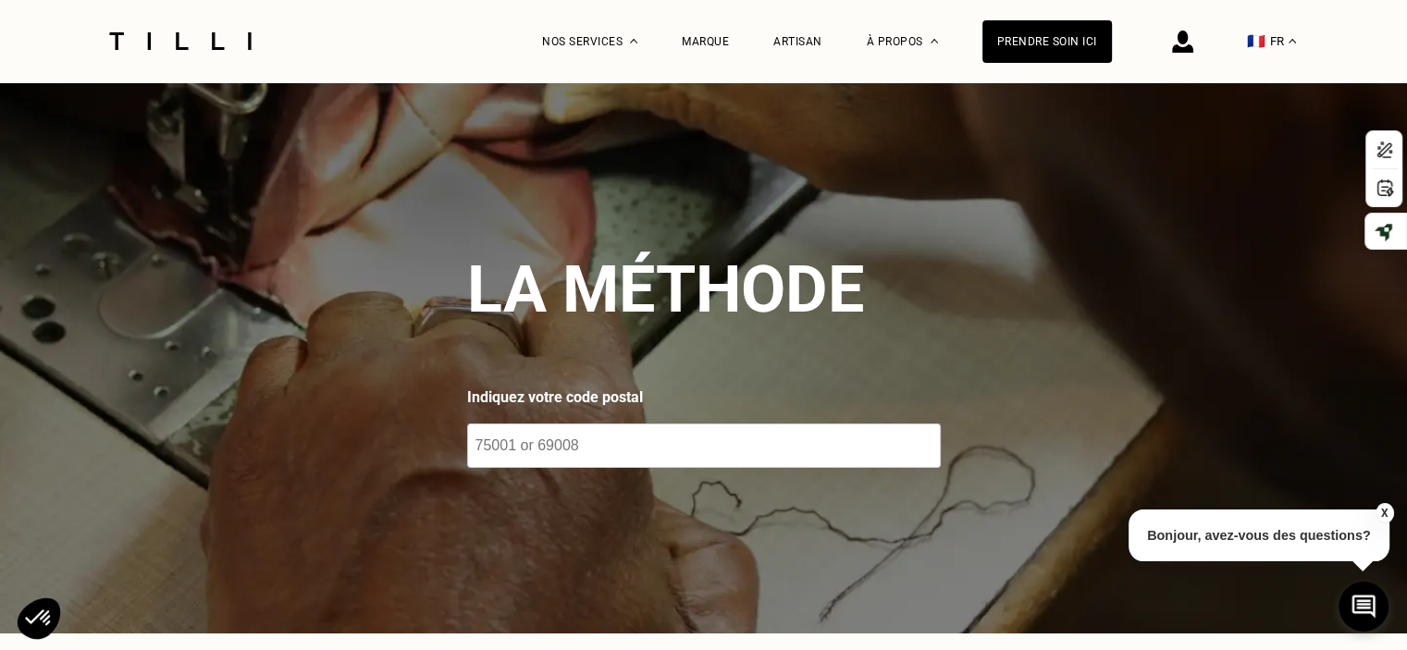
click at [544, 443] on input "number" at bounding box center [704, 446] width 474 height 44
type input "94600"
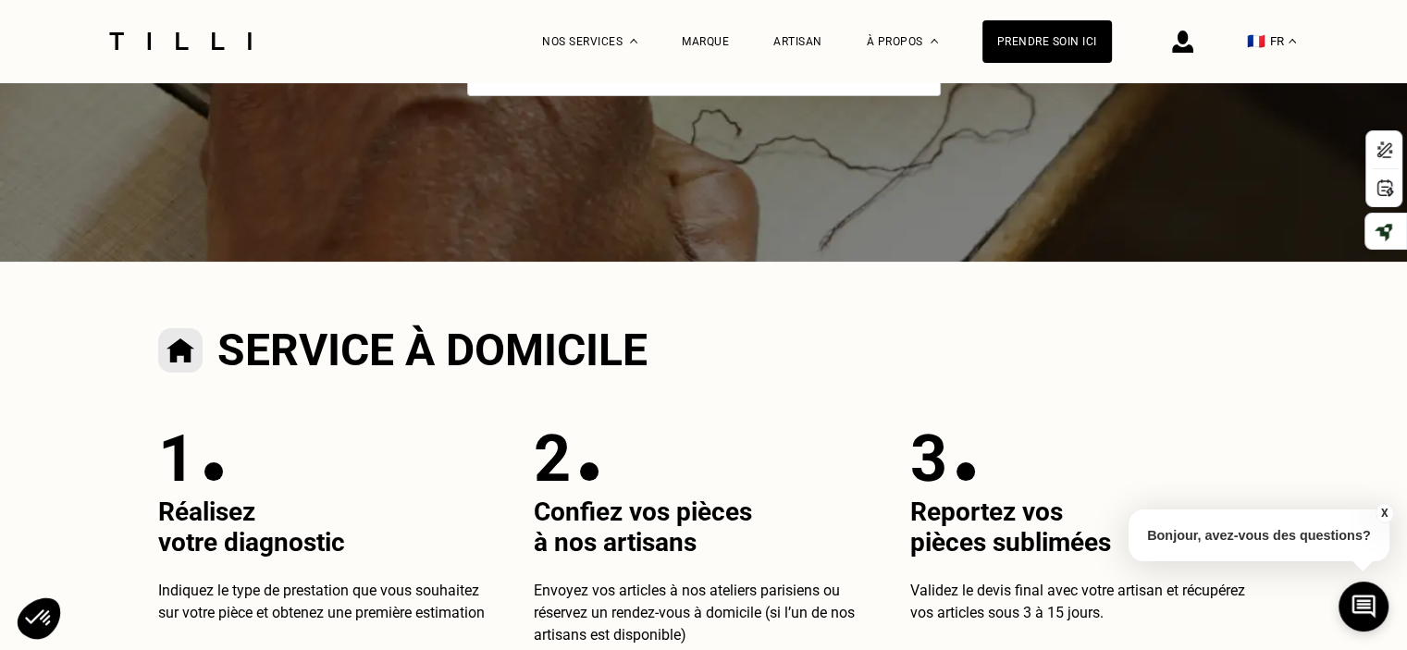
scroll to position [189, 0]
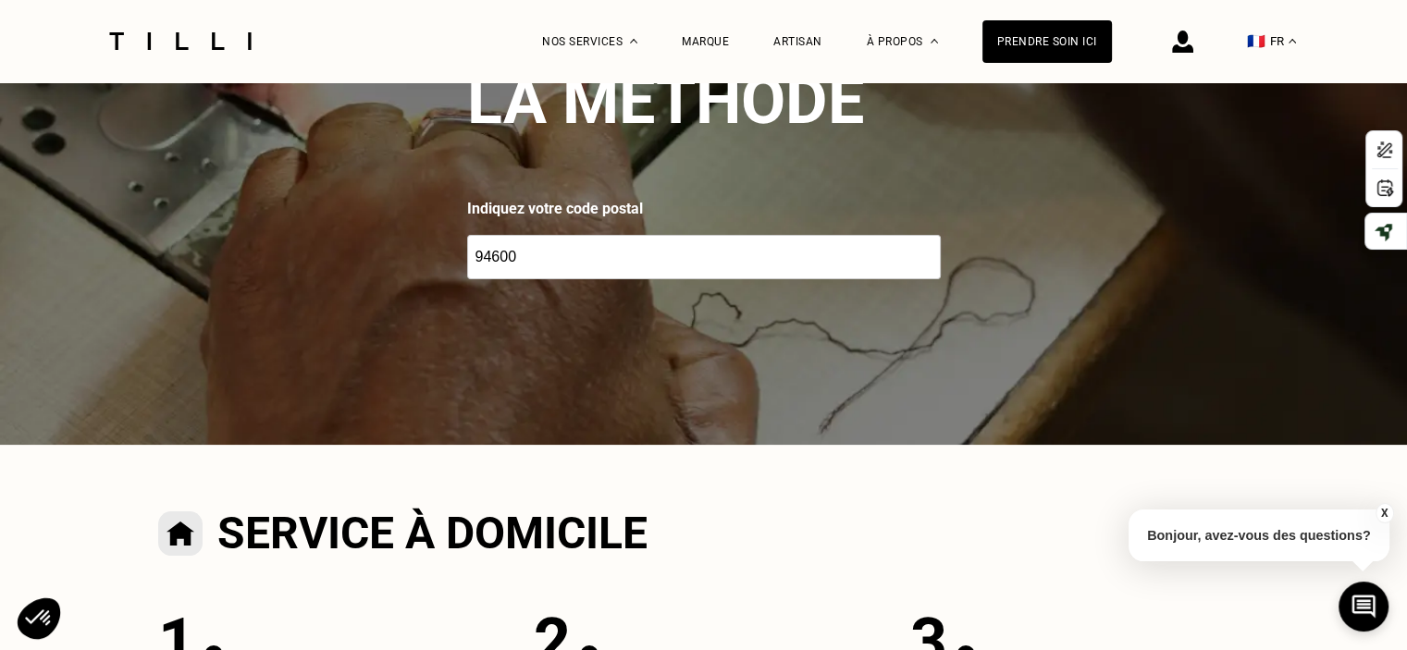
click at [688, 261] on input "94600" at bounding box center [704, 257] width 474 height 44
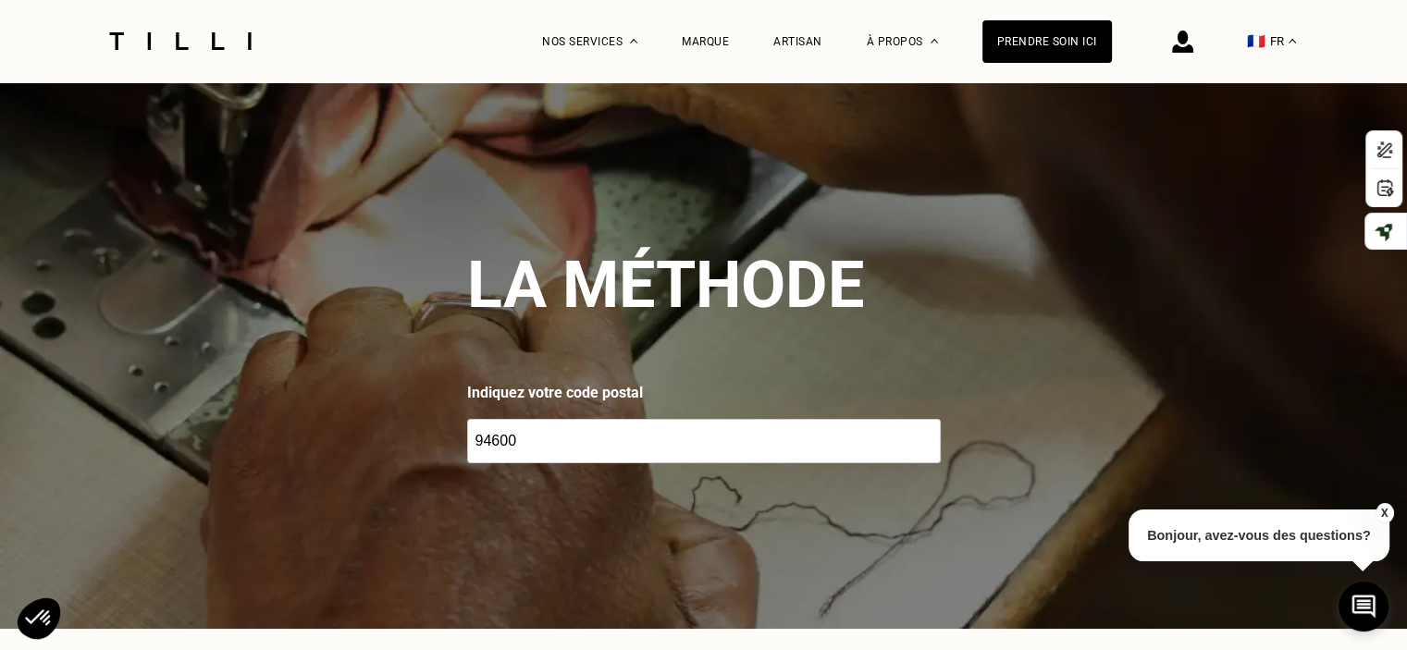
scroll to position [0, 0]
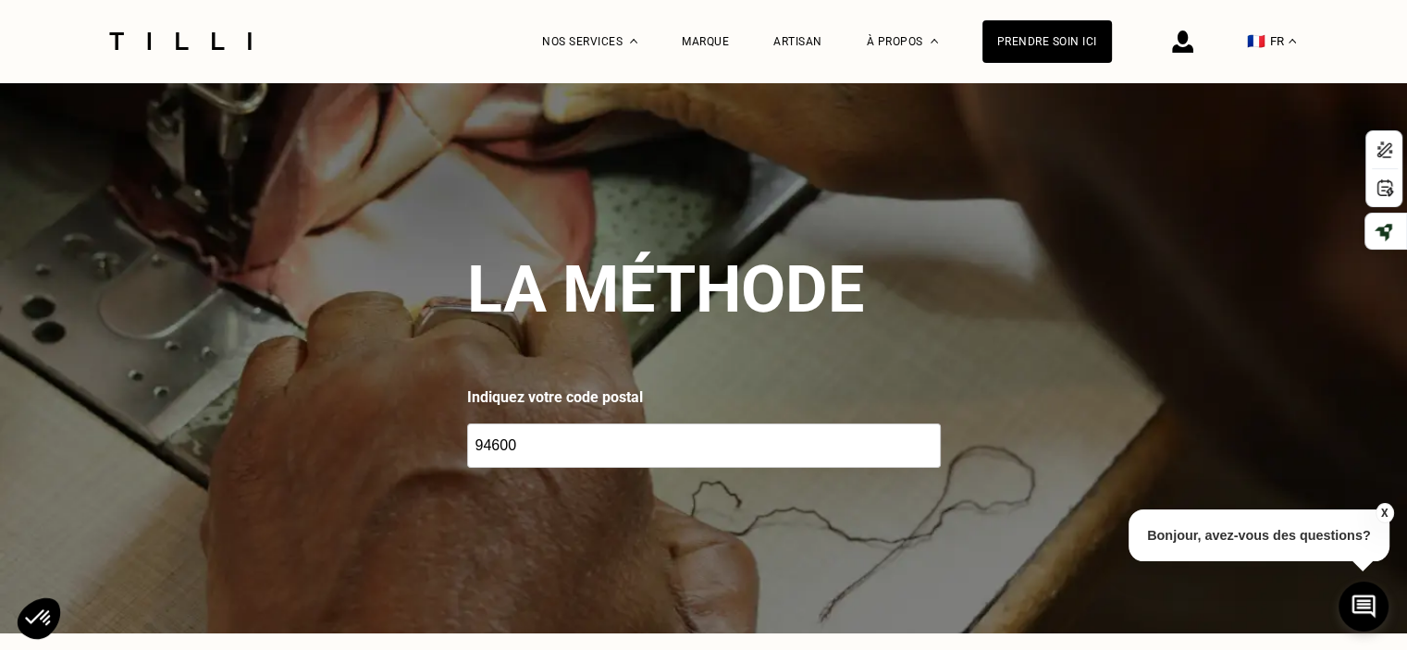
click at [550, 445] on input "94600" at bounding box center [704, 446] width 474 height 44
click at [988, 456] on img at bounding box center [703, 357] width 1407 height 551
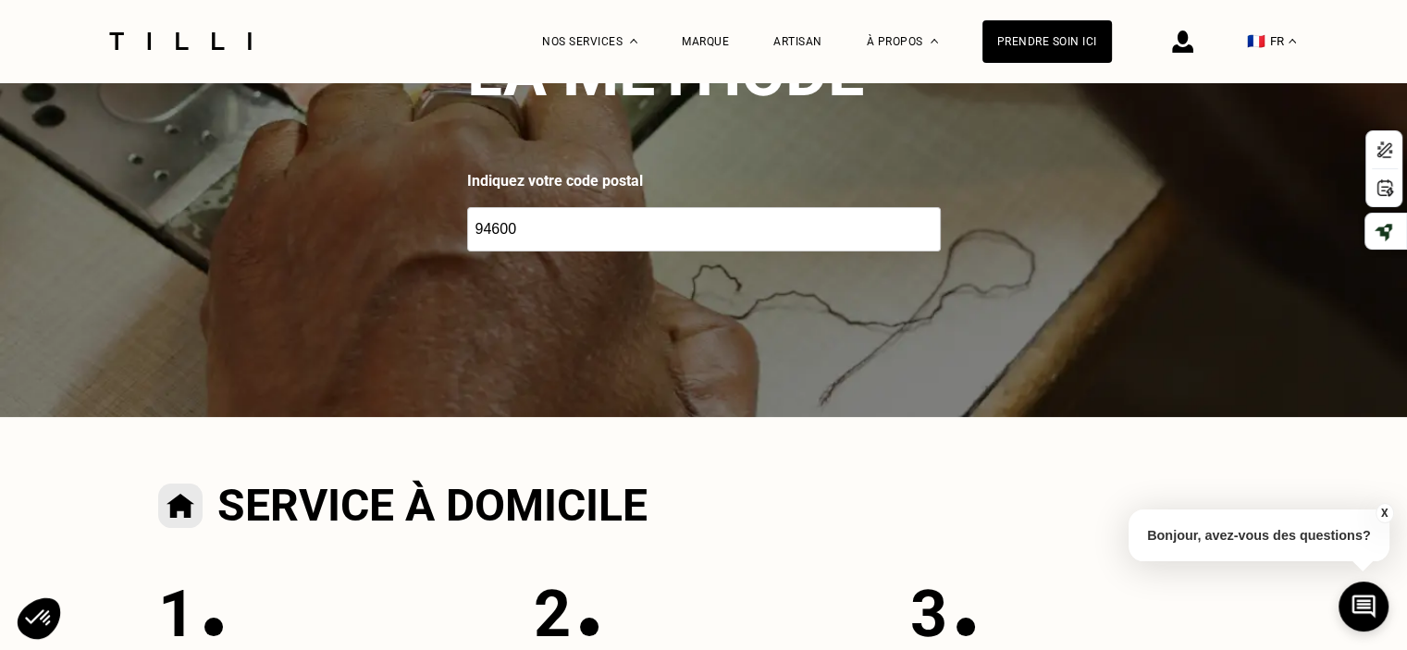
scroll to position [185, 0]
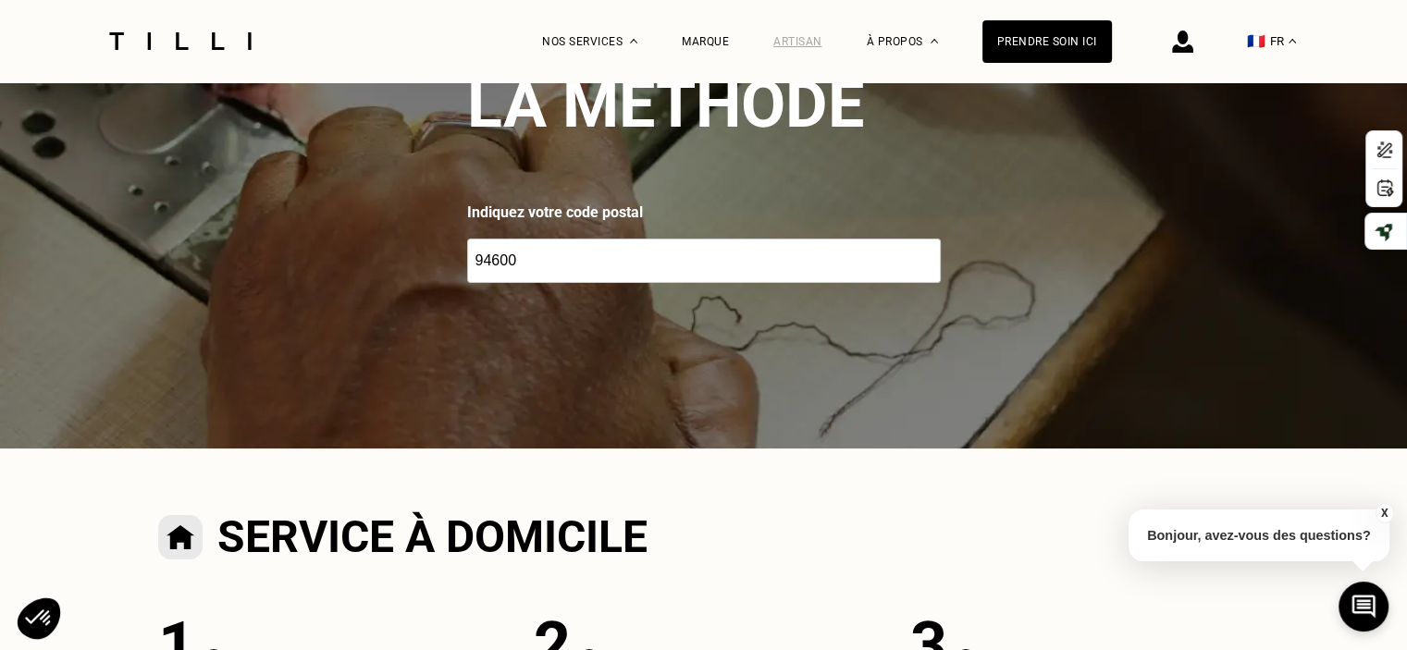
click at [814, 43] on div "Artisan" at bounding box center [797, 41] width 49 height 13
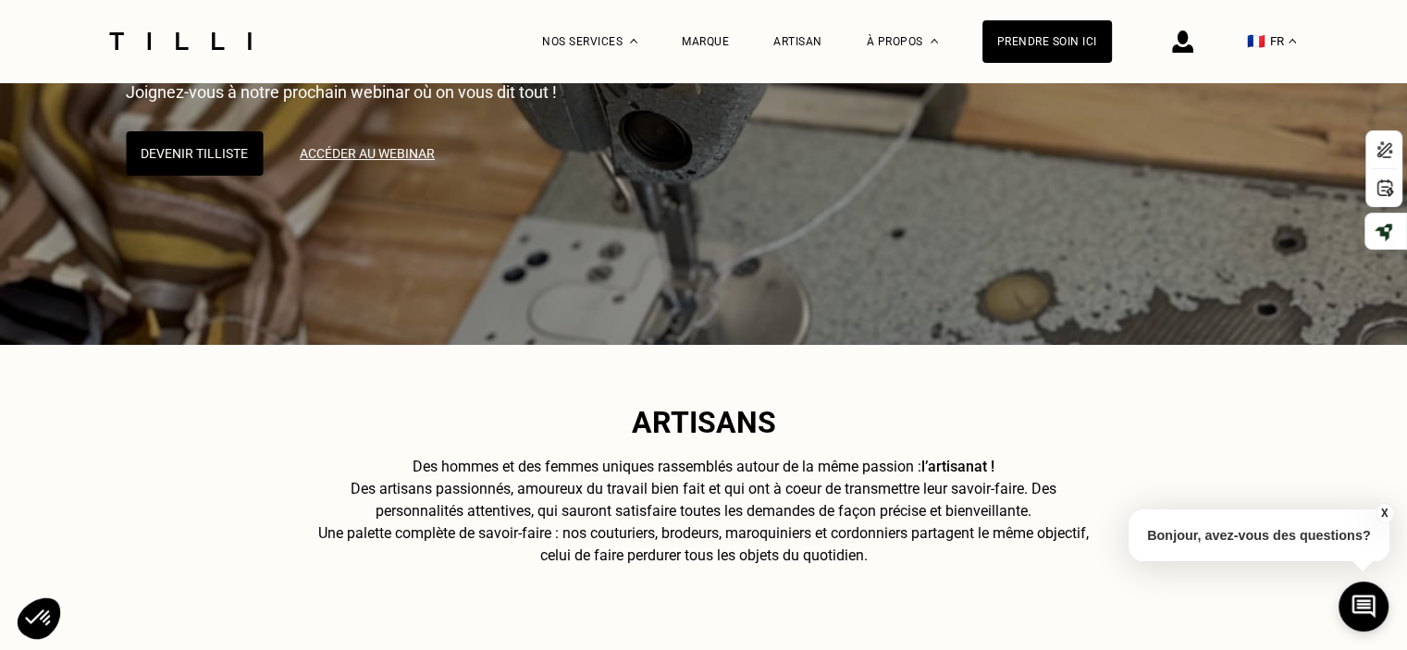
scroll to position [278, 0]
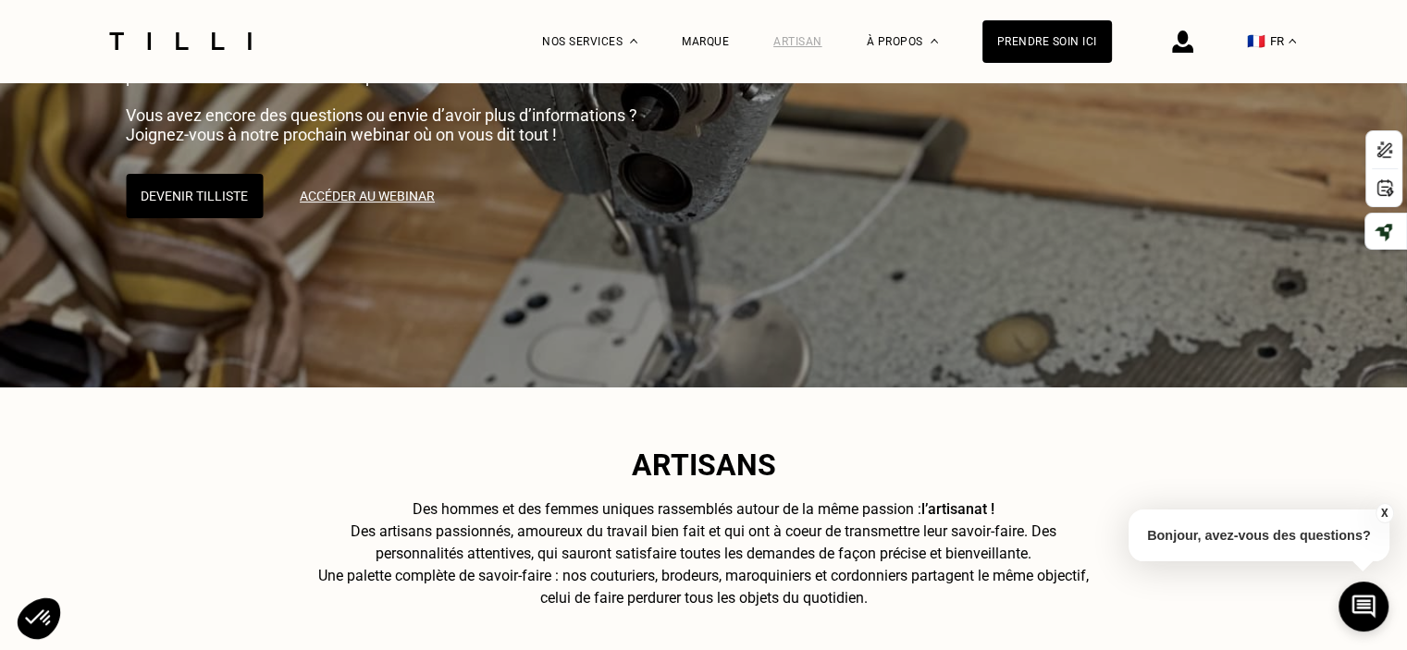
click at [816, 43] on div "Artisan" at bounding box center [797, 41] width 49 height 13
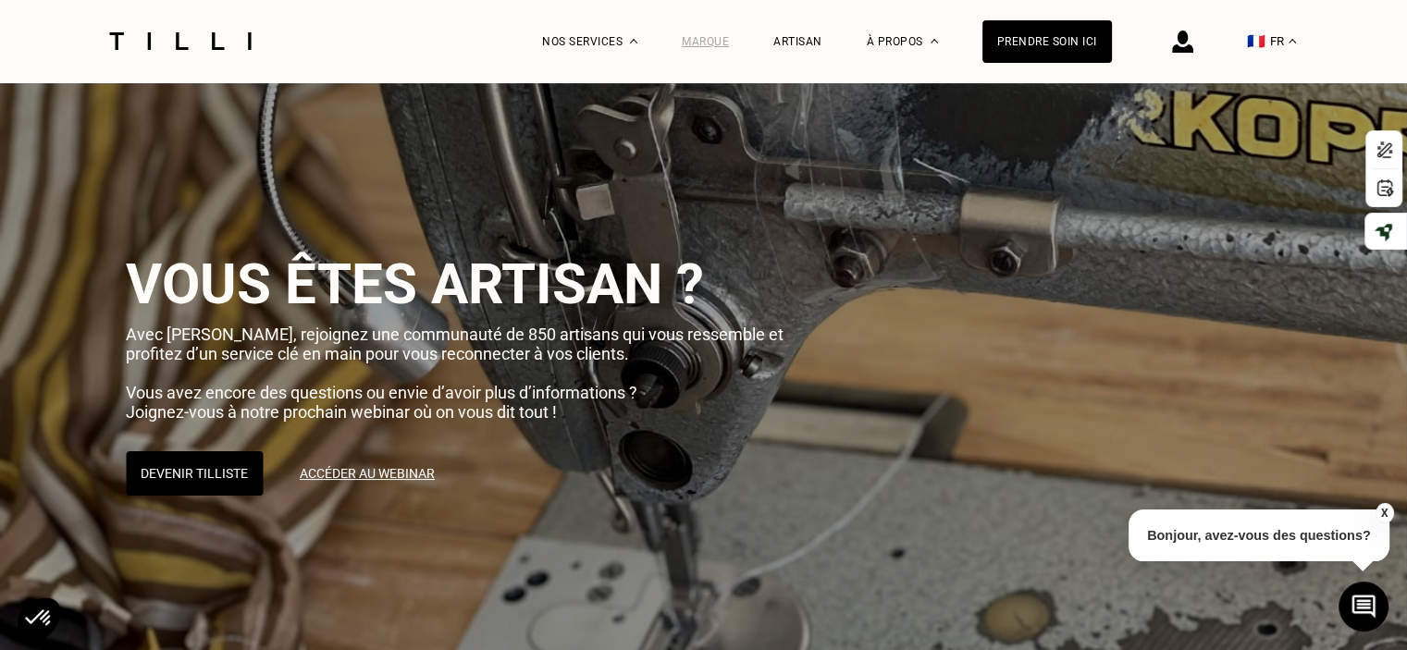
click at [726, 41] on div "Marque" at bounding box center [705, 41] width 47 height 13
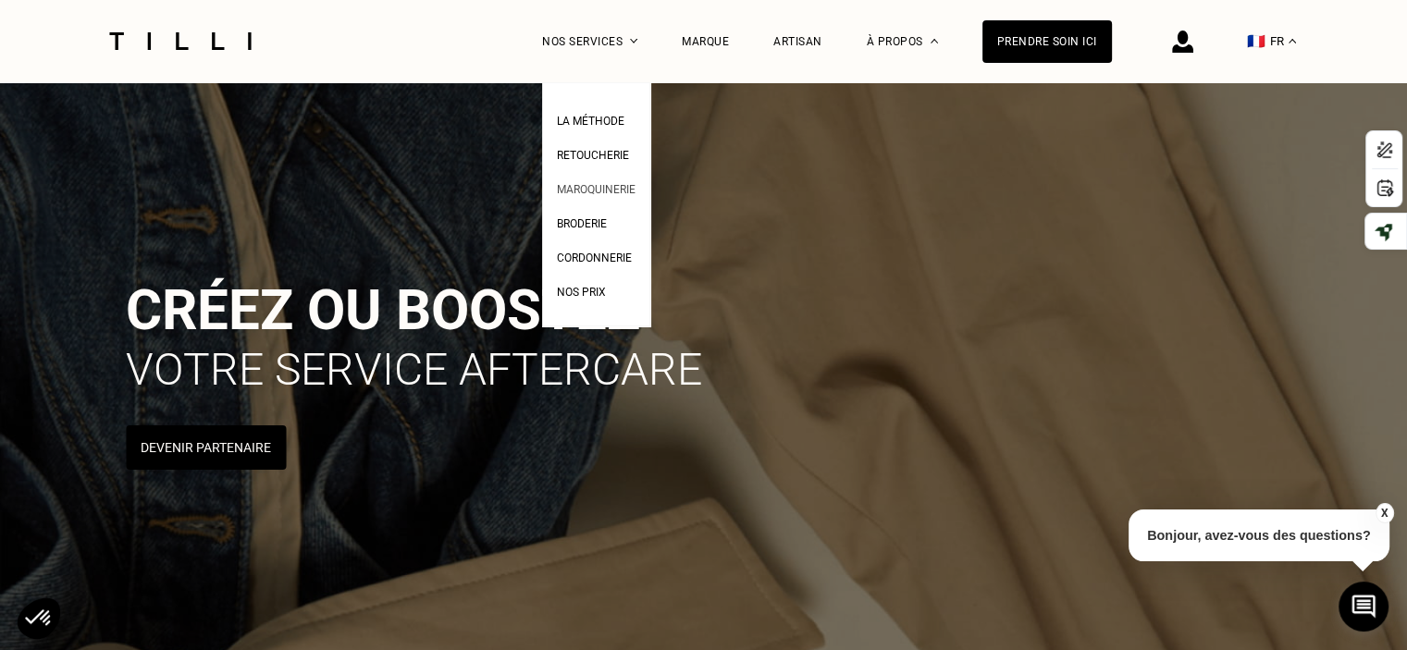
click at [609, 190] on span "Maroquinerie" at bounding box center [596, 189] width 79 height 13
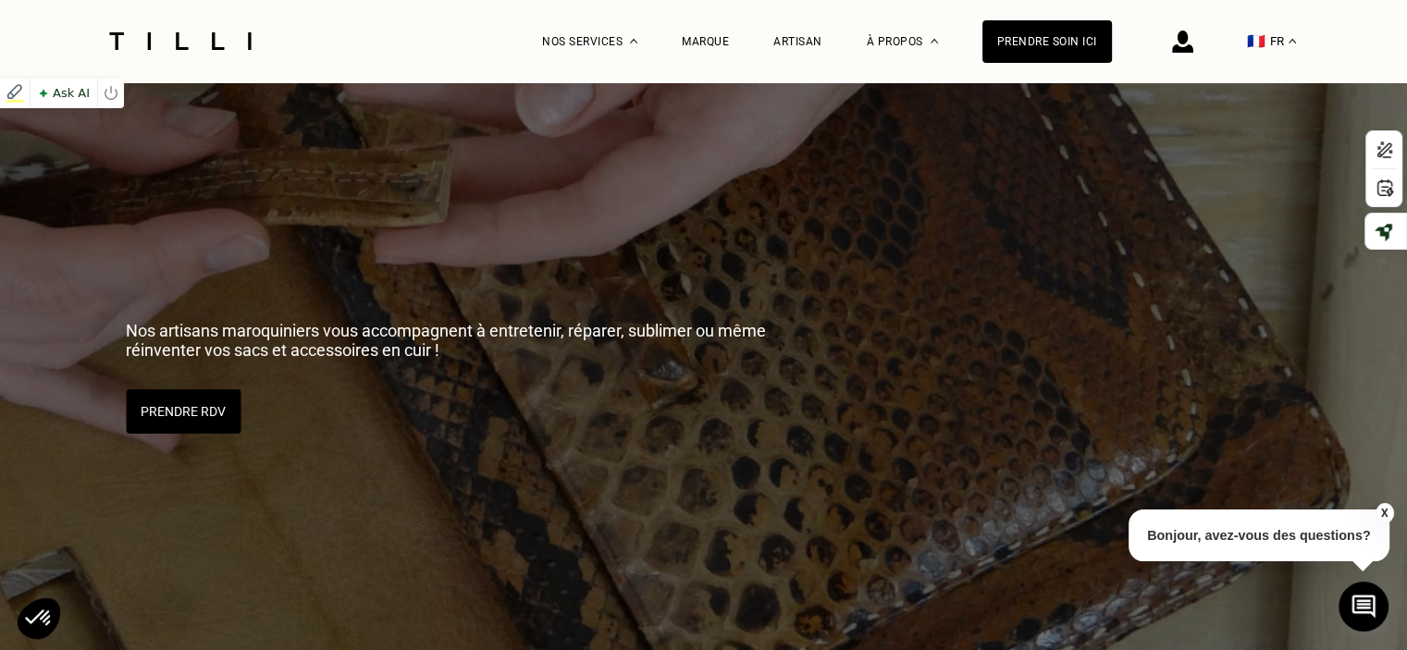
scroll to position [93, 0]
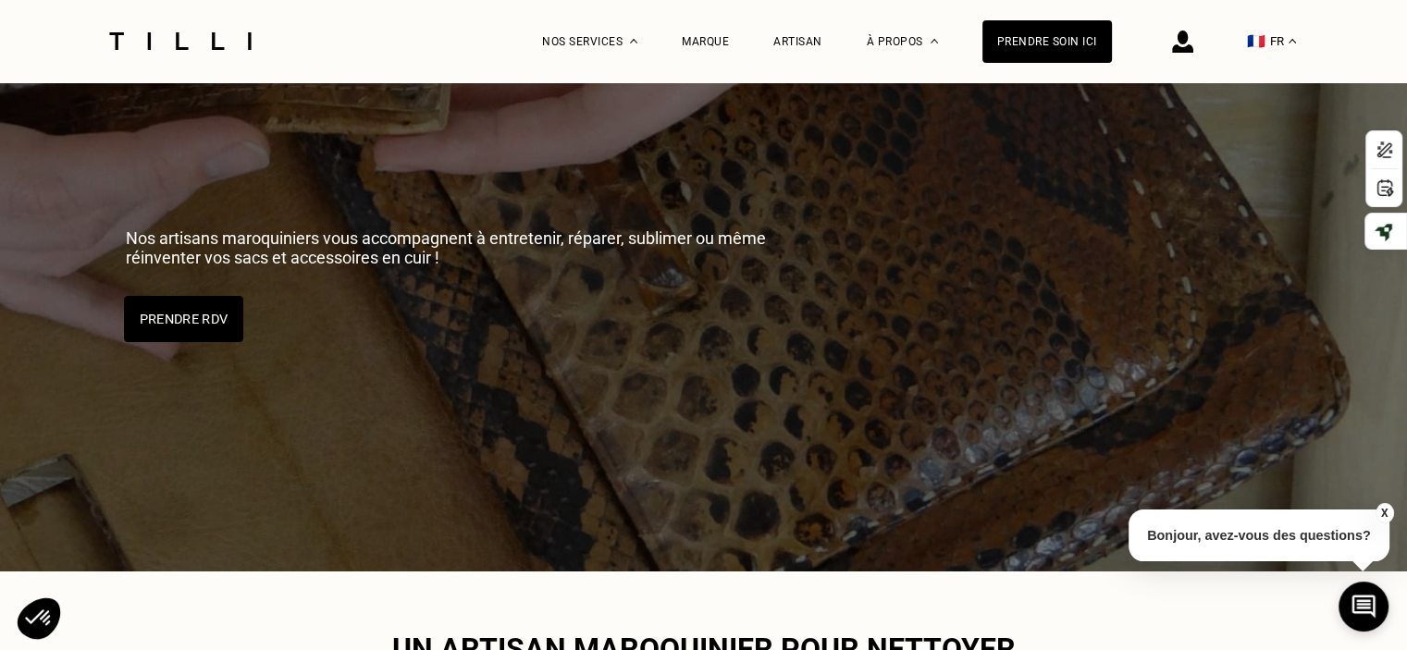
click at [188, 314] on button "Prendre RDV" at bounding box center [183, 319] width 119 height 46
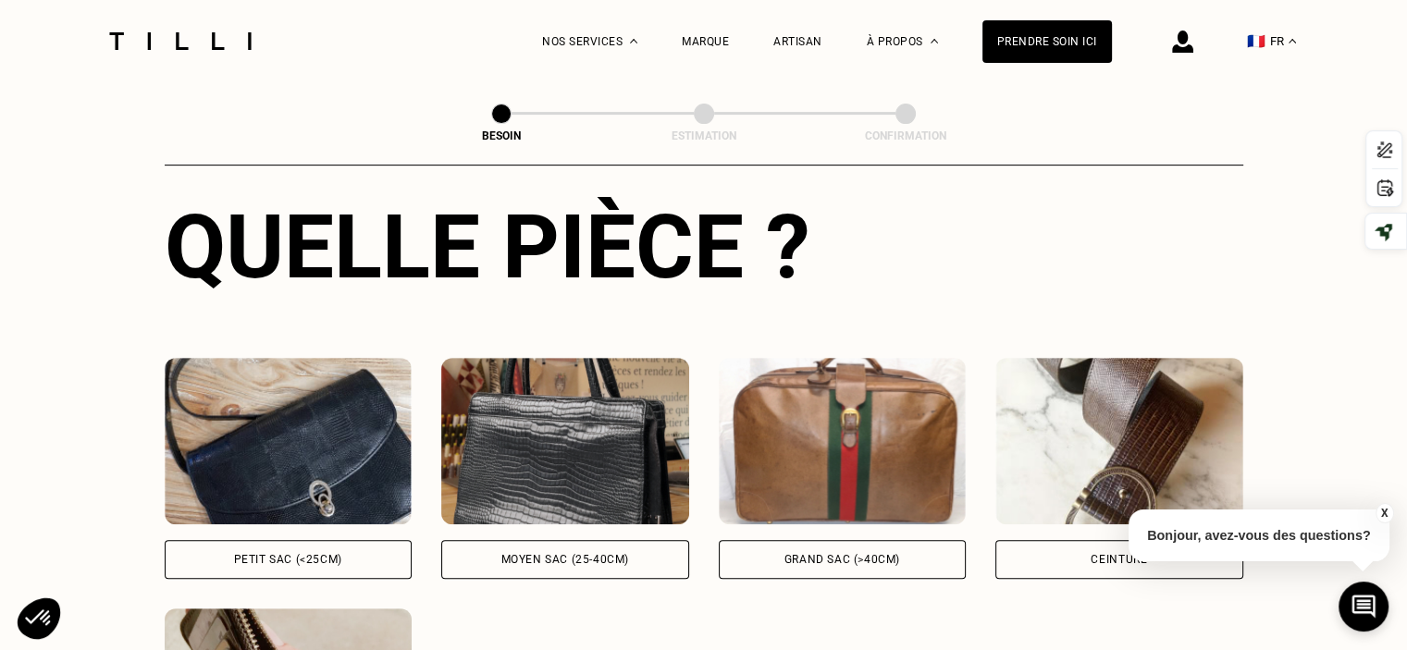
scroll to position [788, 0]
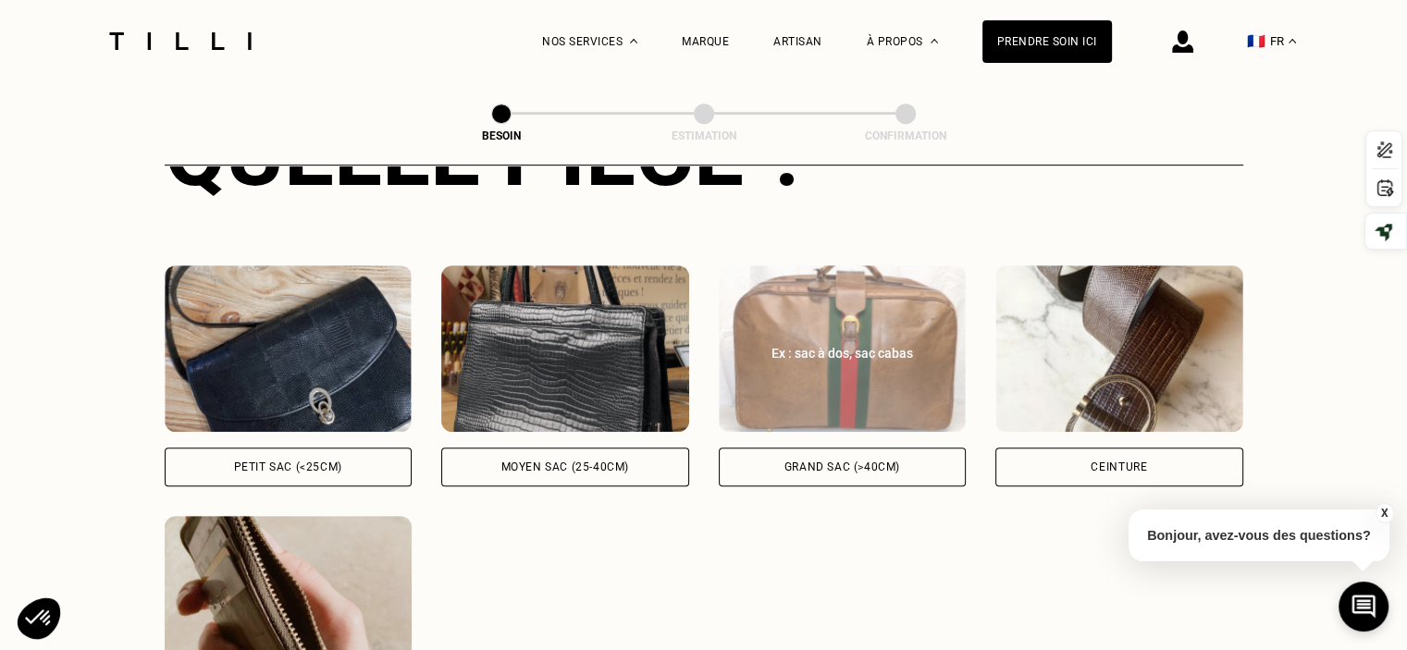
click at [829, 462] on div "Grand sac (>40cm)" at bounding box center [842, 467] width 116 height 11
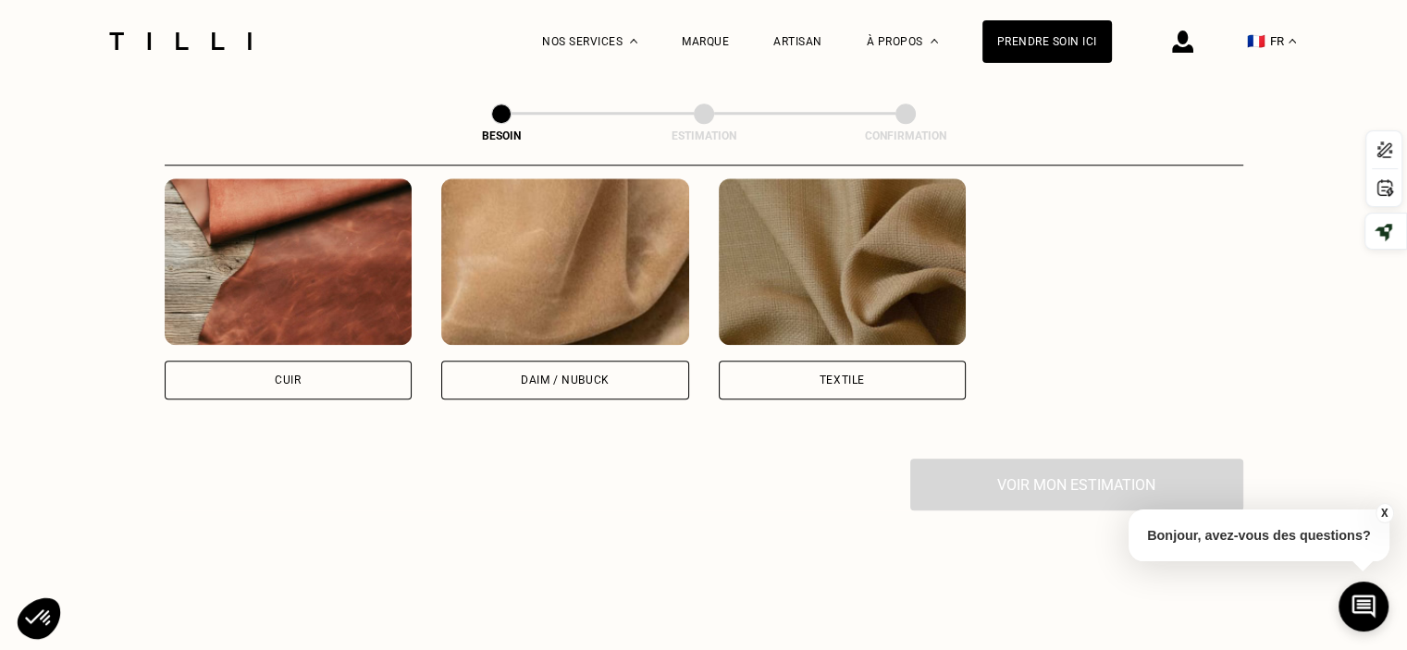
scroll to position [1635, 0]
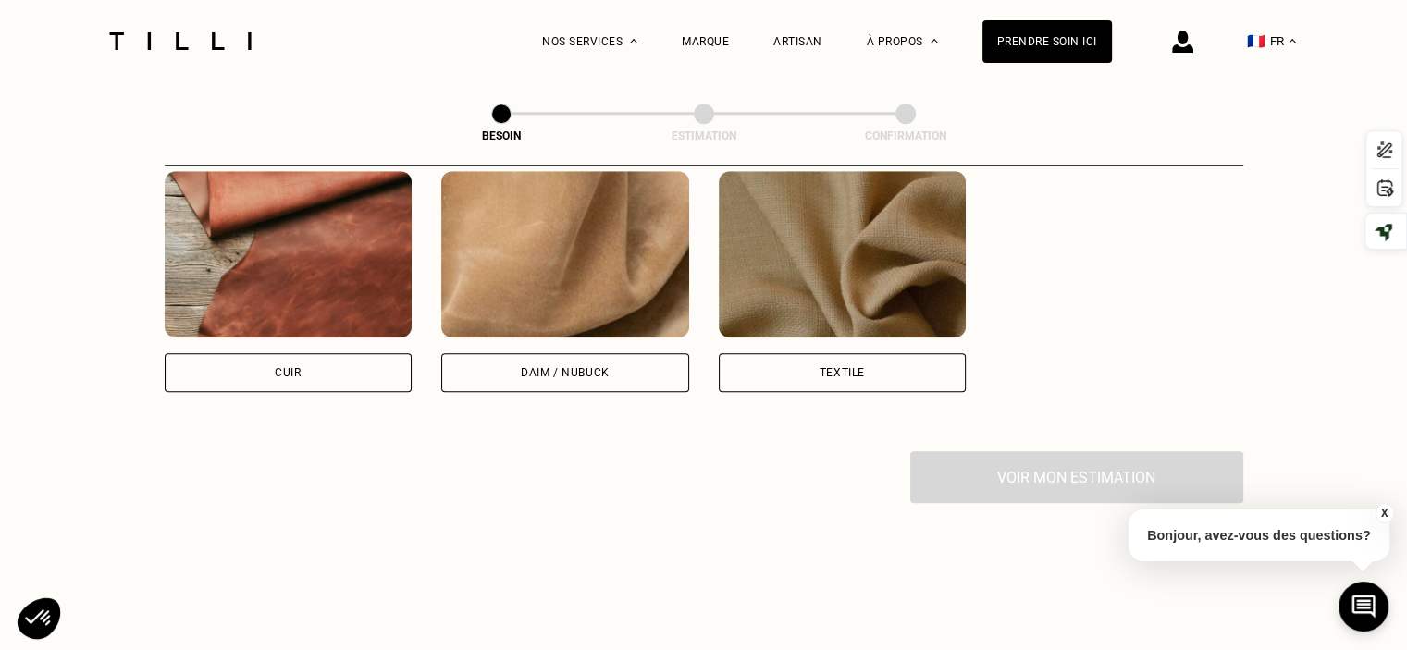
click at [285, 367] on div "Cuir" at bounding box center [288, 372] width 26 height 11
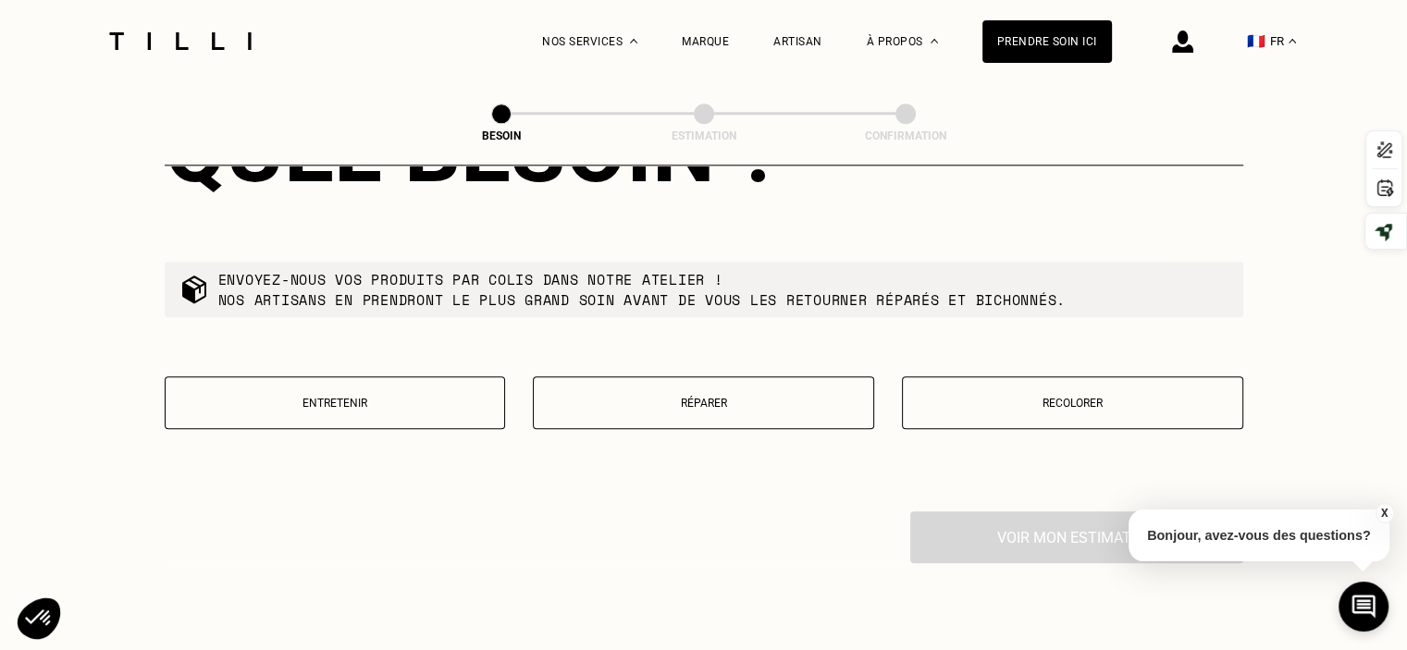
scroll to position [2048, 0]
click at [696, 396] on p "Réparer" at bounding box center [703, 402] width 321 height 13
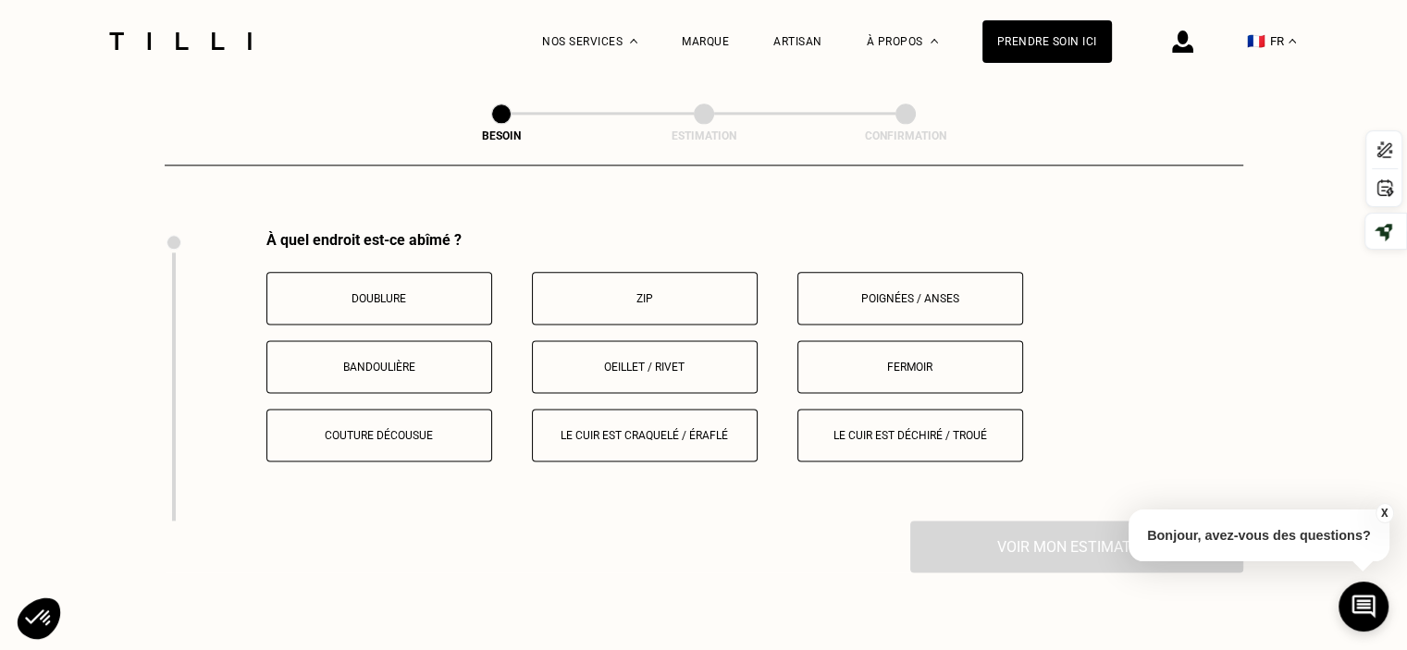
scroll to position [2338, 0]
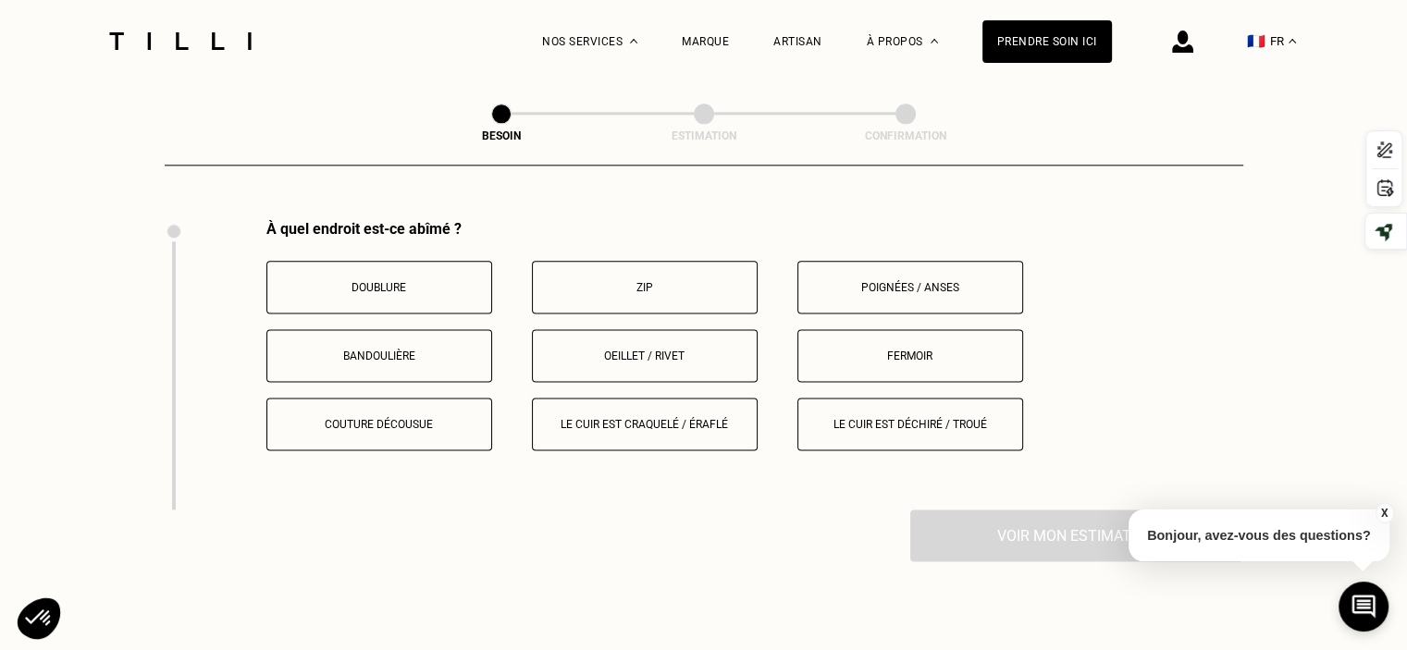
click at [377, 418] on p "Couture décousue" at bounding box center [379, 424] width 205 height 13
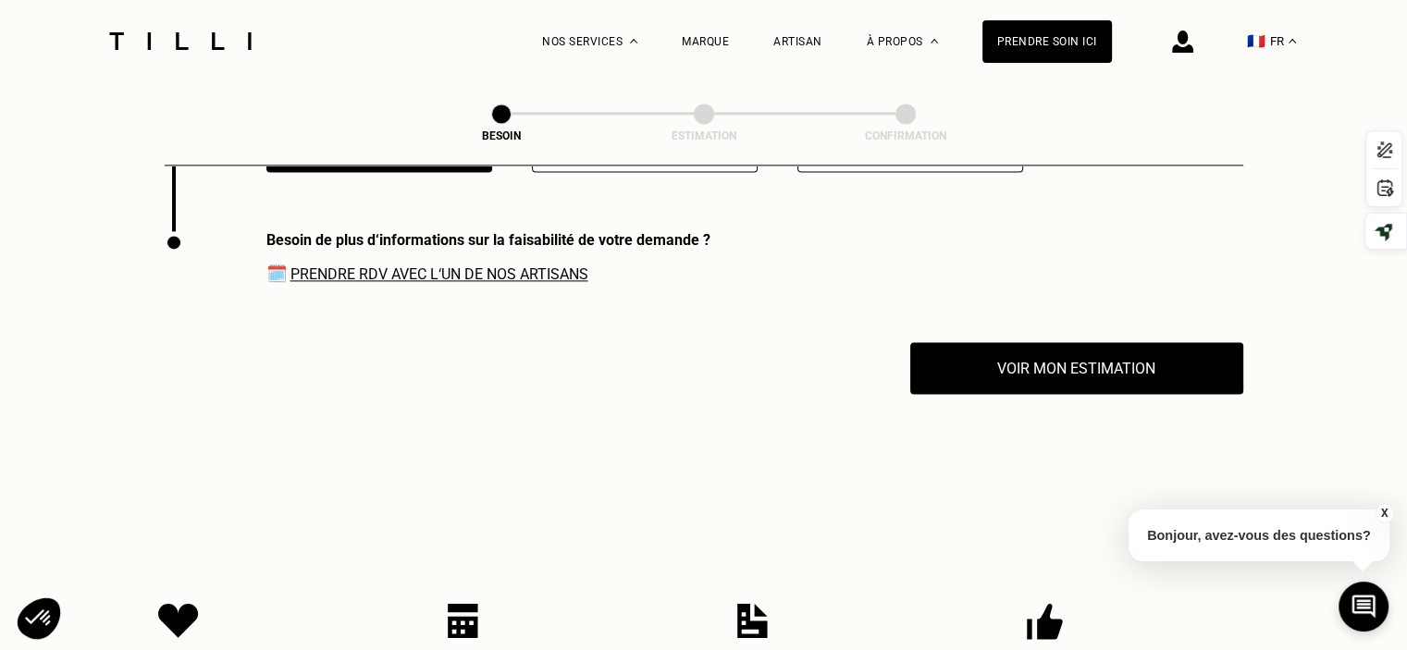
scroll to position [2628, 0]
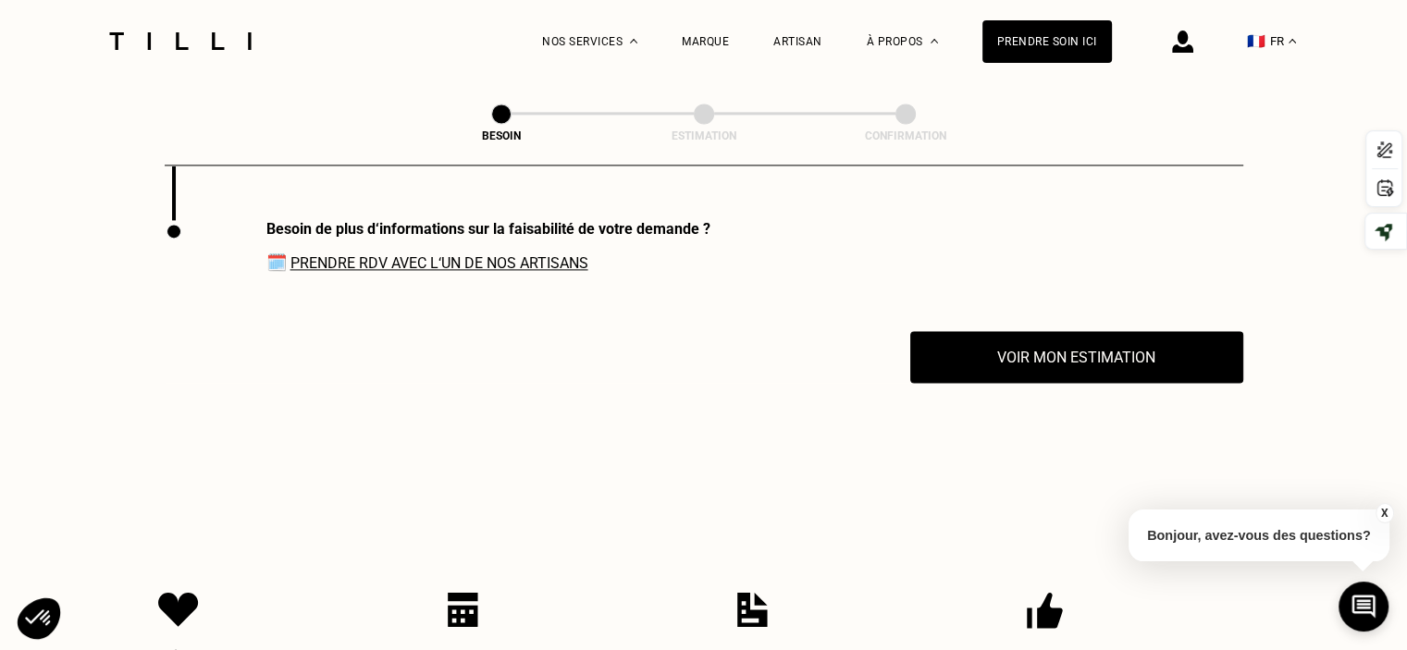
click at [400, 254] on link "Prendre RDV avec l‘un de nos artisans" at bounding box center [439, 263] width 298 height 18
click at [1183, 529] on p "Bonjour, avez-vous des questions?" at bounding box center [1259, 536] width 261 height 52
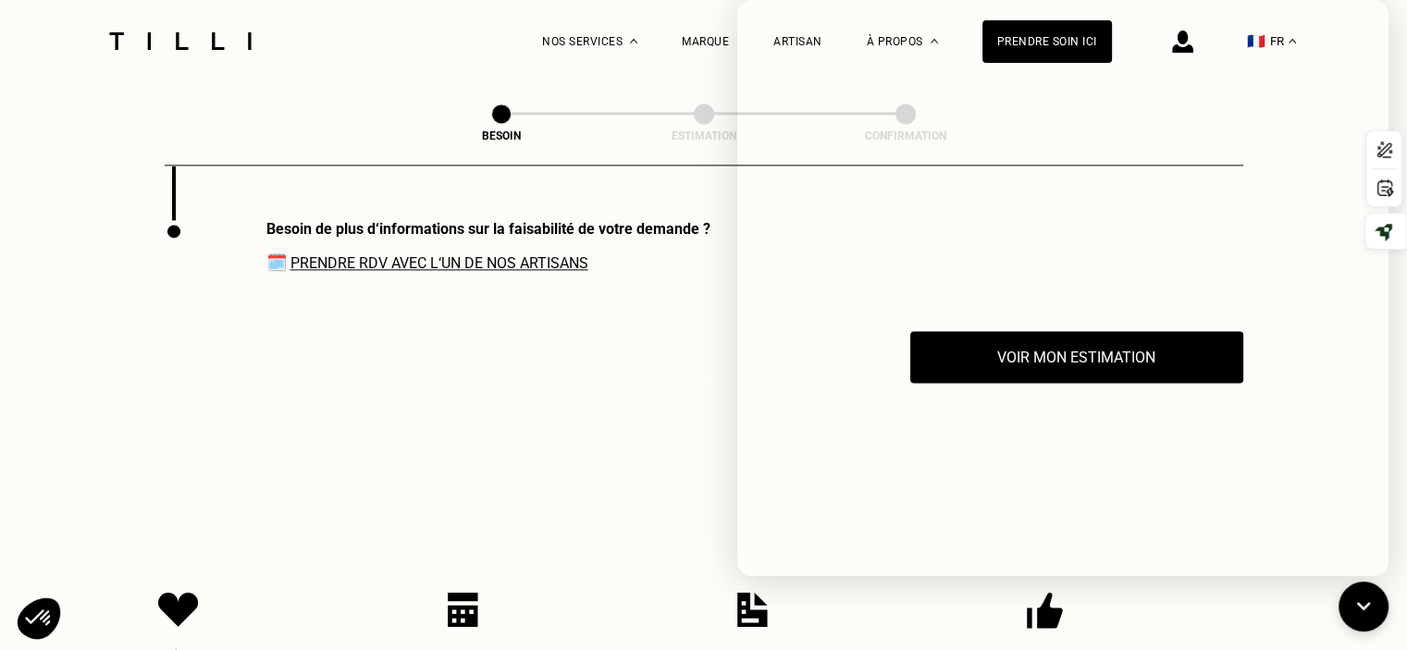
click at [477, 254] on link "Prendre RDV avec l‘un de nos artisans" at bounding box center [439, 263] width 298 height 18
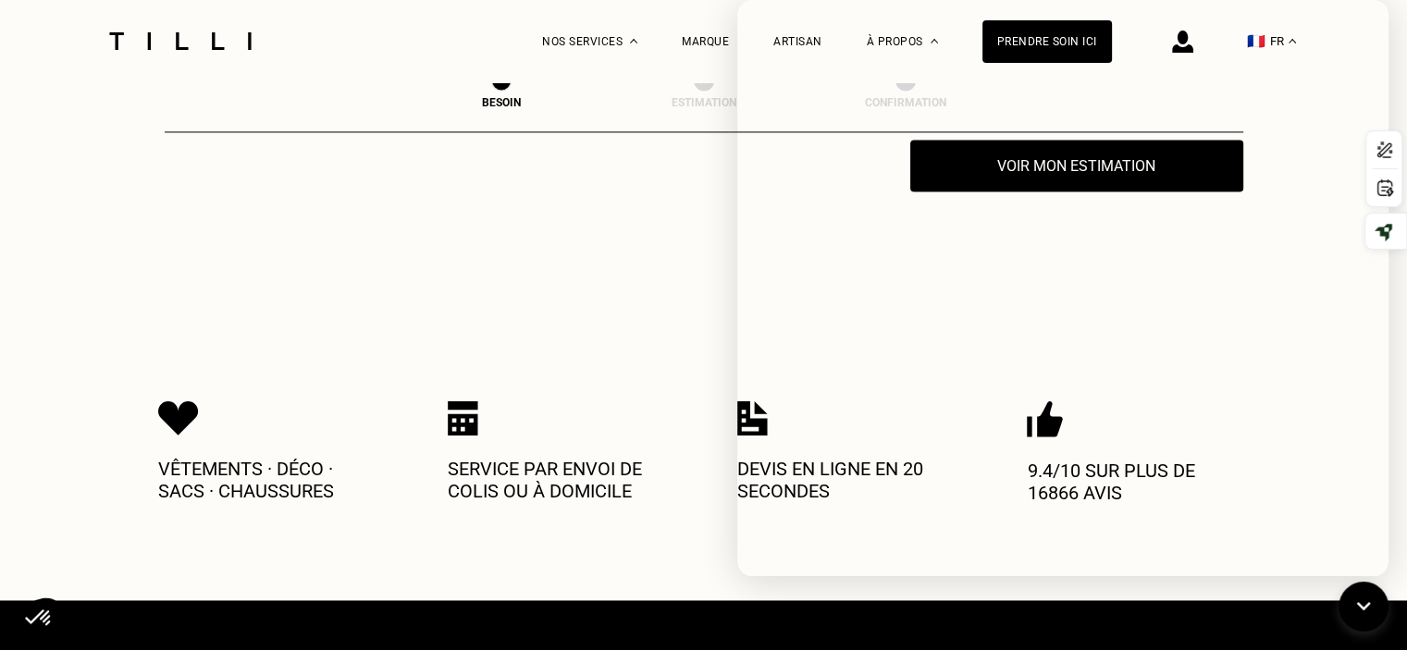
scroll to position [2720, 0]
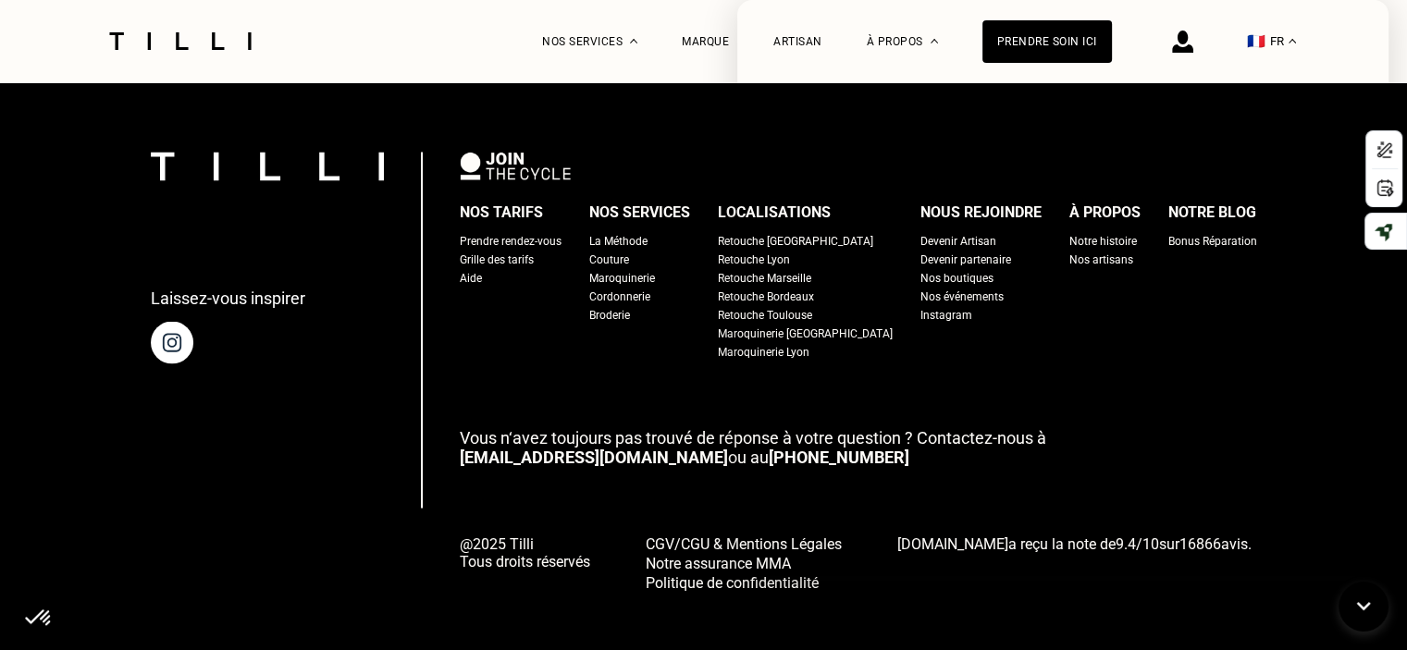
scroll to position [3360, 0]
